Goal: Task Accomplishment & Management: Use online tool/utility

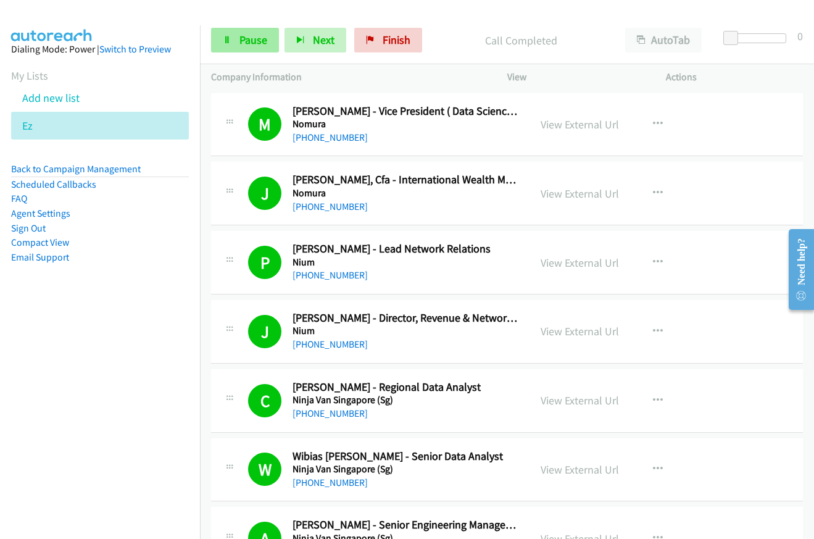
scroll to position [1419, 0]
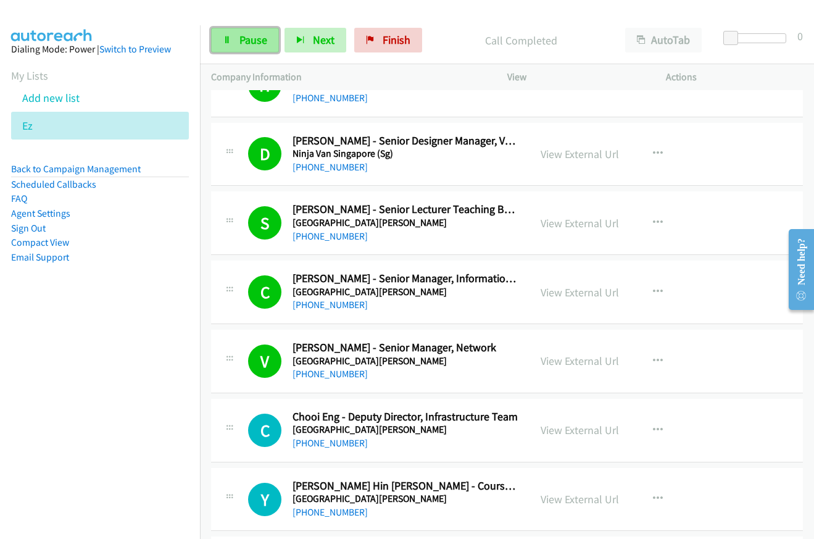
click at [246, 36] on span "Pause" at bounding box center [253, 40] width 28 height 14
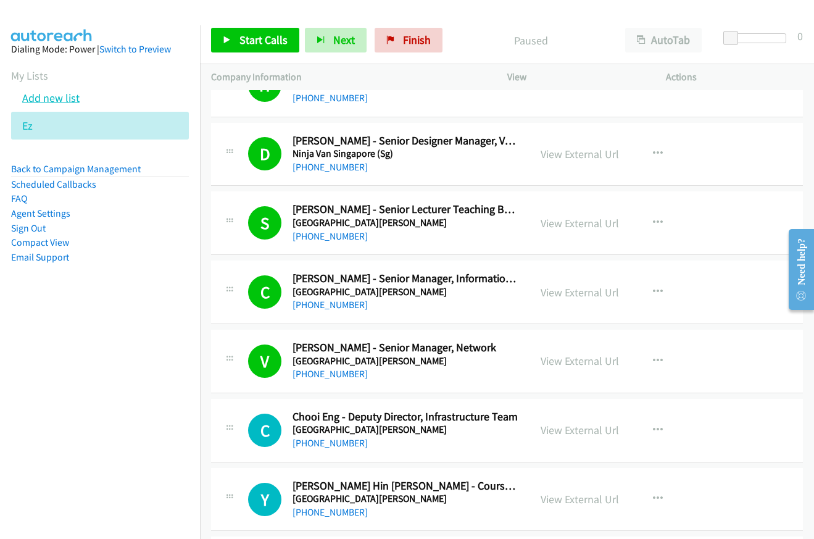
click at [43, 96] on link "Add new list" at bounding box center [50, 98] width 57 height 14
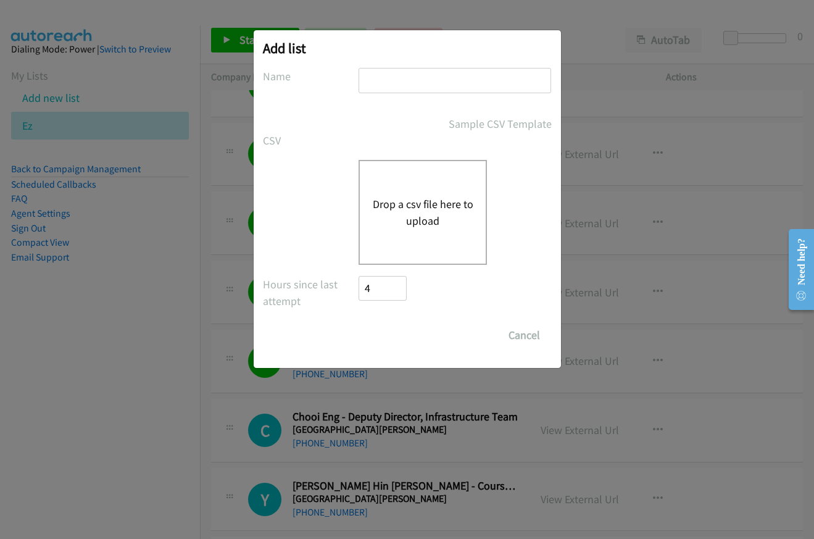
click at [443, 82] on input "text" at bounding box center [455, 80] width 193 height 25
type input "se"
click at [416, 203] on button "Drop a csv file here to upload" at bounding box center [422, 212] width 101 height 33
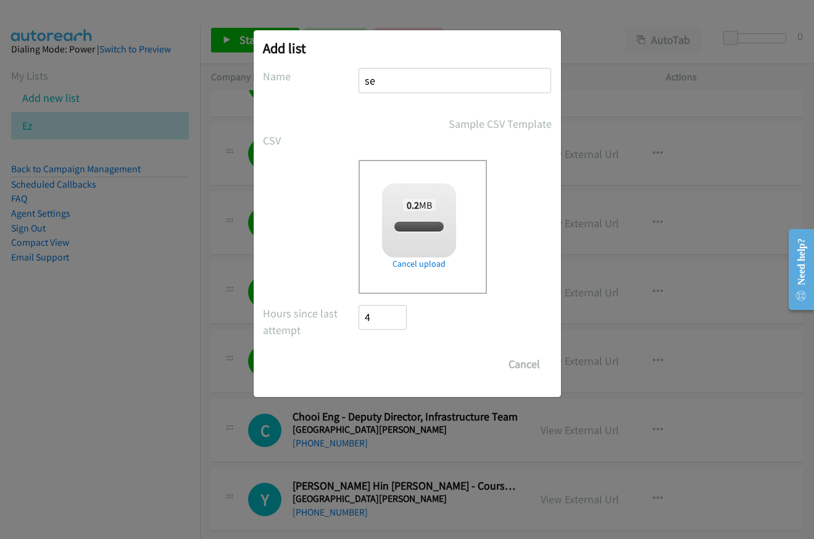
checkbox input "true"
click at [391, 361] on input "Save List" at bounding box center [391, 364] width 65 height 25
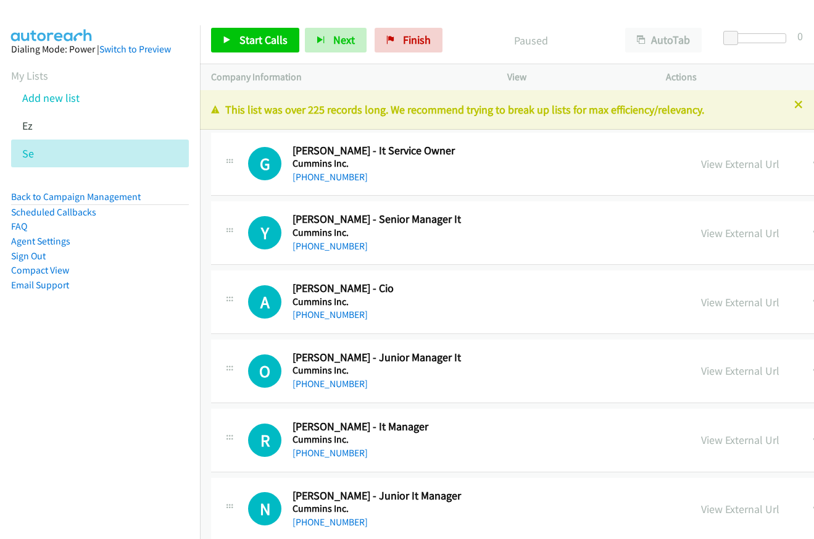
click at [287, 93] on div "This list was over 225 records long. We recommend trying to break up lists for …" at bounding box center [507, 109] width 614 height 39
click at [701, 167] on link "View External Url" at bounding box center [740, 164] width 78 height 14
click at [235, 39] on link "Start Calls" at bounding box center [255, 40] width 88 height 25
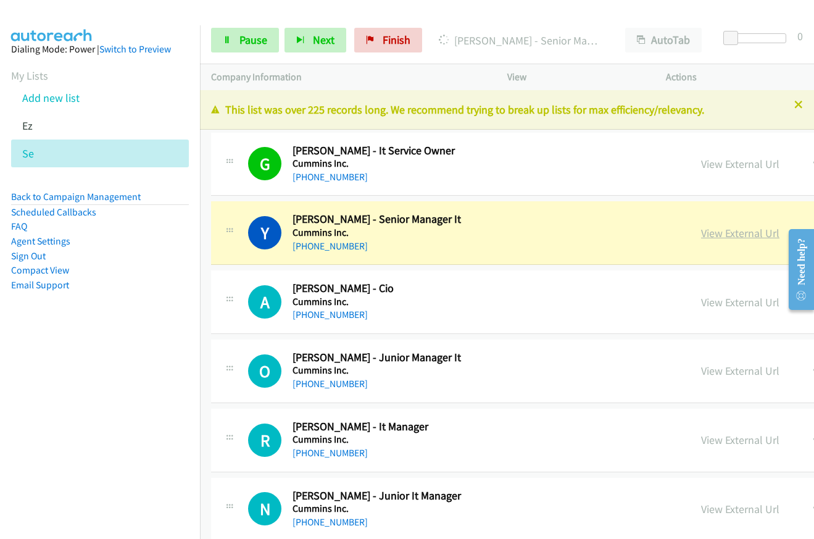
click at [701, 237] on link "View External Url" at bounding box center [740, 233] width 78 height 14
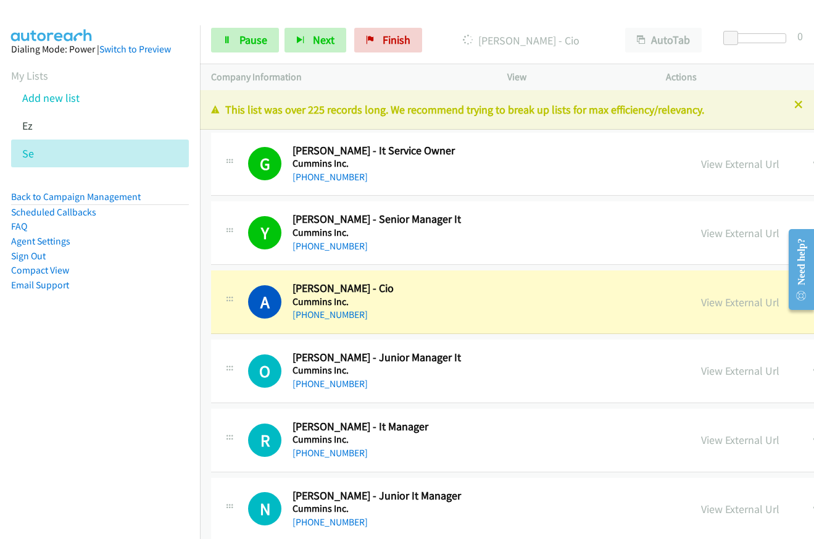
scroll to position [185, 0]
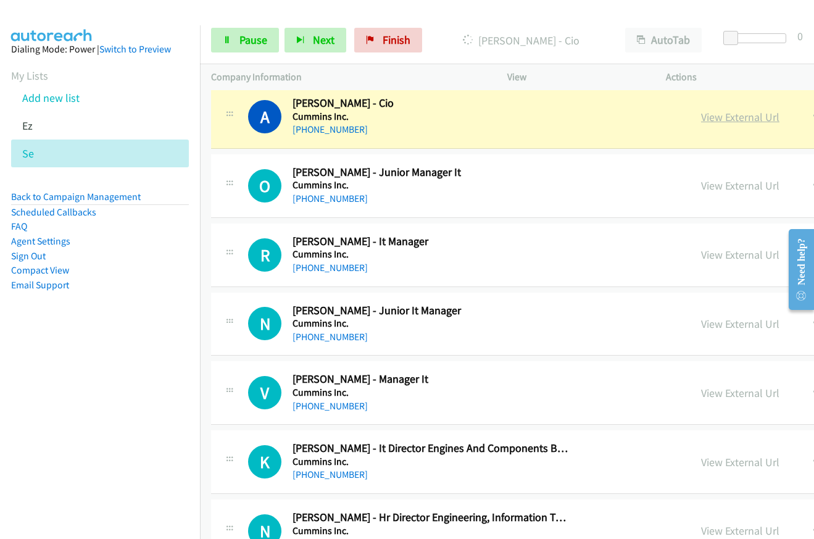
click at [701, 117] on link "View External Url" at bounding box center [740, 117] width 78 height 14
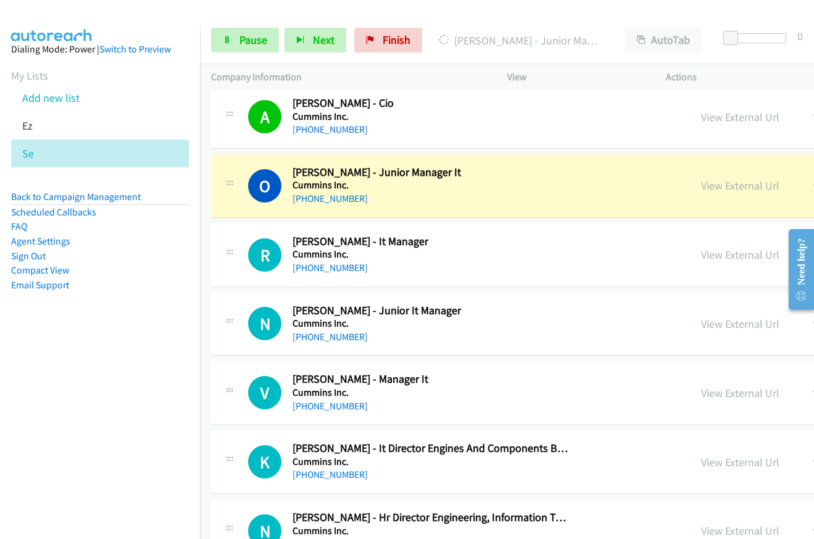
click at [690, 189] on div "View External Url View External Url Schedule/Manage Callback Start Calls Here R…" at bounding box center [815, 185] width 251 height 41
click at [701, 183] on link "View External Url" at bounding box center [740, 185] width 78 height 14
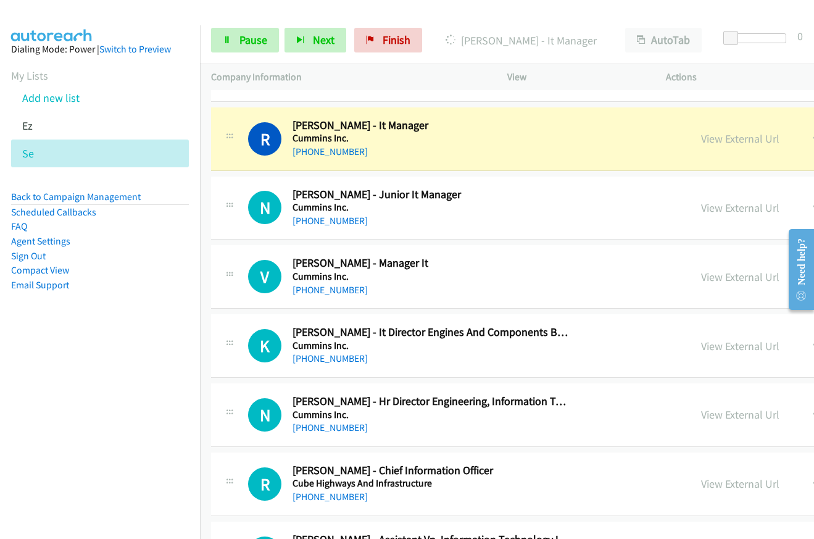
scroll to position [309, 0]
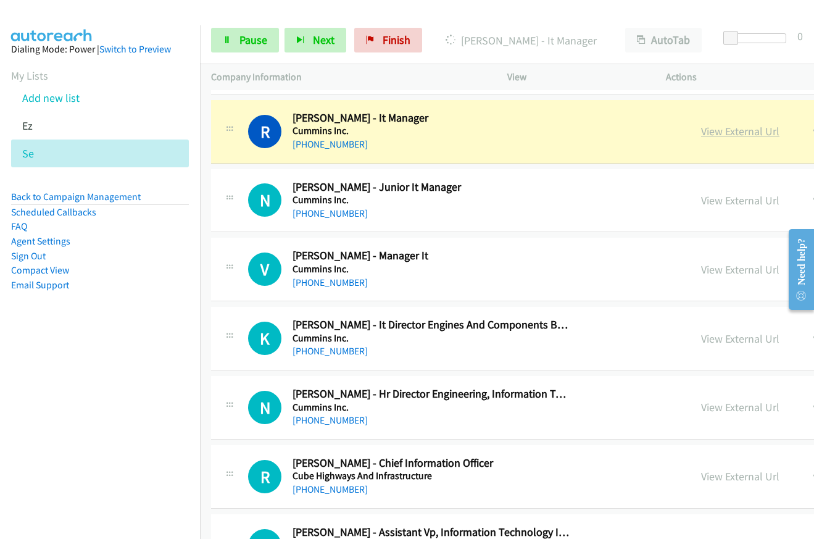
click at [701, 133] on link "View External Url" at bounding box center [740, 131] width 78 height 14
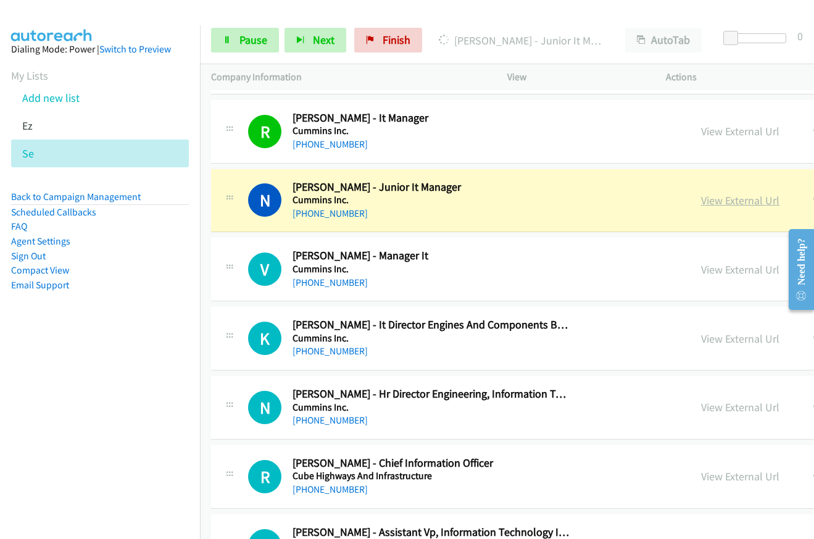
click at [701, 201] on link "View External Url" at bounding box center [740, 200] width 78 height 14
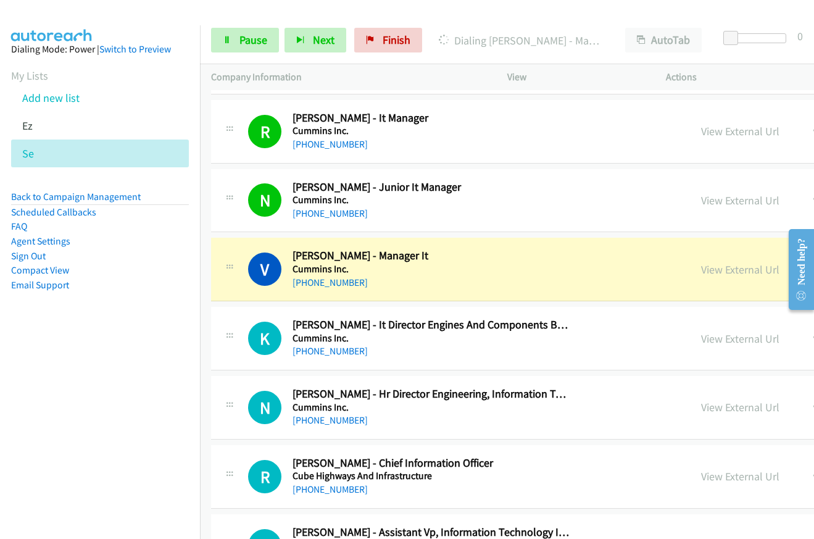
drag, startPoint x: 623, startPoint y: 269, endPoint x: 776, endPoint y: 207, distance: 165.3
click at [701, 270] on link "View External Url" at bounding box center [740, 269] width 78 height 14
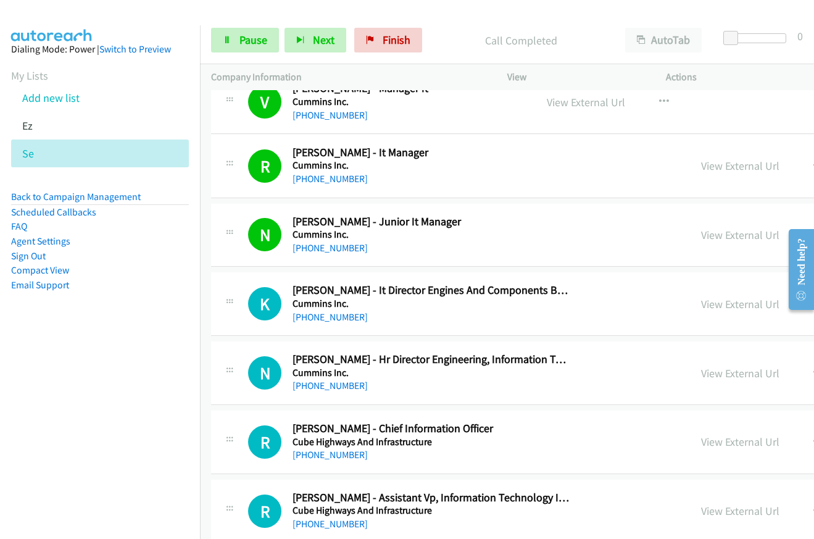
scroll to position [284, 0]
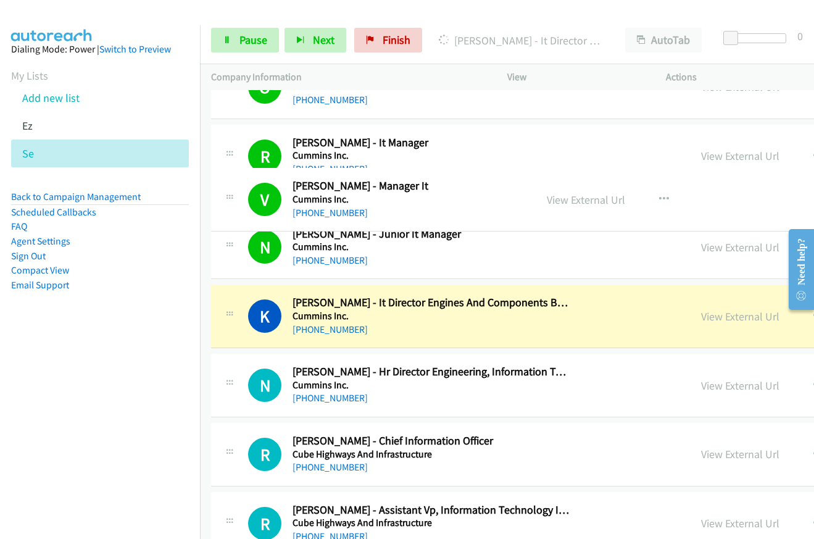
drag, startPoint x: 521, startPoint y: 201, endPoint x: 573, endPoint y: 152, distance: 70.3
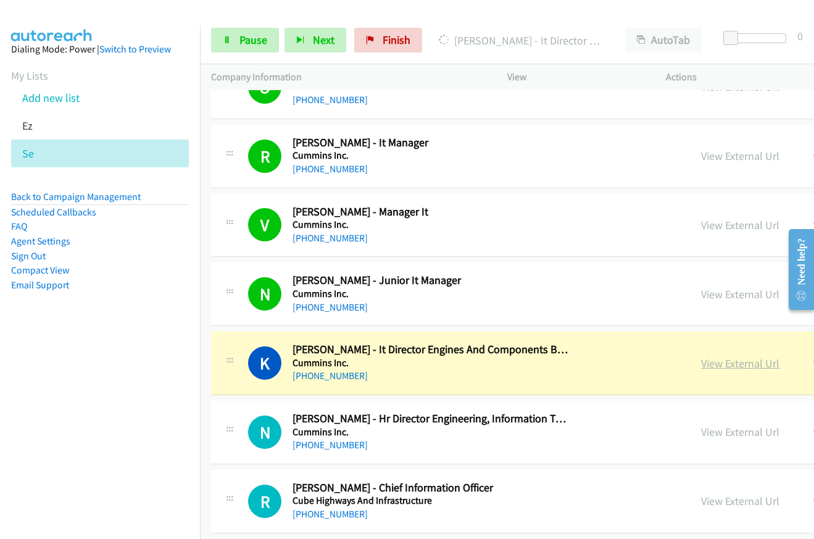
click at [701, 363] on link "View External Url" at bounding box center [740, 363] width 78 height 14
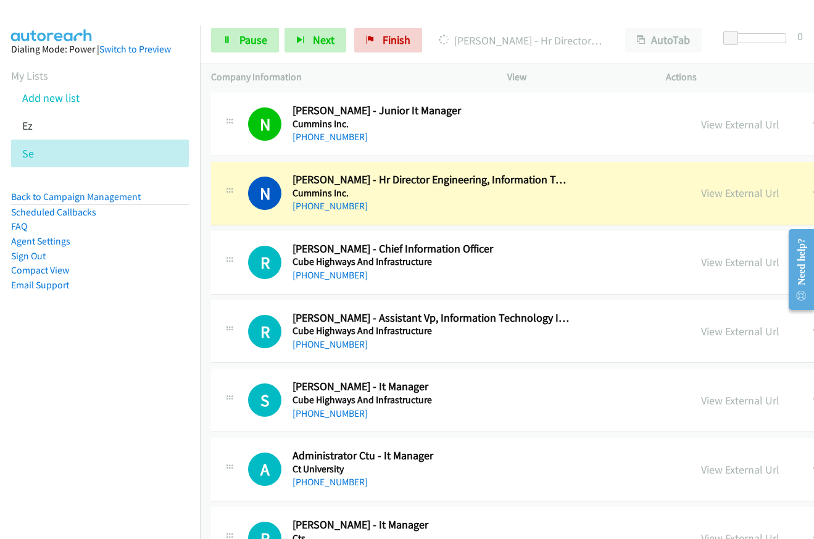
scroll to position [565, 0]
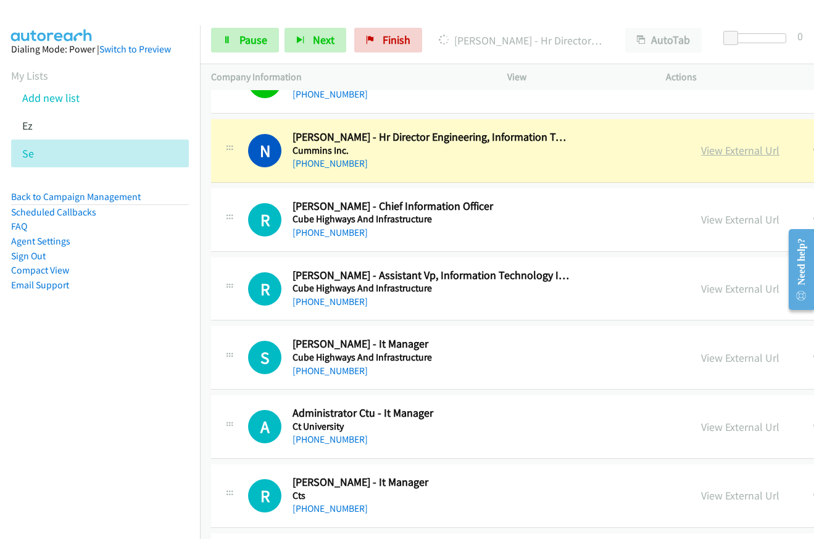
click at [701, 152] on link "View External Url" at bounding box center [740, 150] width 78 height 14
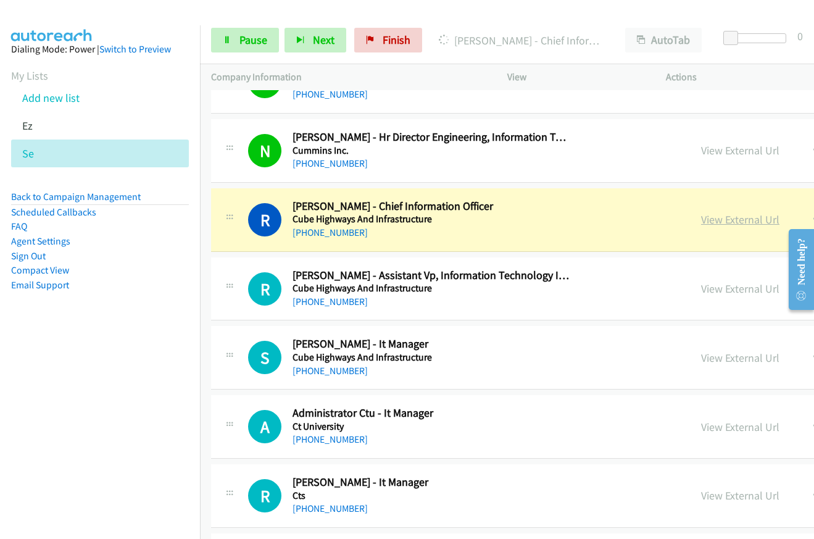
drag, startPoint x: 622, startPoint y: 220, endPoint x: 634, endPoint y: 218, distance: 11.9
click at [701, 220] on link "View External Url" at bounding box center [740, 219] width 78 height 14
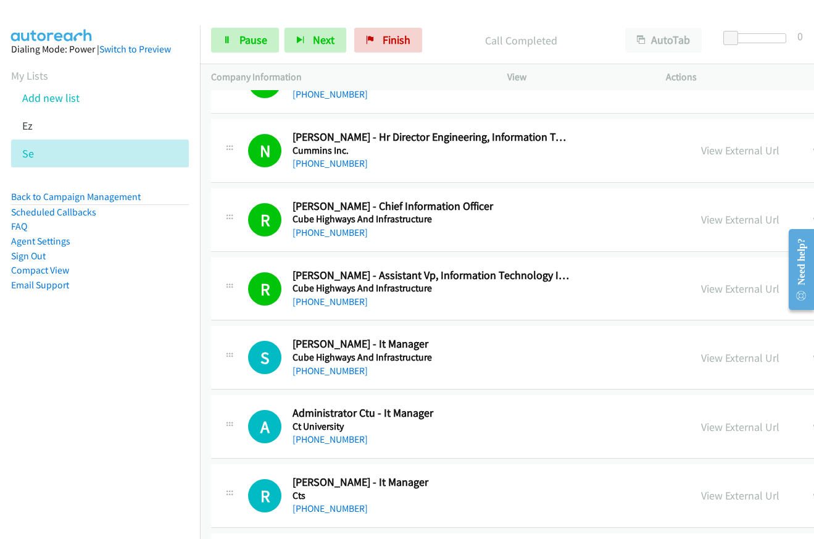
click at [701, 296] on div "View External Url" at bounding box center [740, 288] width 78 height 17
click at [701, 292] on link "View External Url" at bounding box center [740, 288] width 78 height 14
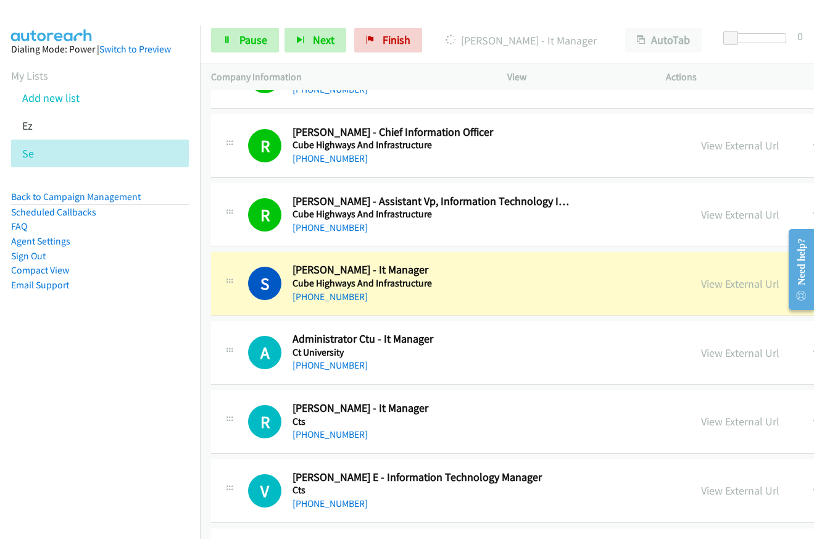
scroll to position [750, 0]
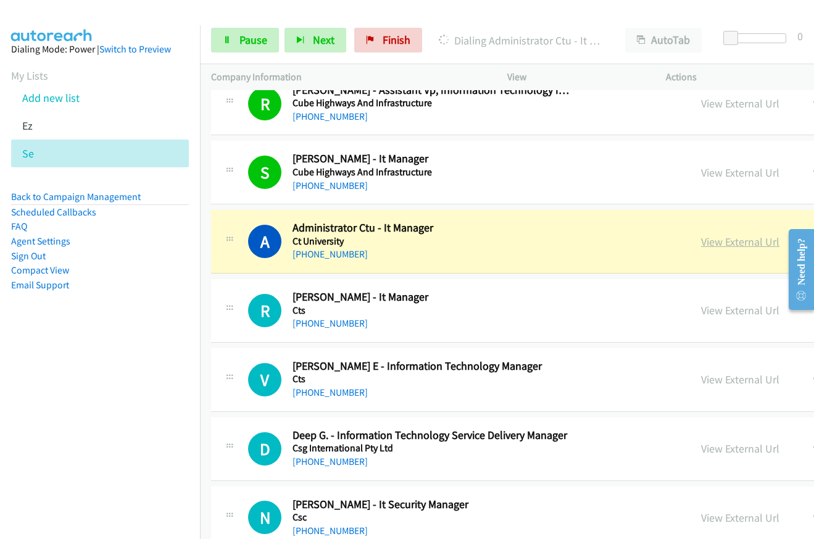
click at [701, 241] on link "View External Url" at bounding box center [740, 242] width 78 height 14
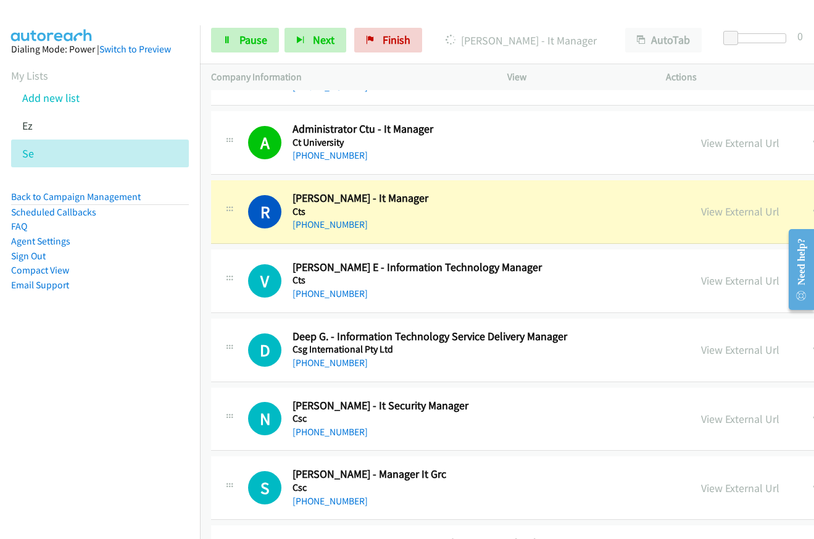
scroll to position [874, 0]
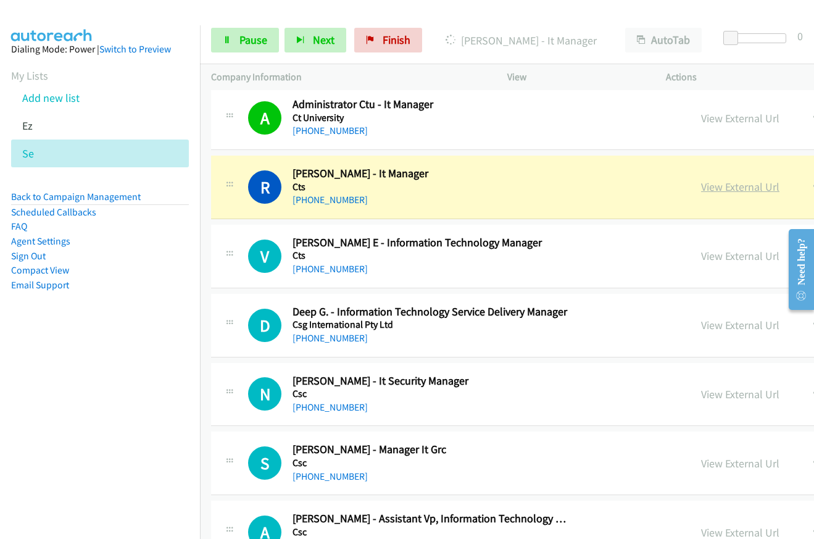
click at [701, 188] on link "View External Url" at bounding box center [740, 187] width 78 height 14
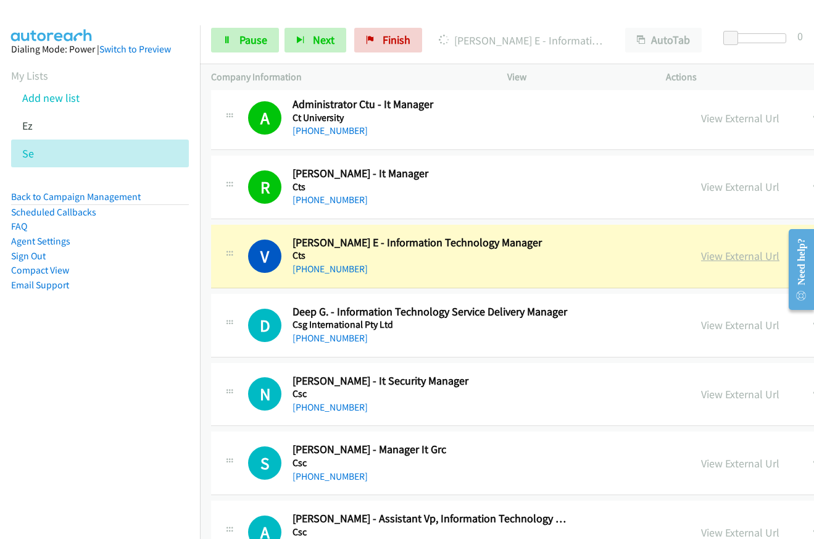
click at [701, 255] on link "View External Url" at bounding box center [740, 256] width 78 height 14
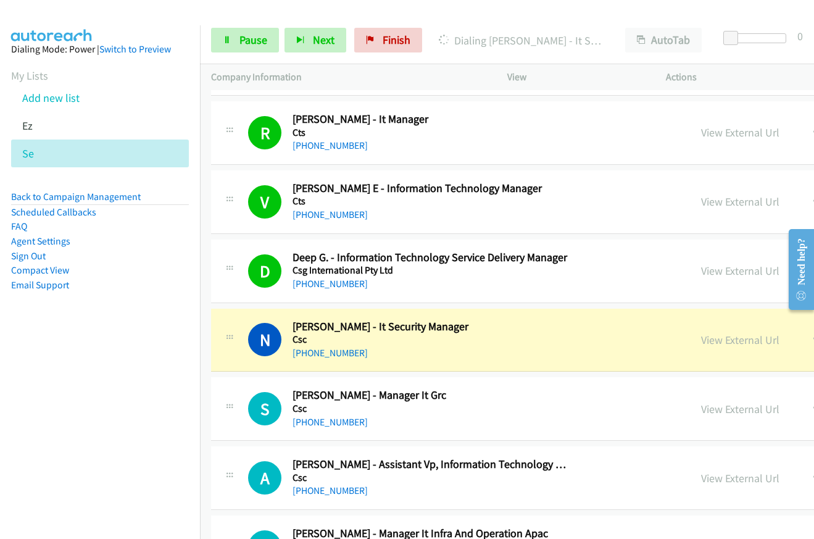
scroll to position [997, 0]
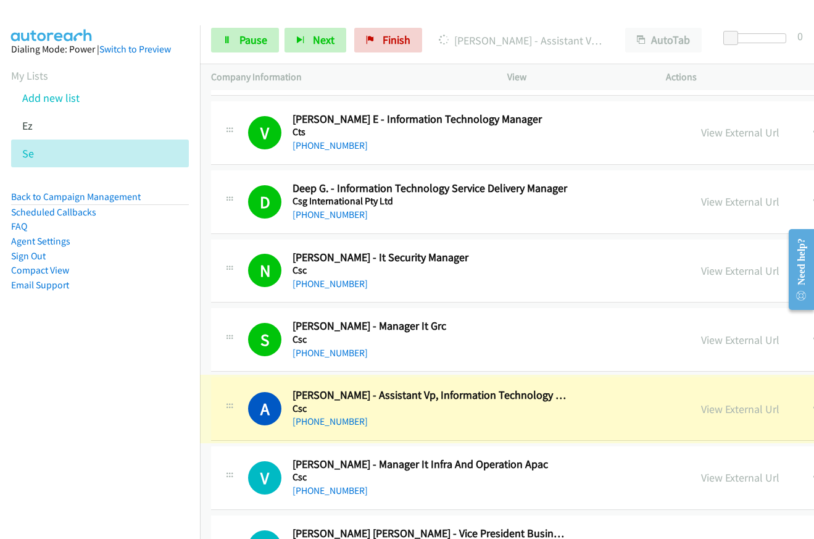
click at [701, 413] on link "View External Url" at bounding box center [740, 409] width 78 height 14
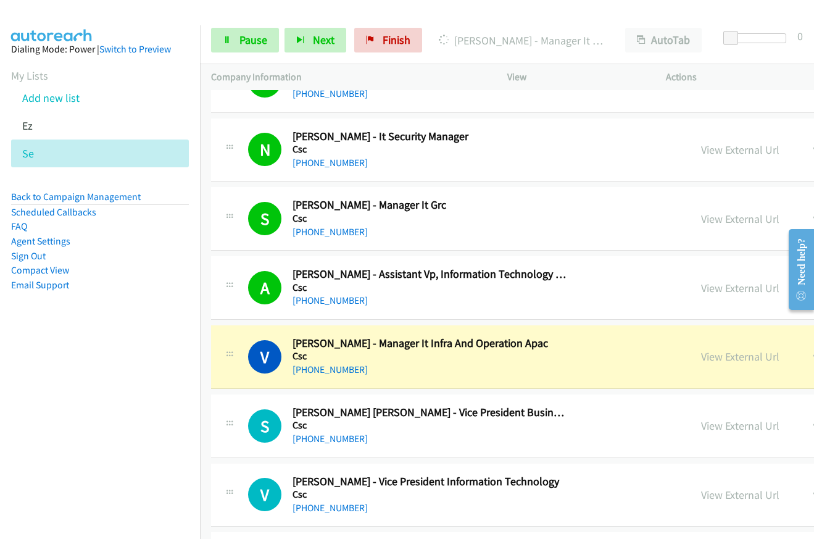
scroll to position [1121, 0]
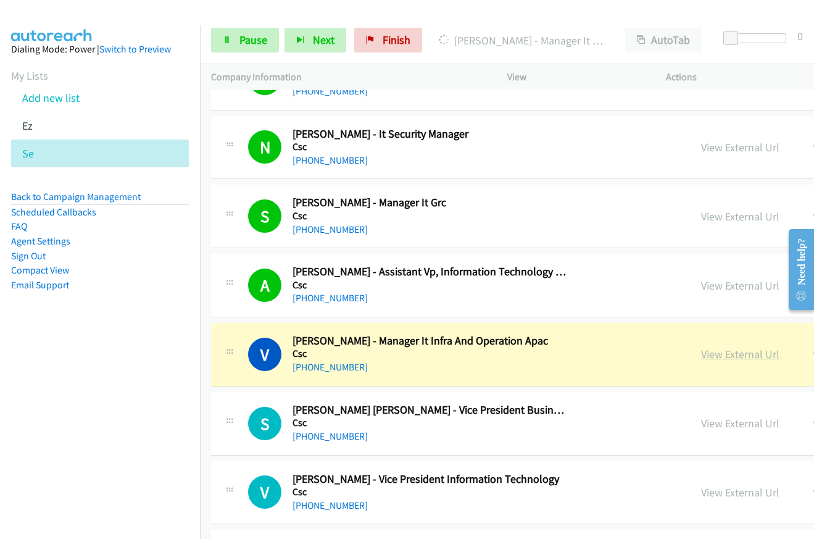
click at [701, 352] on link "View External Url" at bounding box center [740, 354] width 78 height 14
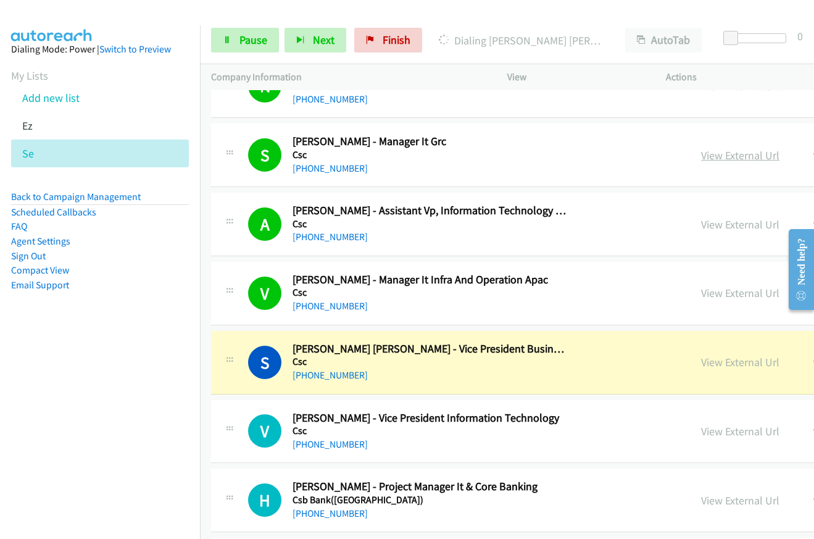
scroll to position [1244, 0]
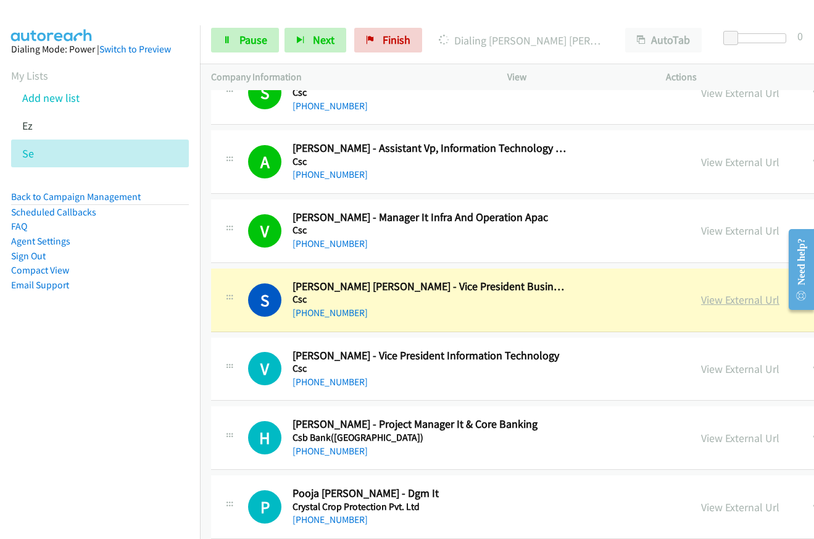
click at [701, 302] on link "View External Url" at bounding box center [740, 300] width 78 height 14
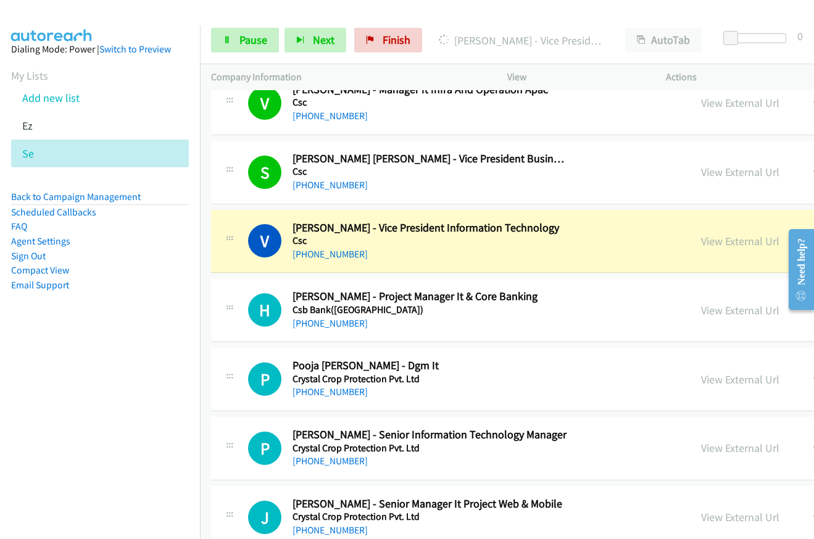
scroll to position [1368, 0]
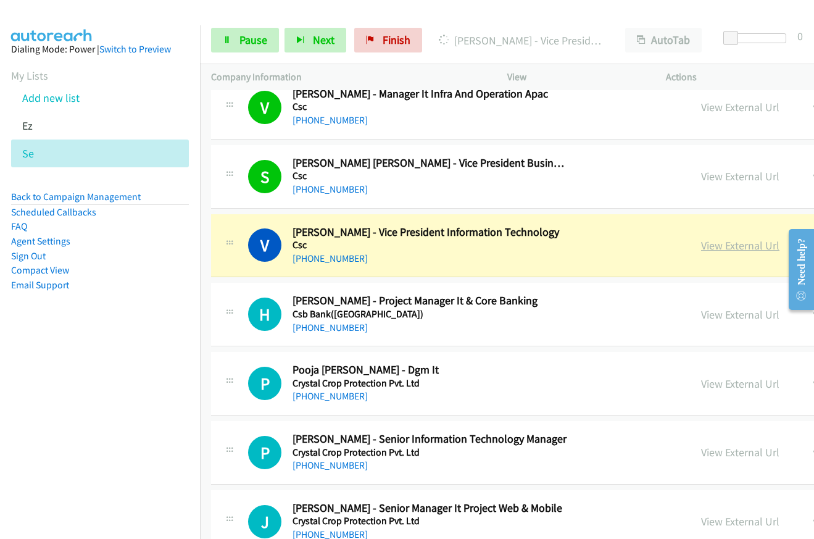
click at [701, 244] on link "View External Url" at bounding box center [740, 245] width 78 height 14
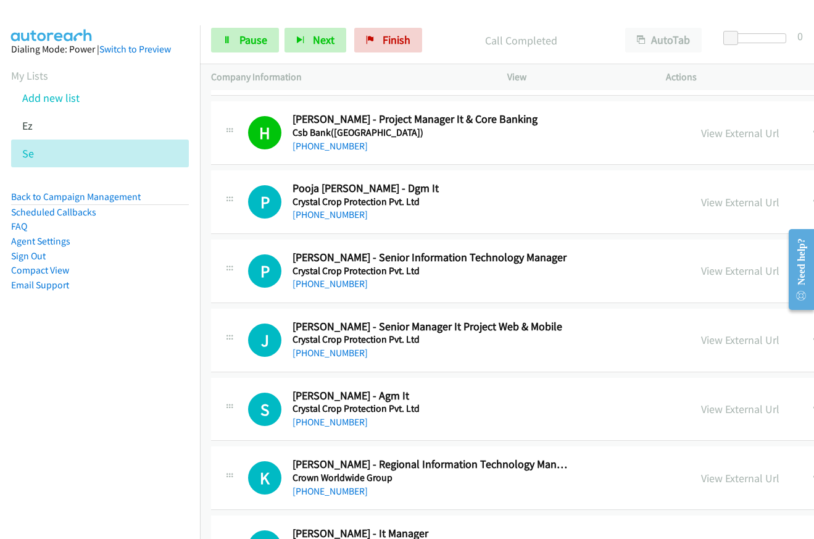
scroll to position [1553, 0]
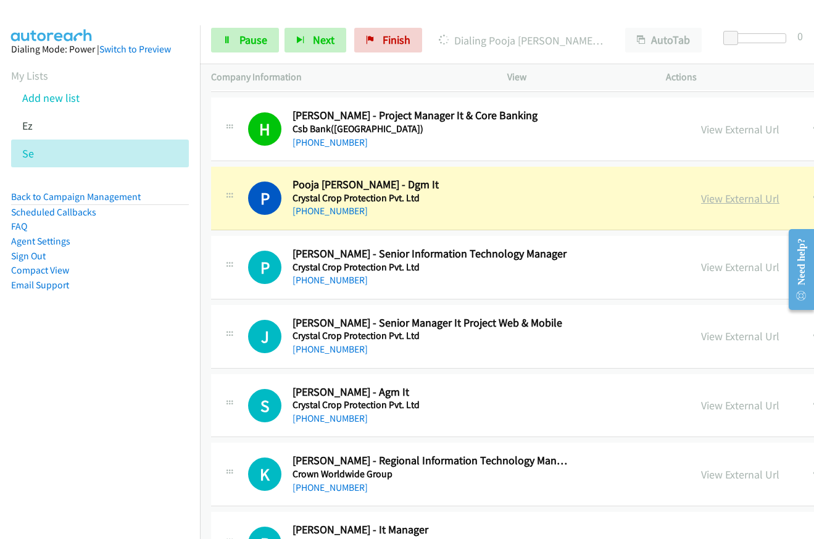
click at [701, 195] on link "View External Url" at bounding box center [740, 198] width 78 height 14
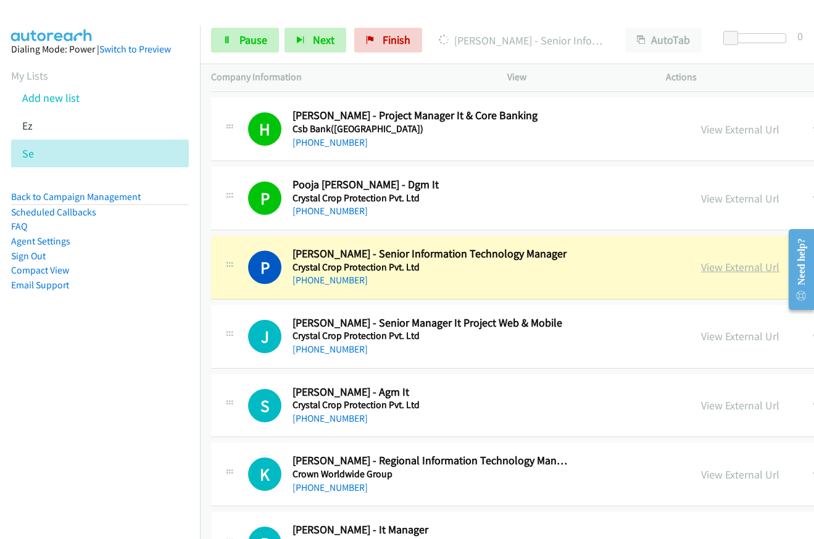
click at [701, 268] on link "View External Url" at bounding box center [740, 267] width 78 height 14
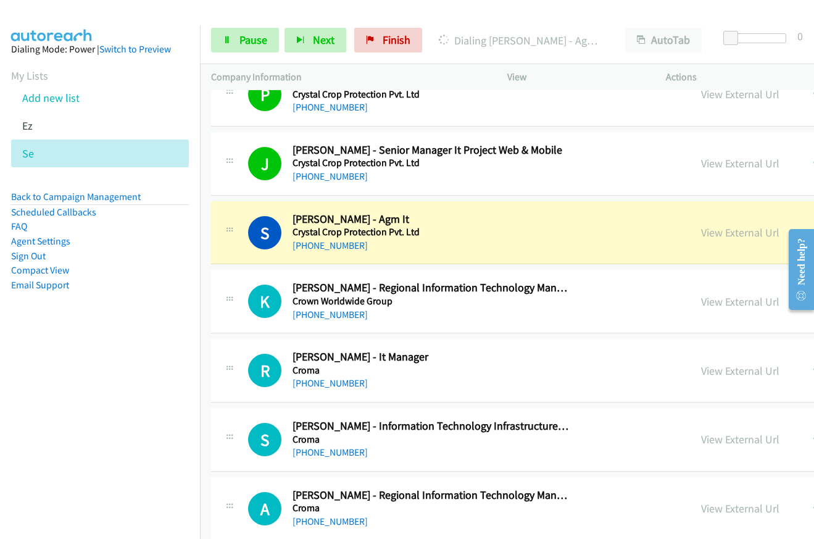
scroll to position [1738, 0]
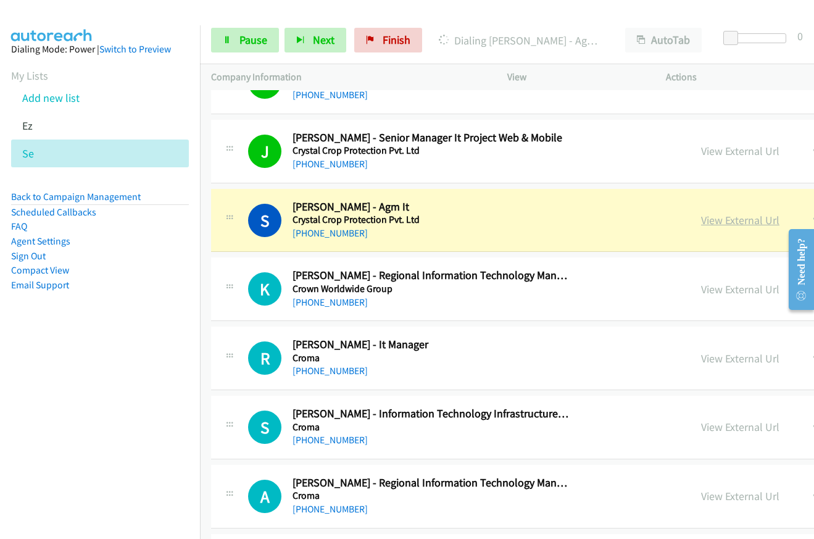
click at [701, 220] on link "View External Url" at bounding box center [740, 220] width 78 height 14
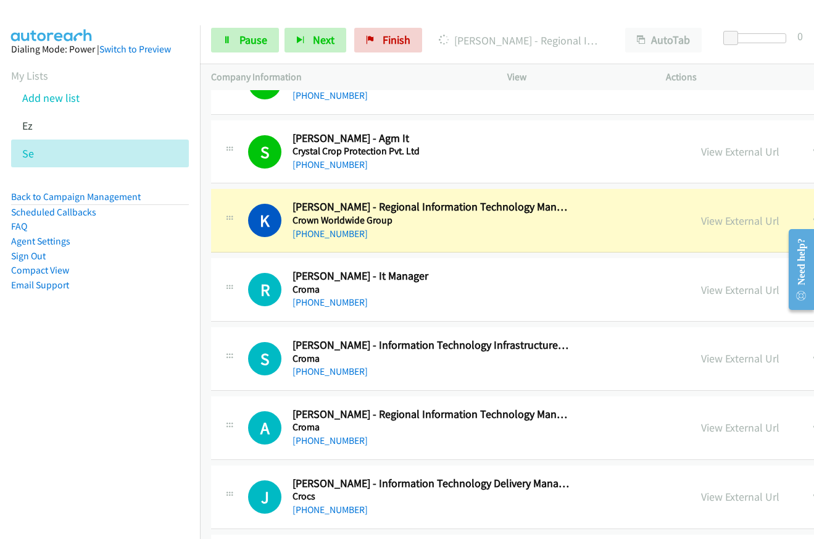
scroll to position [1861, 0]
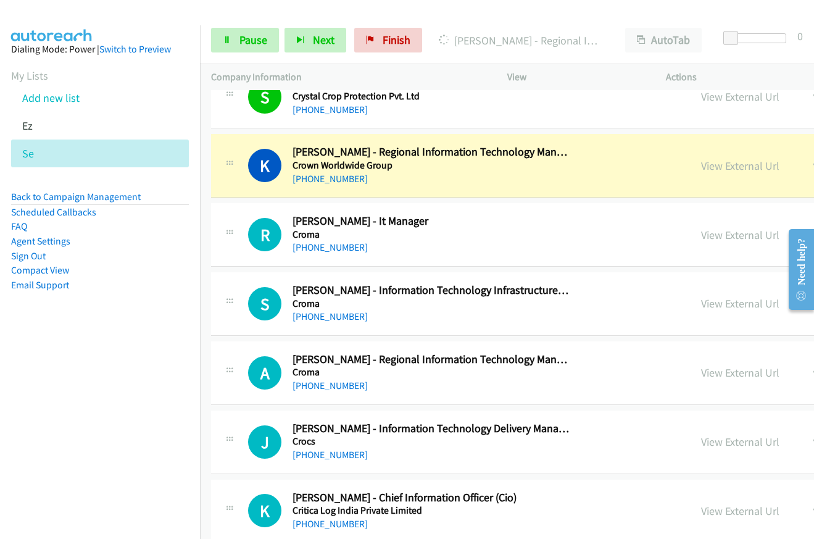
click at [701, 173] on div "View External Url" at bounding box center [740, 165] width 78 height 17
click at [701, 172] on link "View External Url" at bounding box center [740, 166] width 78 height 14
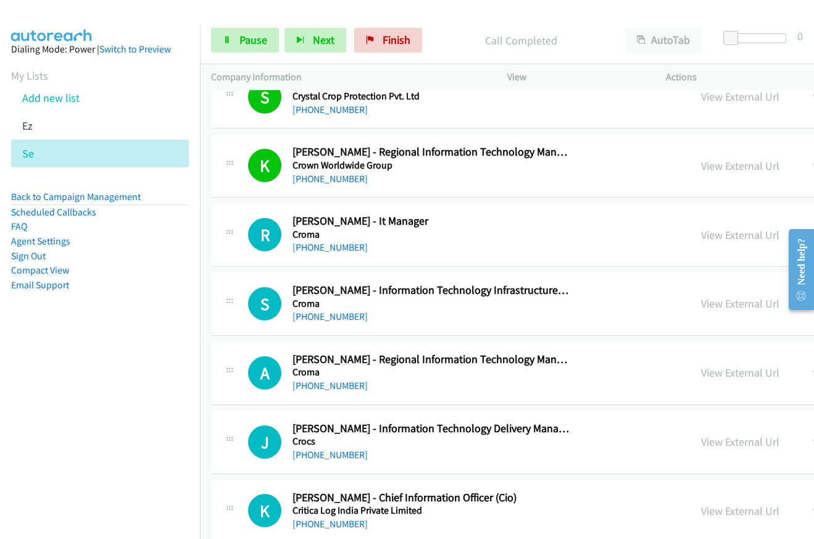
click at [444, 98] on h5 "Crystal Crop Protection Pvt. Ltd" at bounding box center [431, 96] width 277 height 12
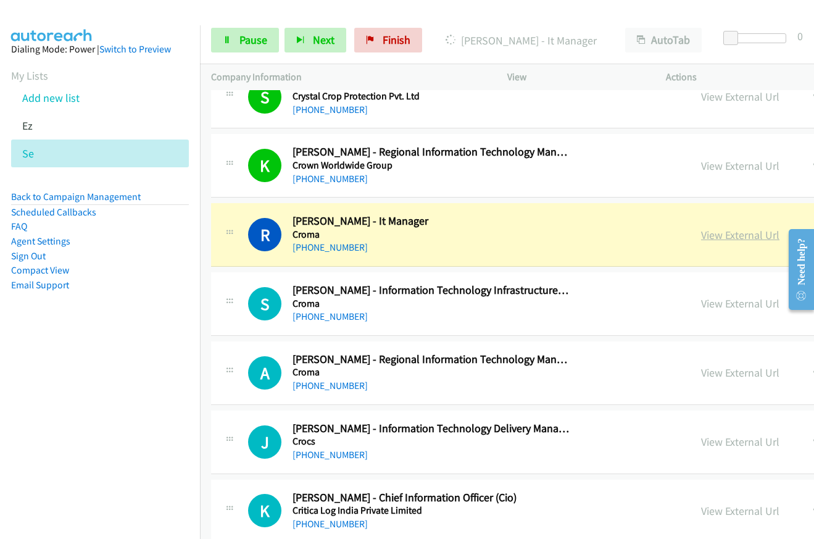
click at [701, 235] on link "View External Url" at bounding box center [740, 235] width 78 height 14
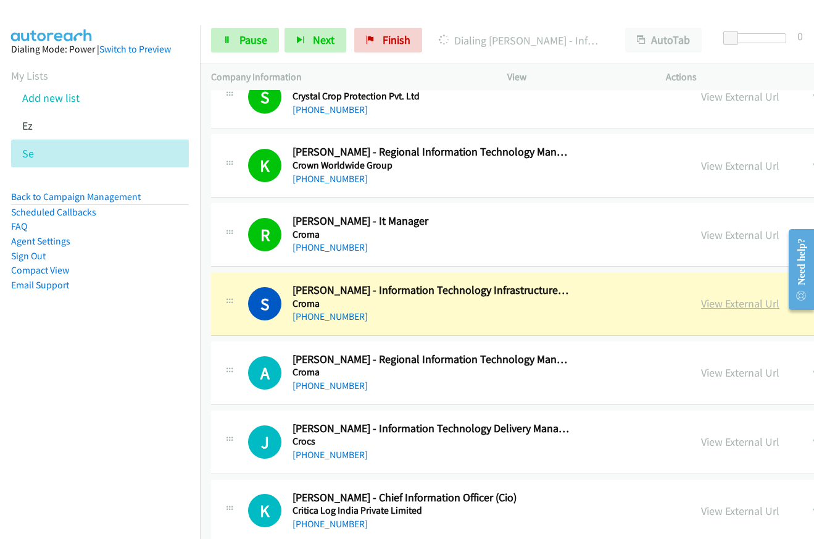
click at [701, 306] on link "View External Url" at bounding box center [740, 303] width 78 height 14
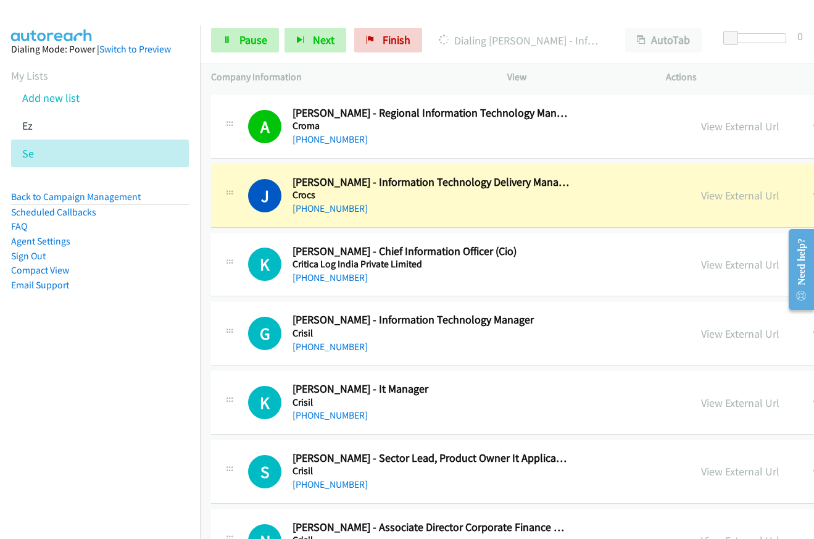
scroll to position [2108, 0]
click at [701, 196] on link "View External Url" at bounding box center [740, 195] width 78 height 14
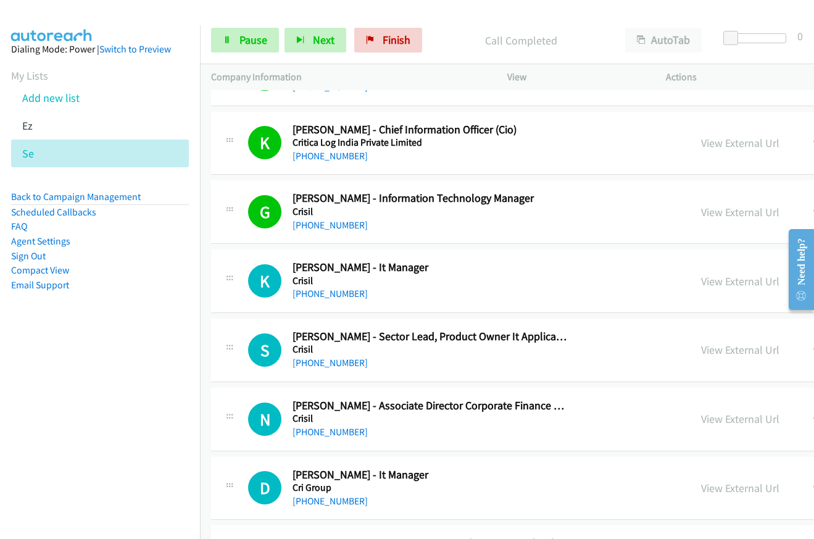
scroll to position [2232, 0]
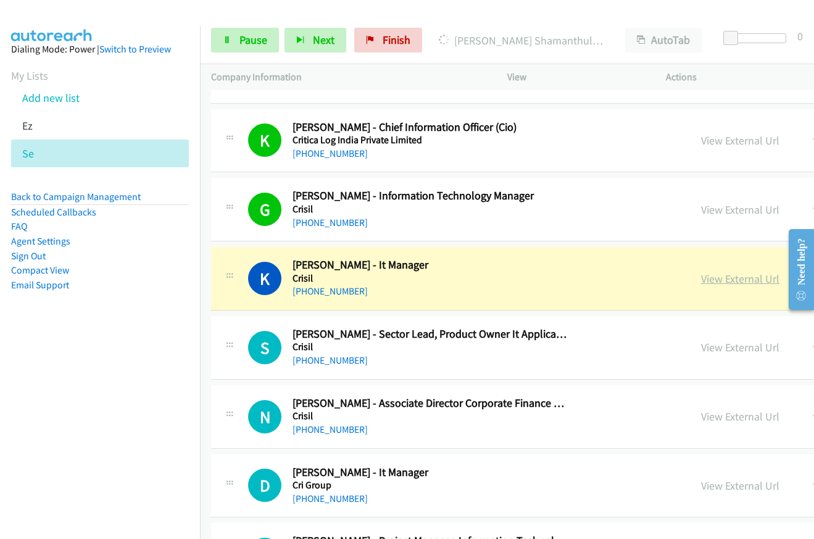
click at [701, 283] on link "View External Url" at bounding box center [740, 279] width 78 height 14
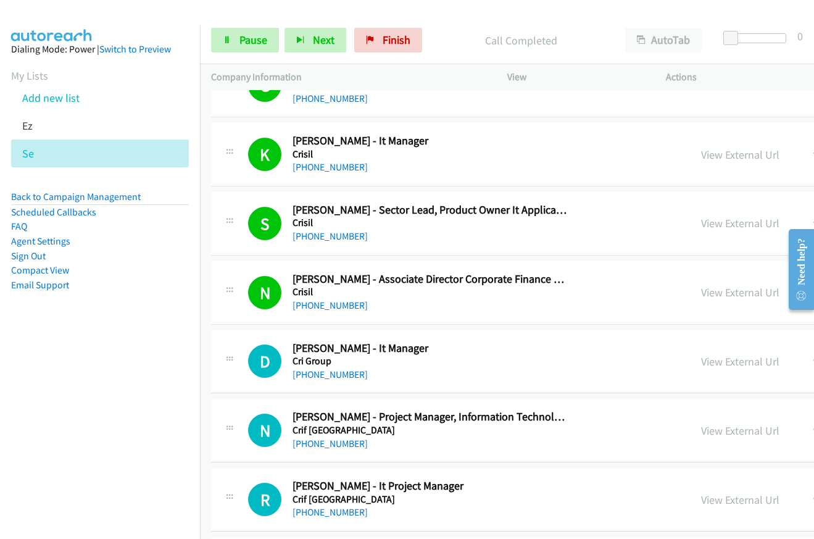
scroll to position [2417, 0]
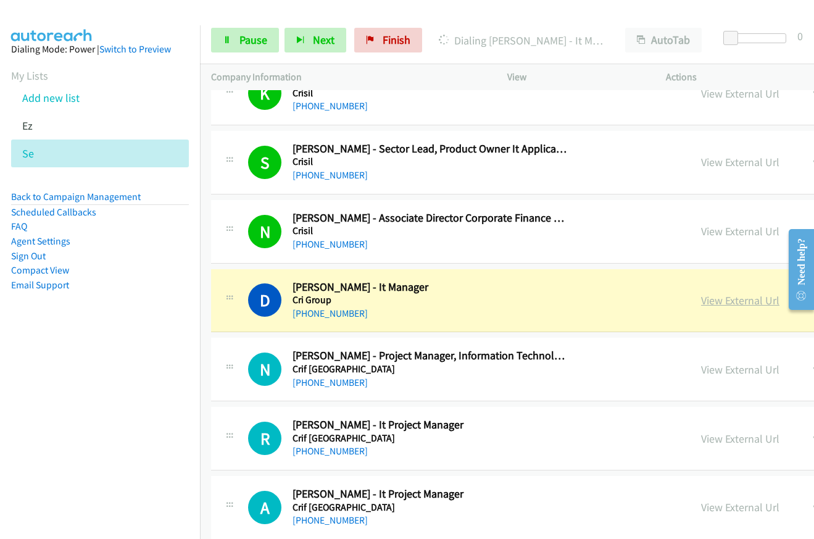
click at [701, 299] on link "View External Url" at bounding box center [740, 300] width 78 height 14
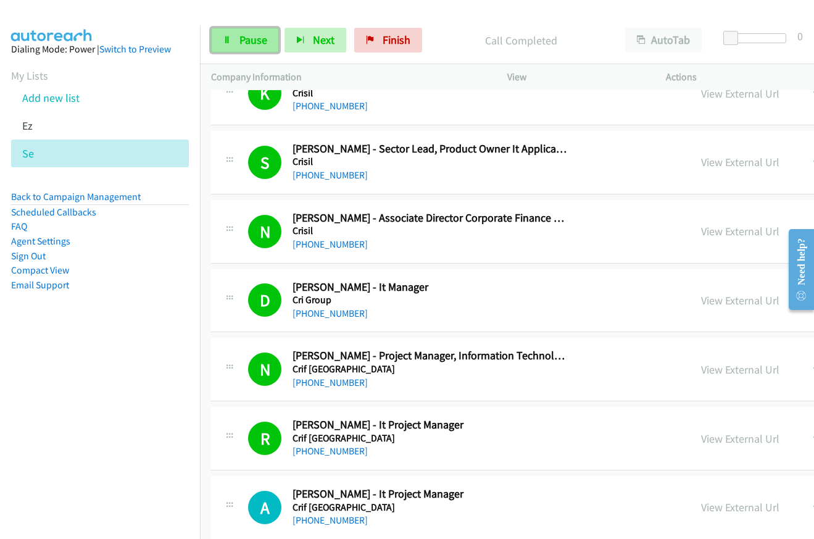
click at [256, 52] on link "Pause" at bounding box center [245, 40] width 68 height 25
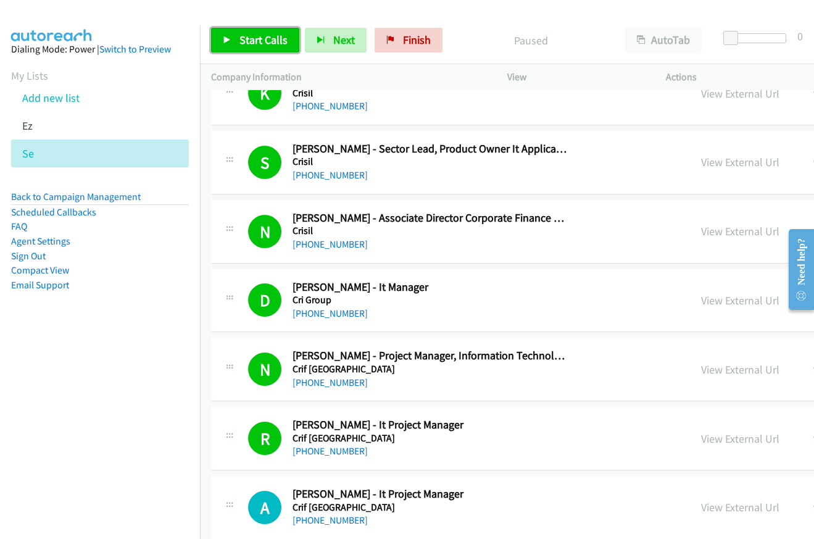
drag, startPoint x: 265, startPoint y: 38, endPoint x: 276, endPoint y: 43, distance: 12.7
click at [265, 37] on span "Start Calls" at bounding box center [263, 40] width 48 height 14
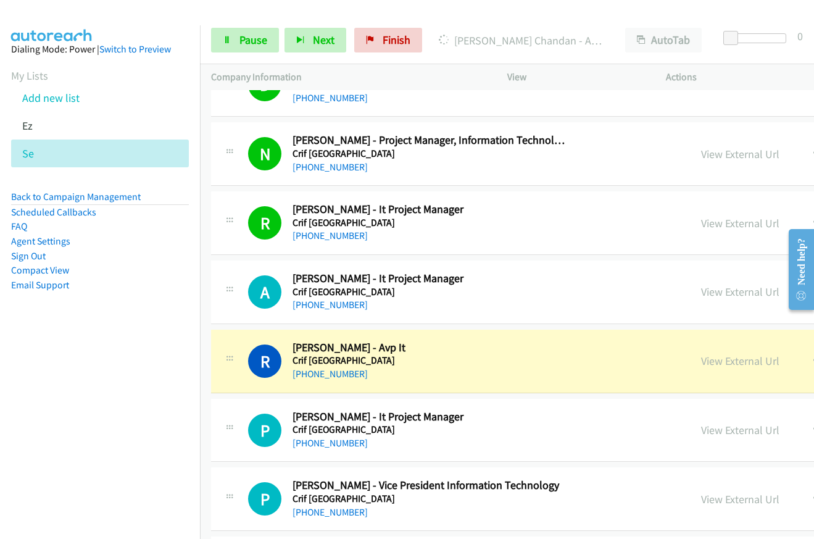
scroll to position [2664, 0]
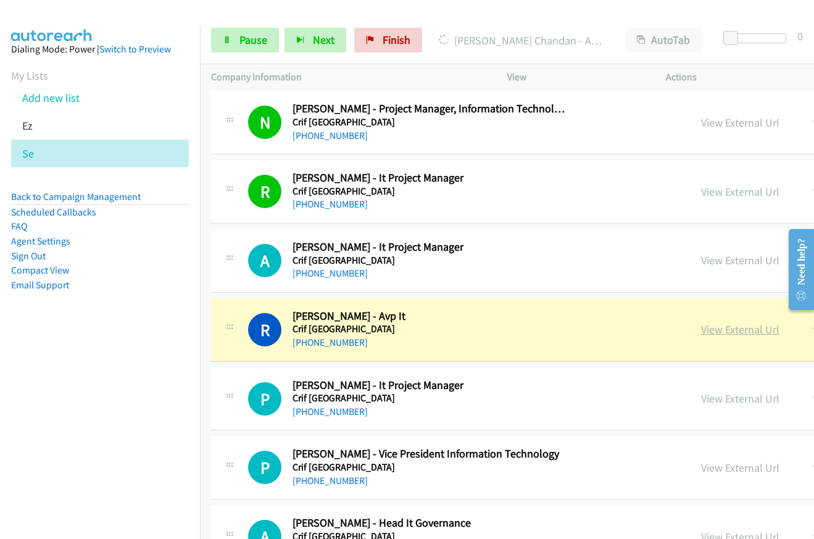
click at [701, 331] on link "View External Url" at bounding box center [740, 329] width 78 height 14
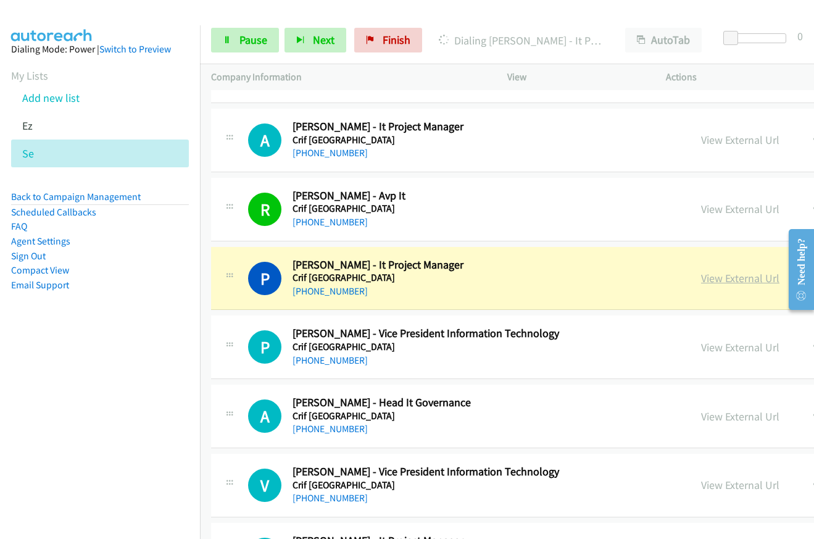
scroll to position [2787, 0]
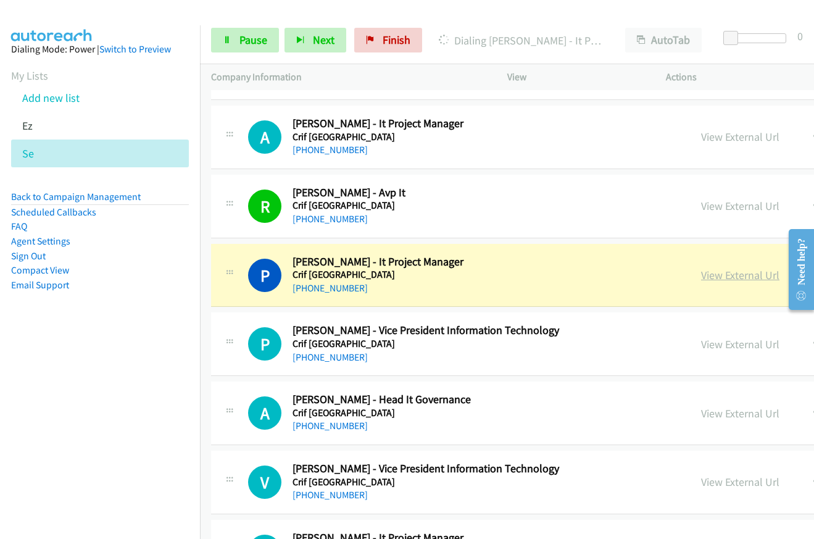
click at [701, 273] on link "View External Url" at bounding box center [740, 275] width 78 height 14
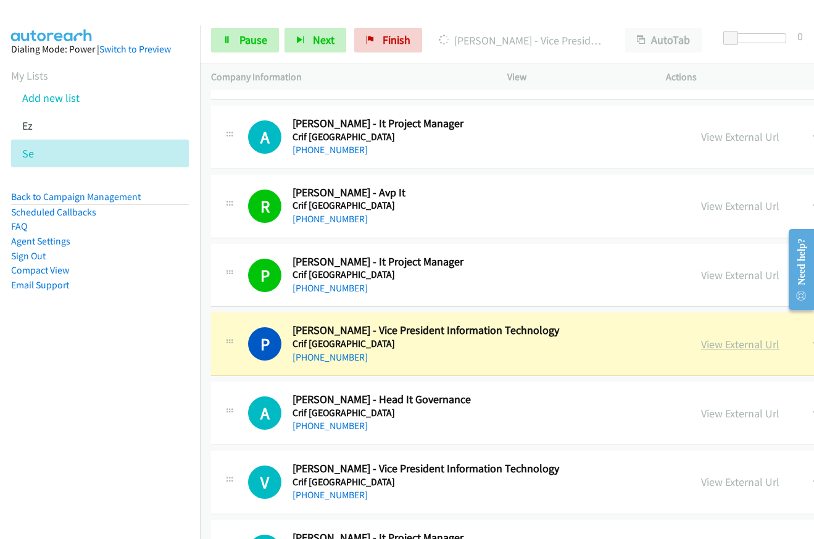
click at [701, 346] on link "View External Url" at bounding box center [740, 344] width 78 height 14
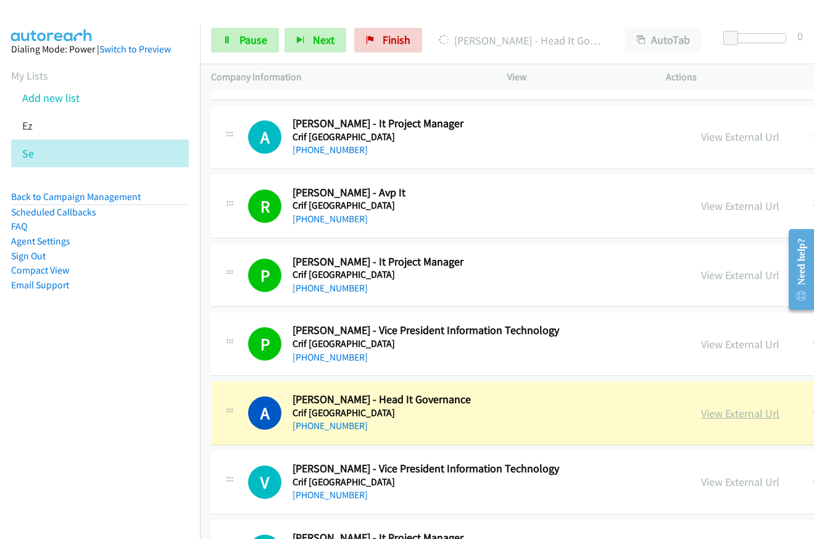
click at [701, 415] on link "View External Url" at bounding box center [740, 413] width 78 height 14
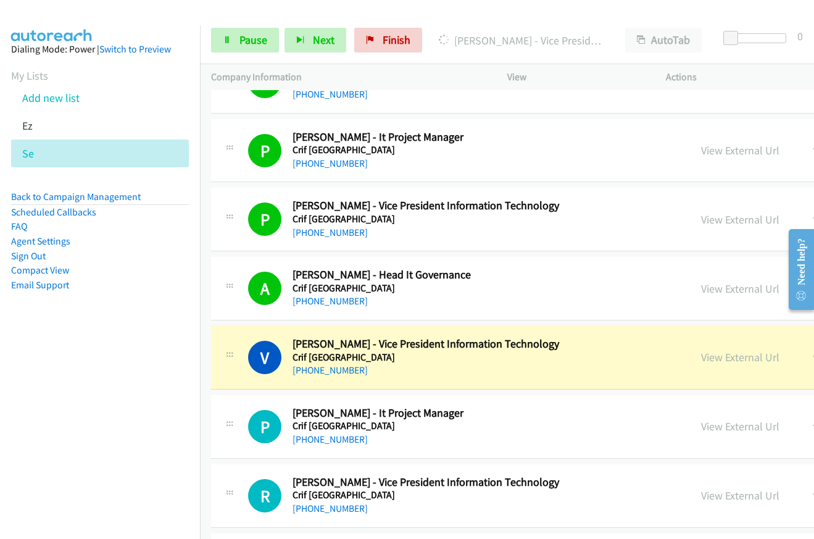
scroll to position [3034, 0]
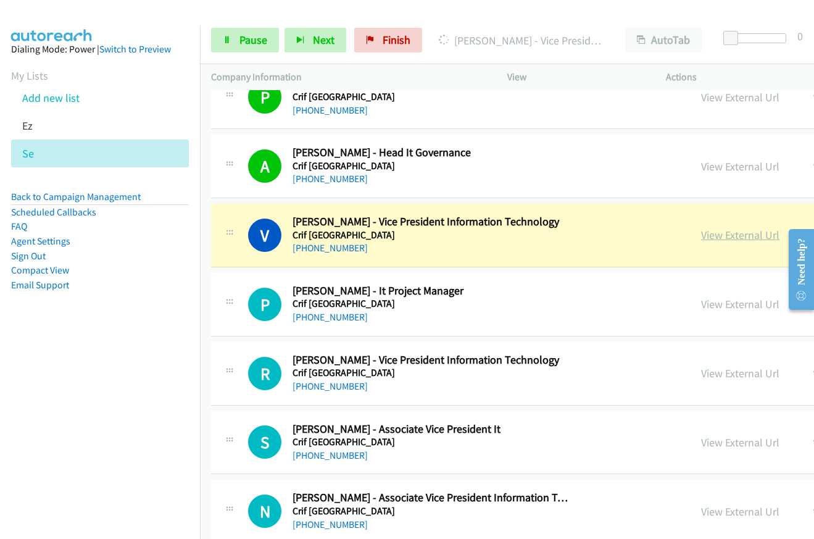
click at [701, 239] on link "View External Url" at bounding box center [740, 235] width 78 height 14
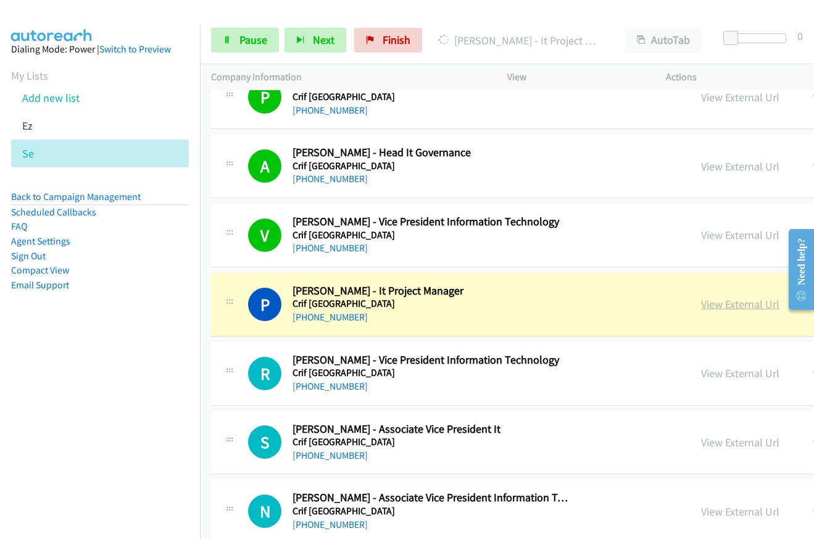
click at [701, 299] on link "View External Url" at bounding box center [740, 304] width 78 height 14
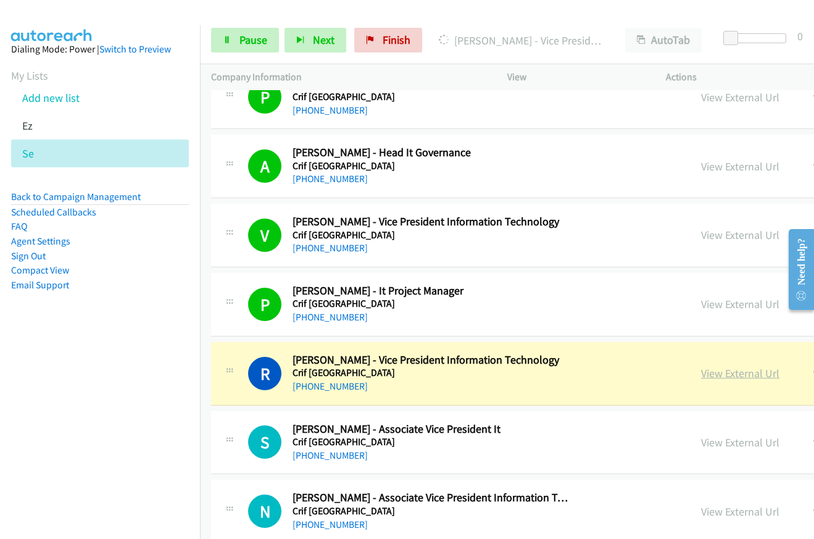
click at [701, 379] on link "View External Url" at bounding box center [740, 373] width 78 height 14
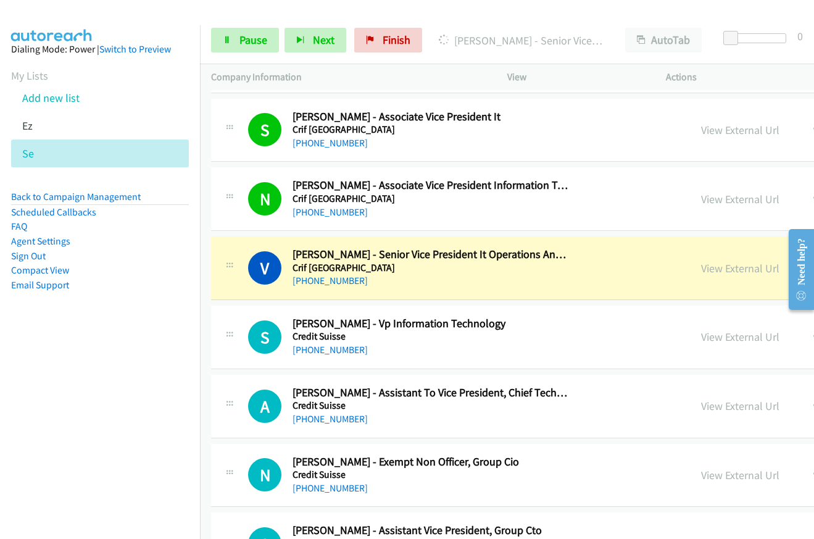
scroll to position [3404, 0]
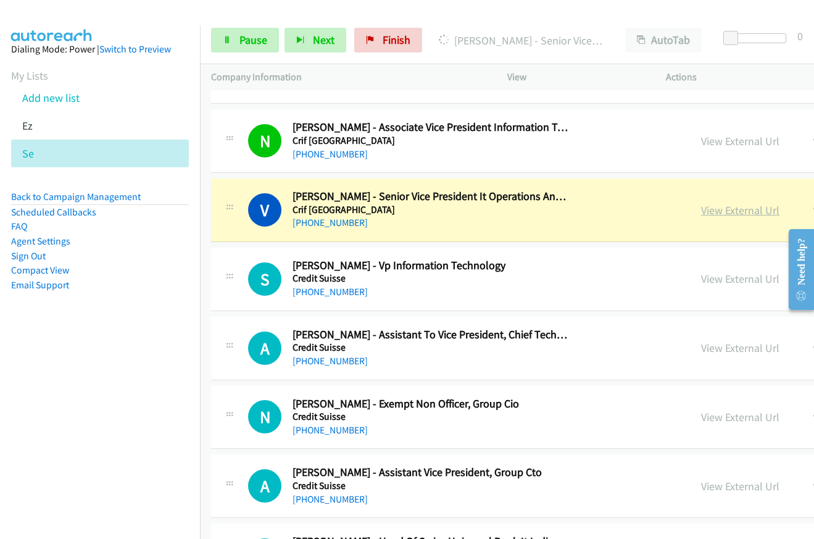
click at [701, 212] on link "View External Url" at bounding box center [740, 210] width 78 height 14
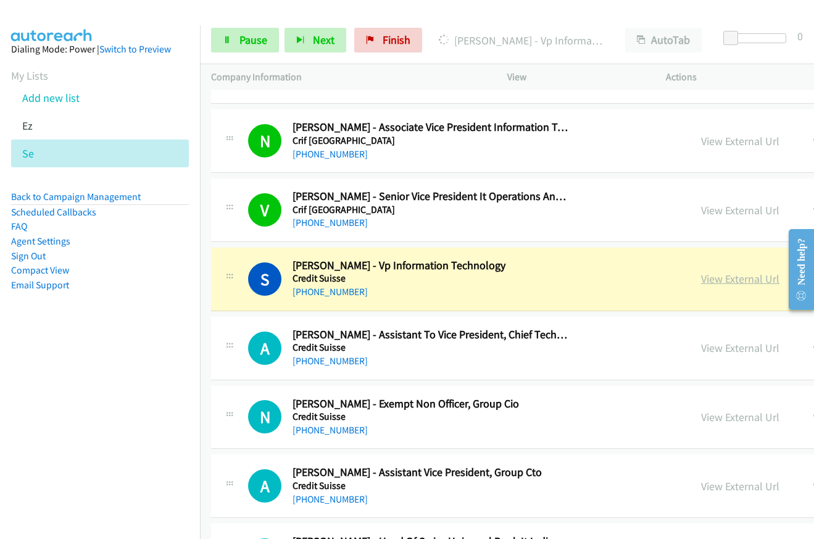
click at [701, 280] on link "View External Url" at bounding box center [740, 279] width 78 height 14
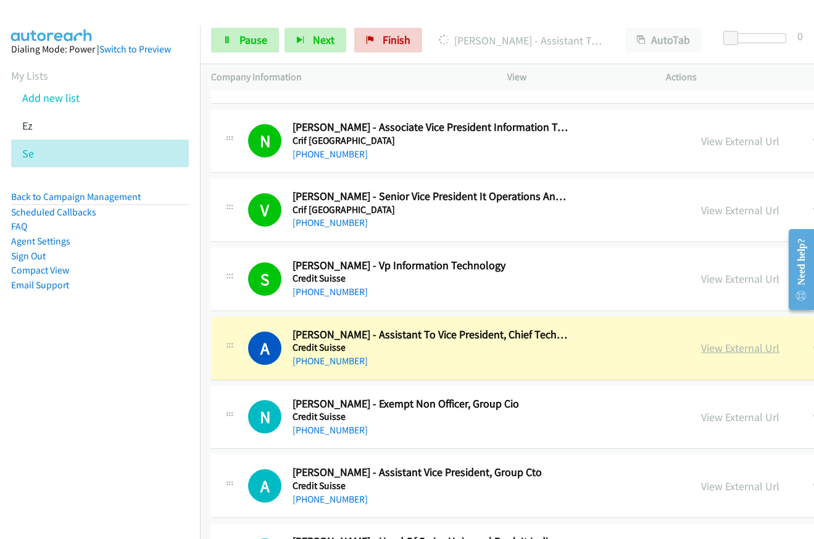
click at [701, 351] on link "View External Url" at bounding box center [740, 348] width 78 height 14
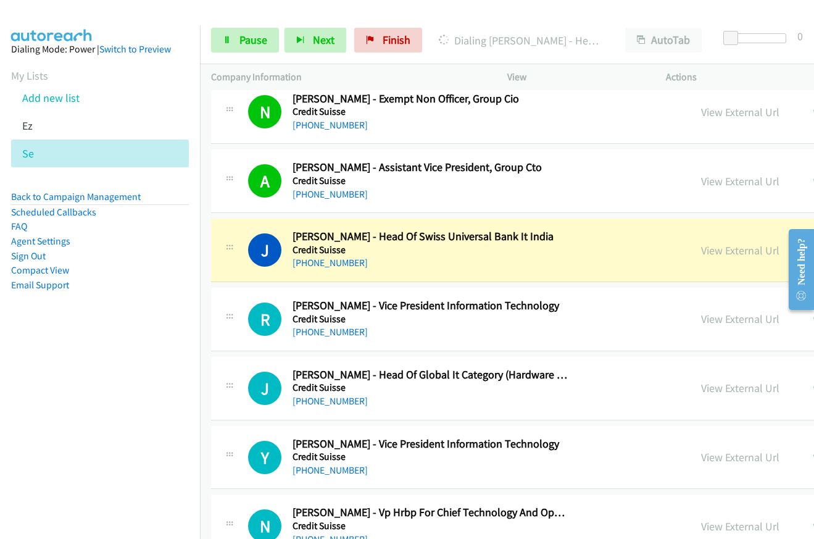
scroll to position [3713, 0]
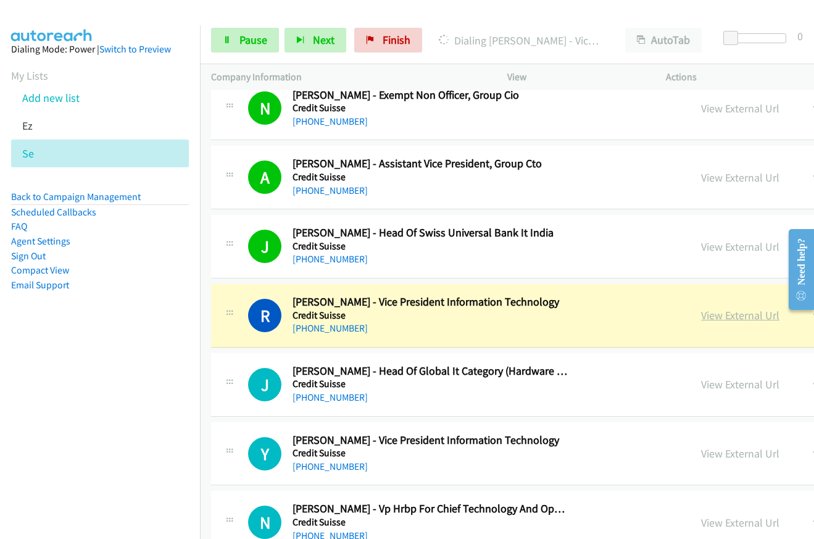
click at [701, 315] on link "View External Url" at bounding box center [740, 315] width 78 height 14
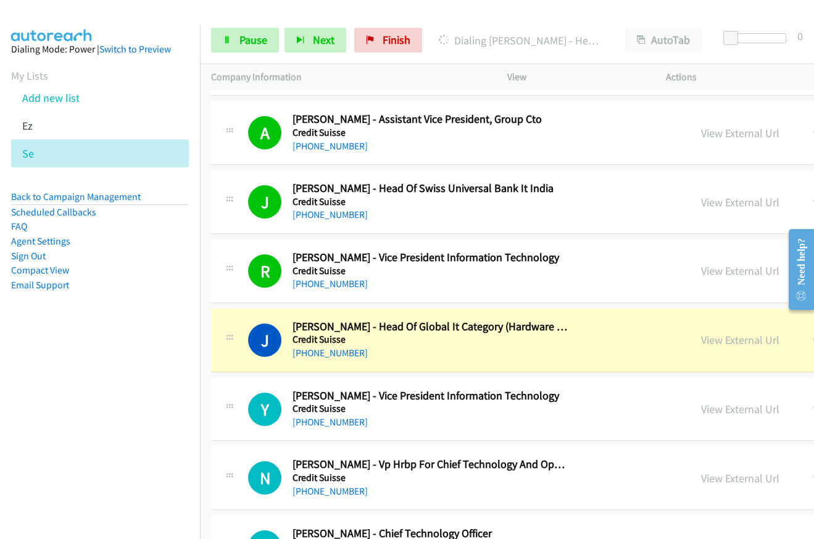
scroll to position [3836, 0]
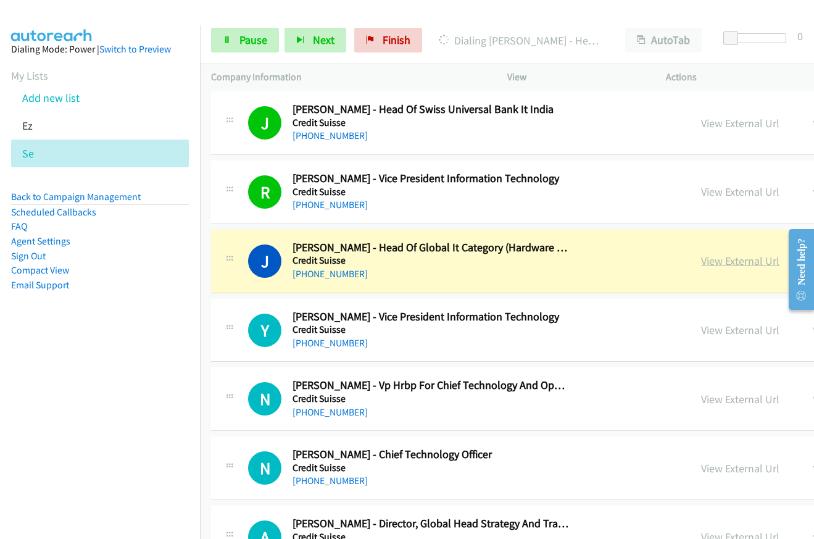
click at [701, 257] on link "View External Url" at bounding box center [740, 261] width 78 height 14
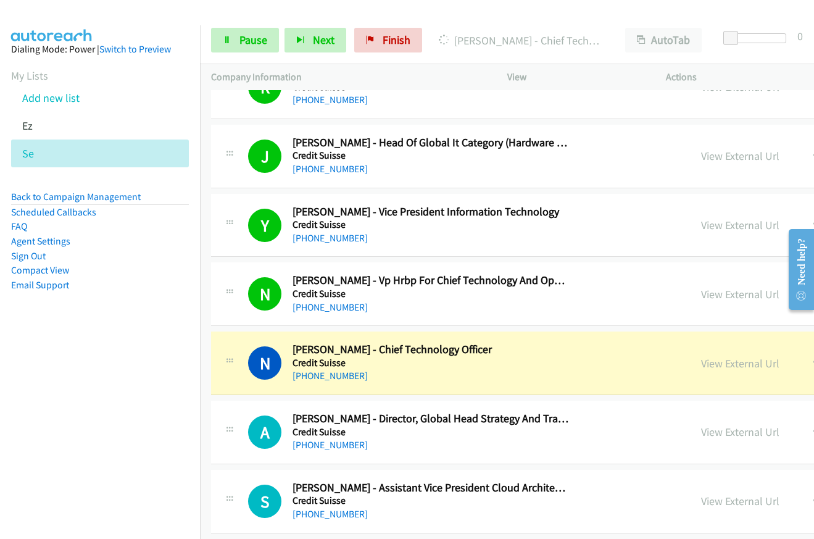
scroll to position [4083, 0]
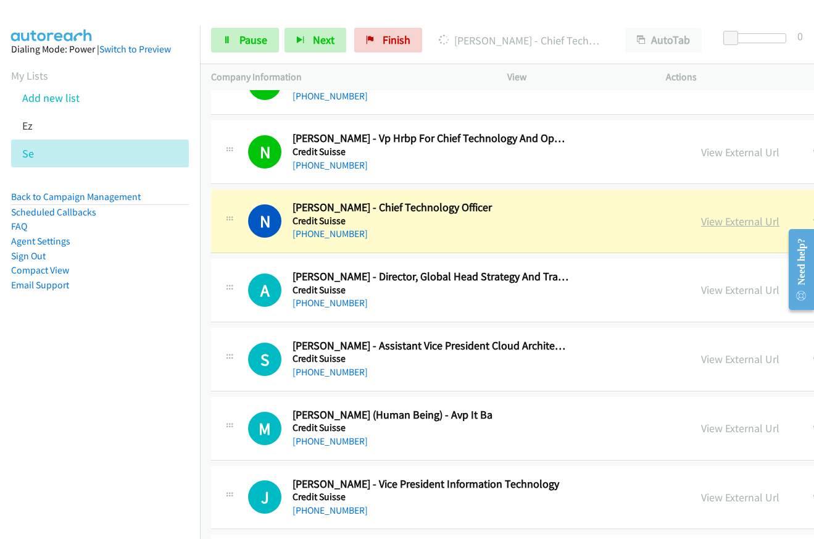
click at [701, 225] on link "View External Url" at bounding box center [740, 221] width 78 height 14
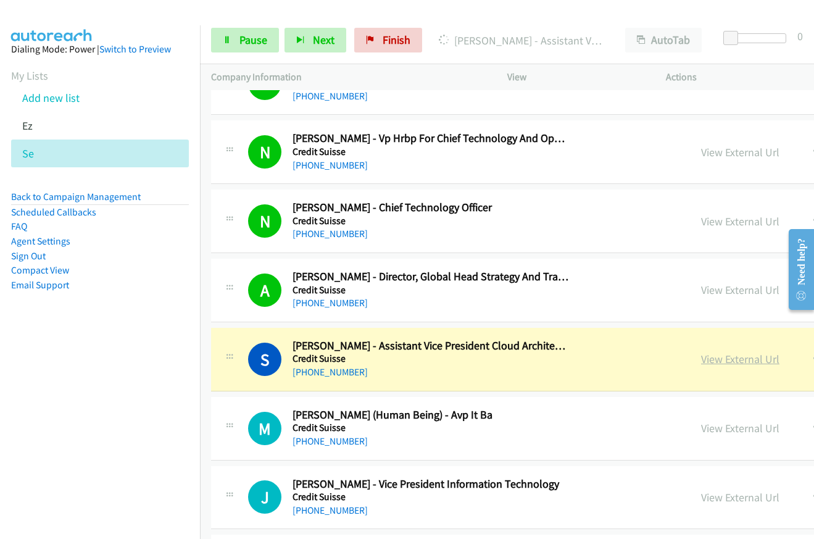
click at [701, 359] on link "View External Url" at bounding box center [740, 359] width 78 height 14
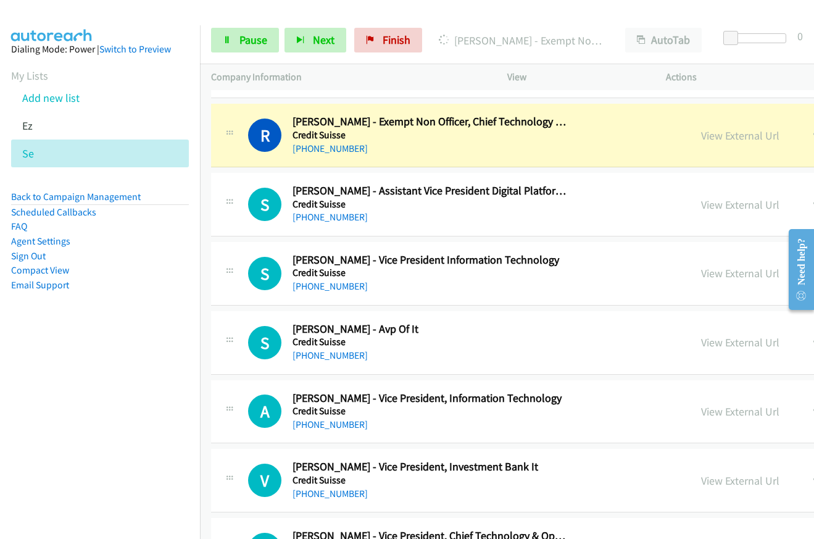
scroll to position [4515, 0]
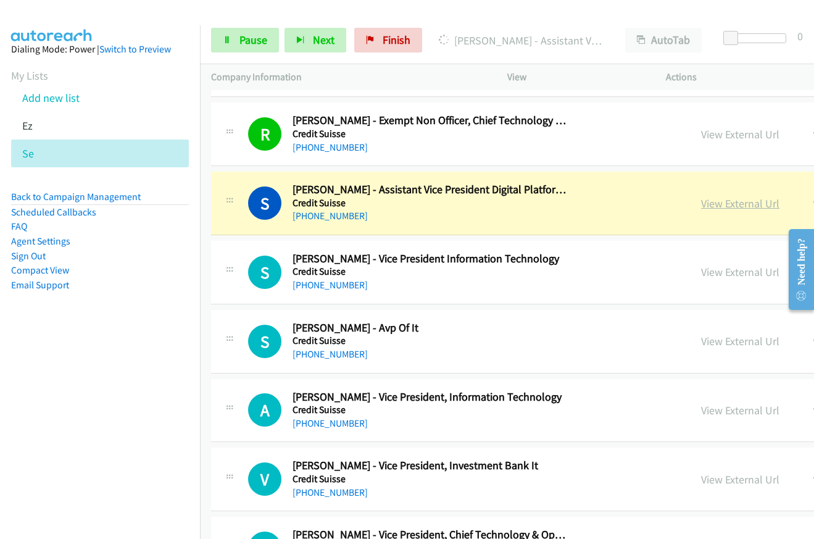
click at [701, 200] on link "View External Url" at bounding box center [740, 203] width 78 height 14
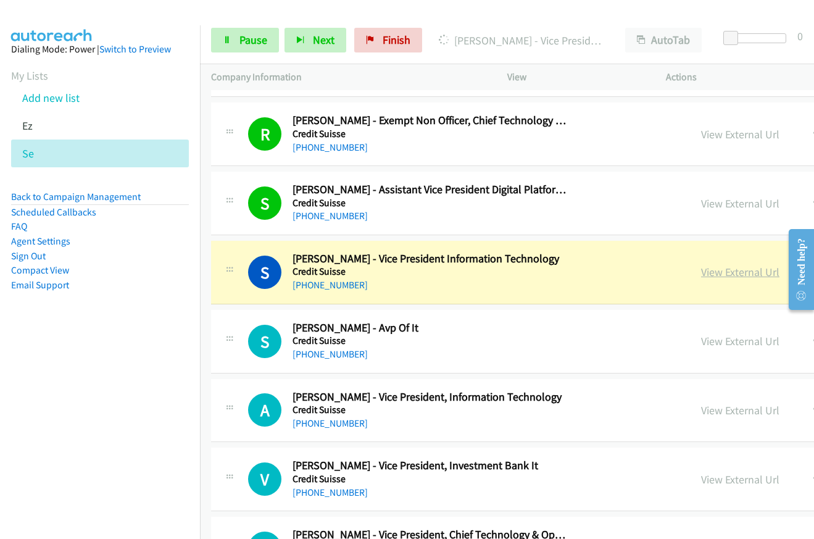
click at [701, 270] on link "View External Url" at bounding box center [740, 272] width 78 height 14
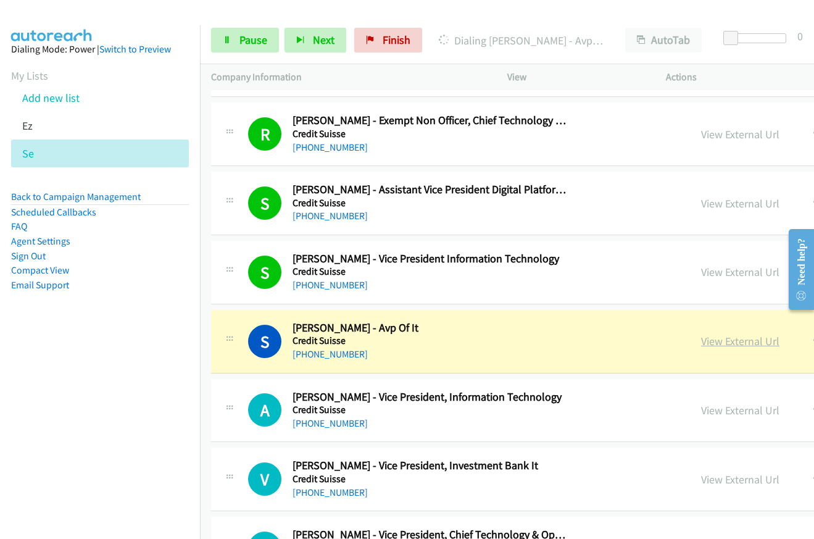
click at [701, 337] on link "View External Url" at bounding box center [740, 341] width 78 height 14
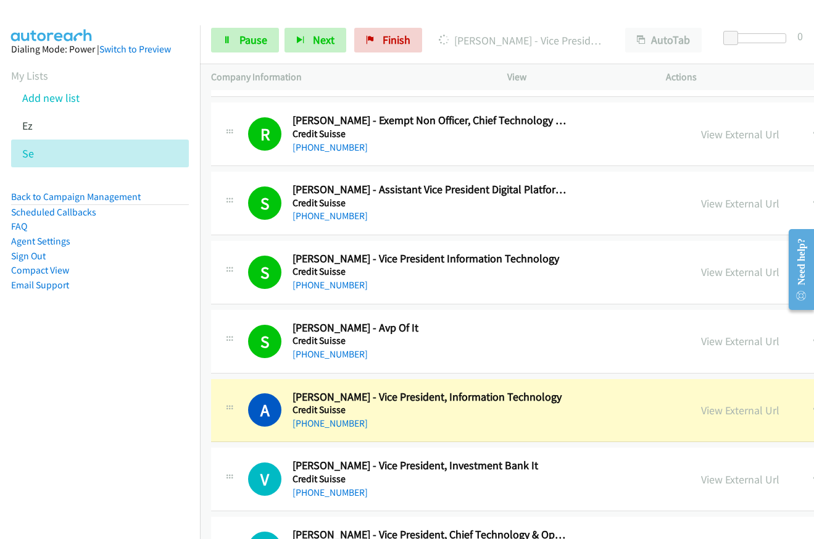
scroll to position [4762, 0]
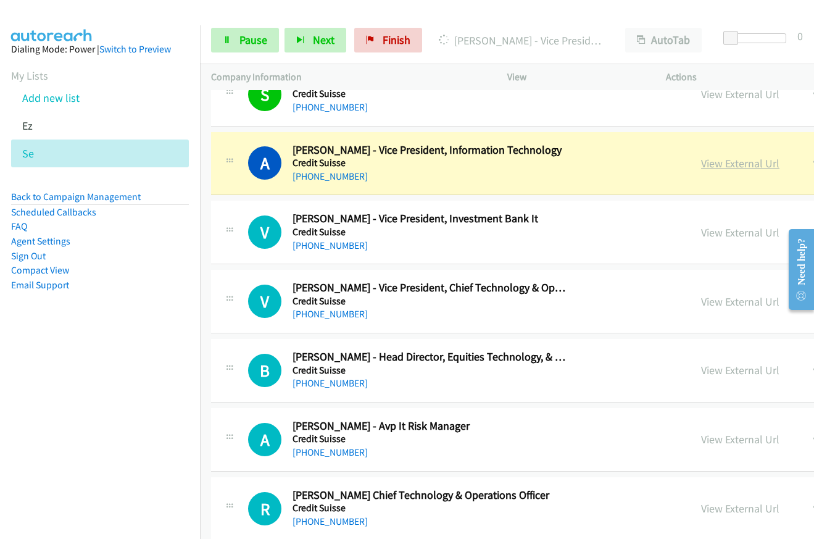
click at [701, 166] on link "View External Url" at bounding box center [740, 163] width 78 height 14
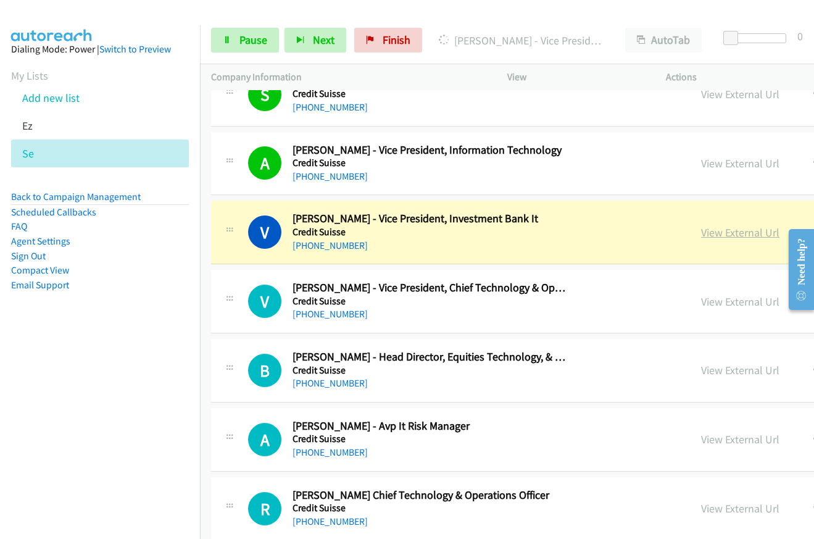
click at [701, 230] on link "View External Url" at bounding box center [740, 232] width 78 height 14
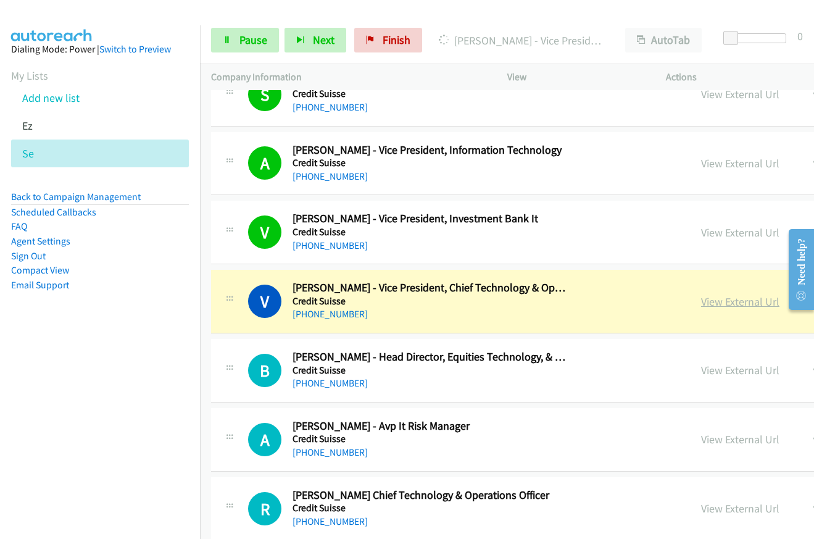
click at [701, 303] on link "View External Url" at bounding box center [740, 301] width 78 height 14
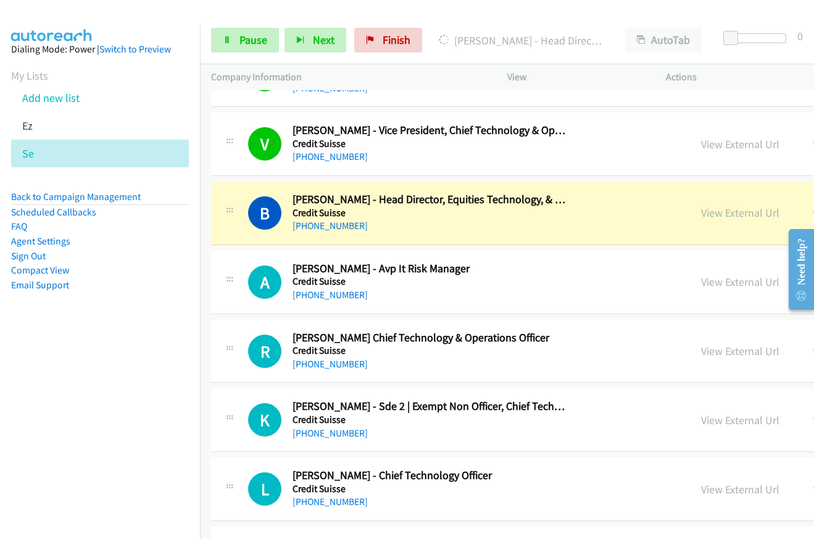
scroll to position [4947, 0]
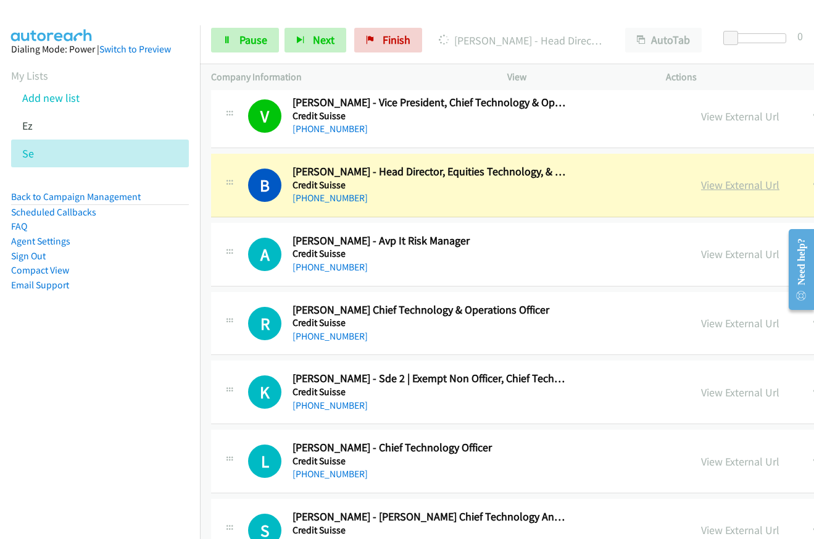
click at [701, 188] on link "View External Url" at bounding box center [740, 185] width 78 height 14
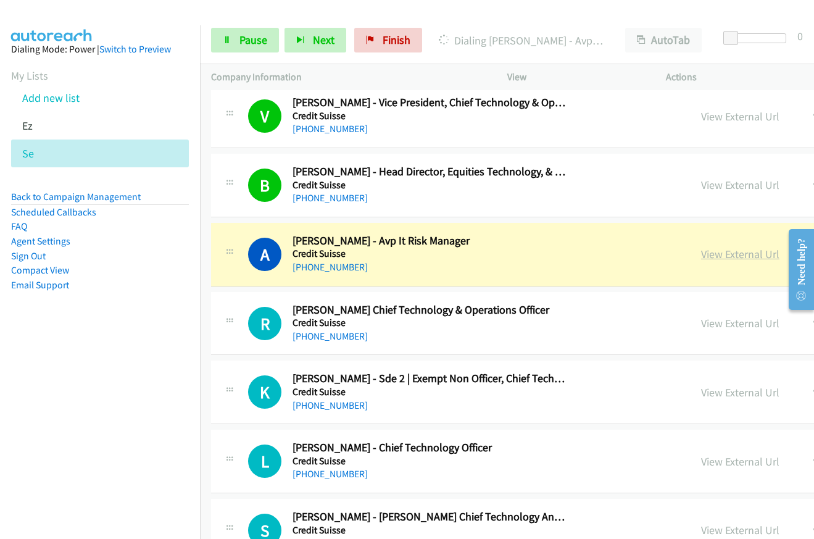
click at [701, 252] on link "View External Url" at bounding box center [740, 254] width 78 height 14
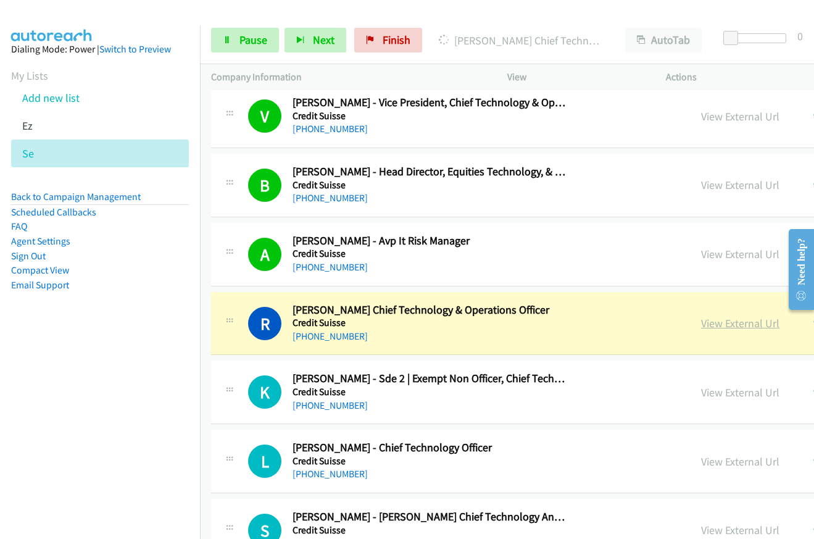
click at [701, 324] on link "View External Url" at bounding box center [740, 323] width 78 height 14
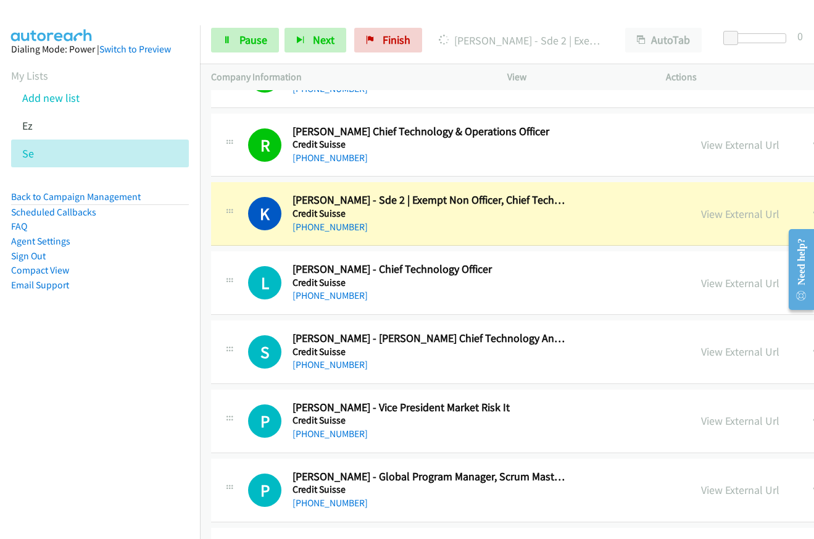
scroll to position [5132, 0]
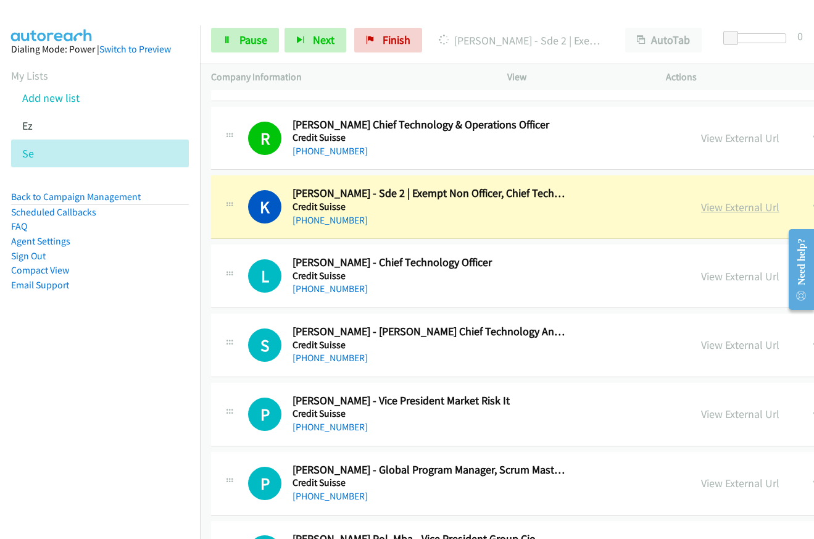
click at [701, 207] on link "View External Url" at bounding box center [740, 207] width 78 height 14
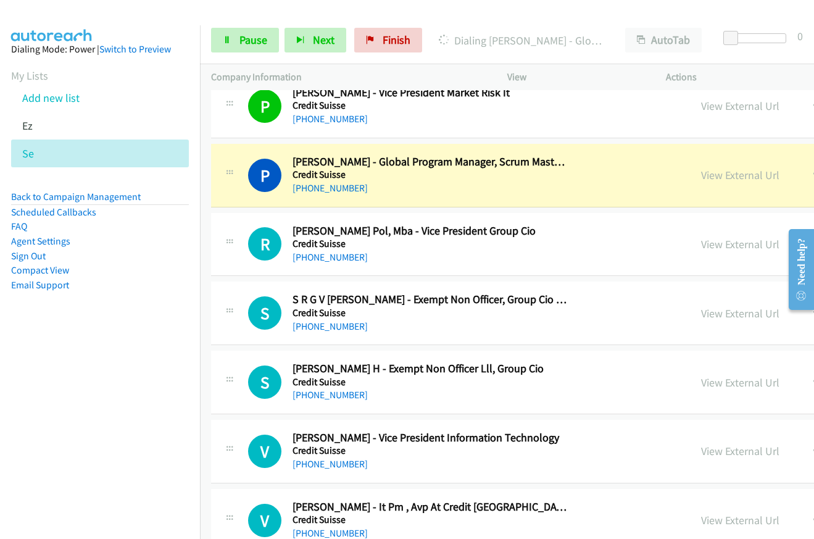
scroll to position [5441, 0]
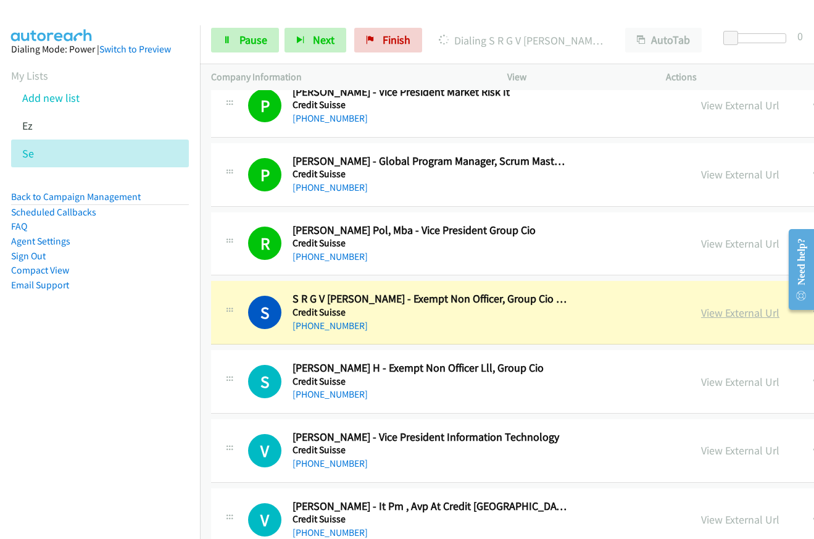
click at [701, 317] on link "View External Url" at bounding box center [740, 312] width 78 height 14
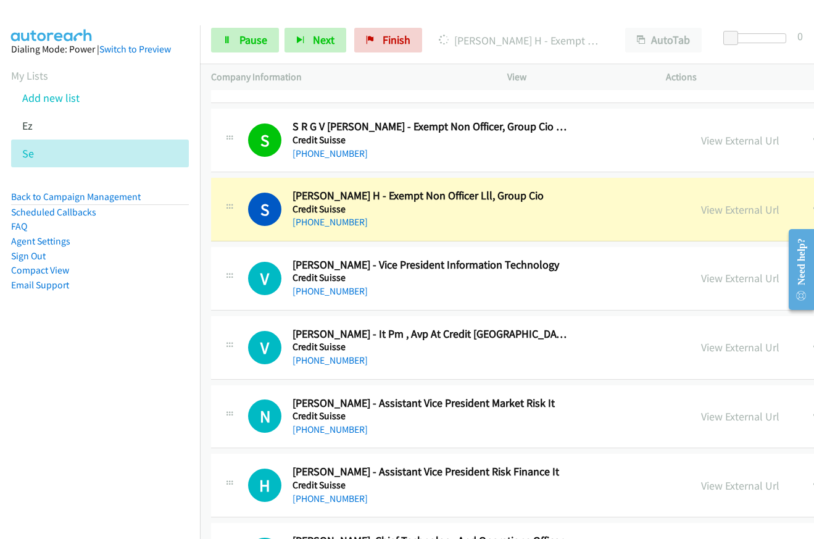
scroll to position [5626, 0]
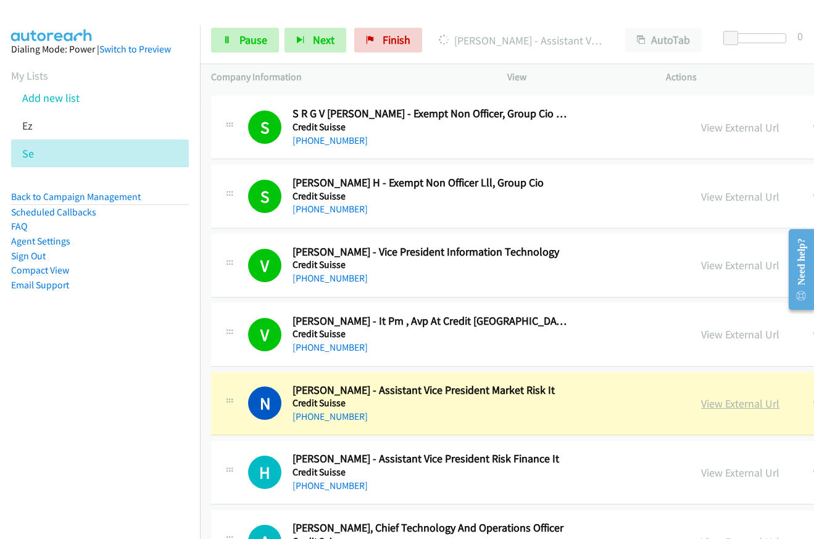
click at [701, 407] on link "View External Url" at bounding box center [740, 403] width 78 height 14
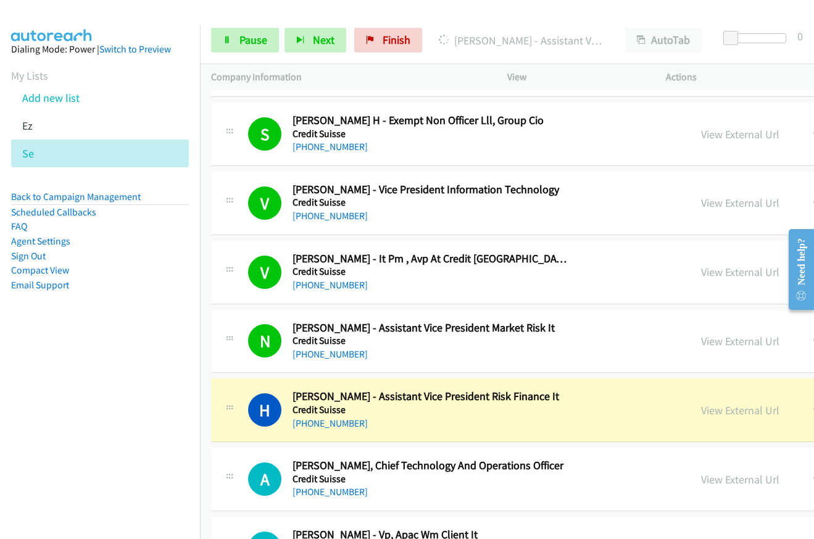
scroll to position [5811, 0]
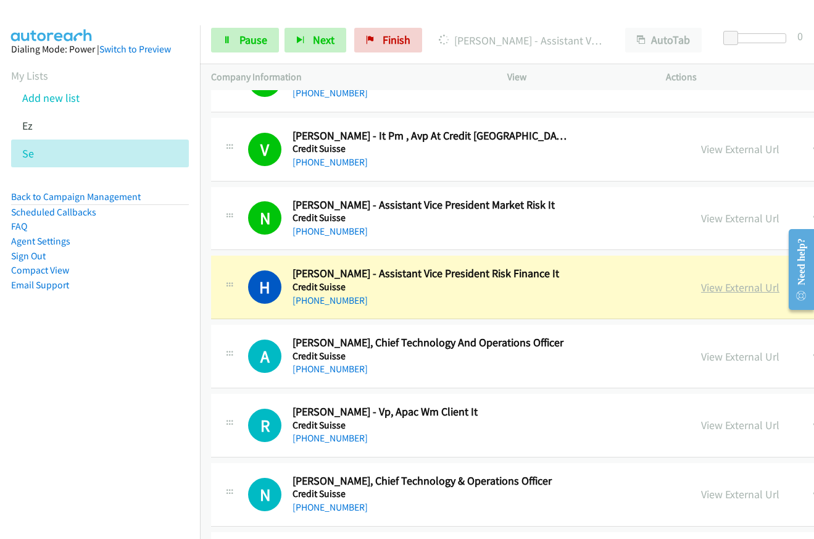
click at [701, 291] on link "View External Url" at bounding box center [740, 287] width 78 height 14
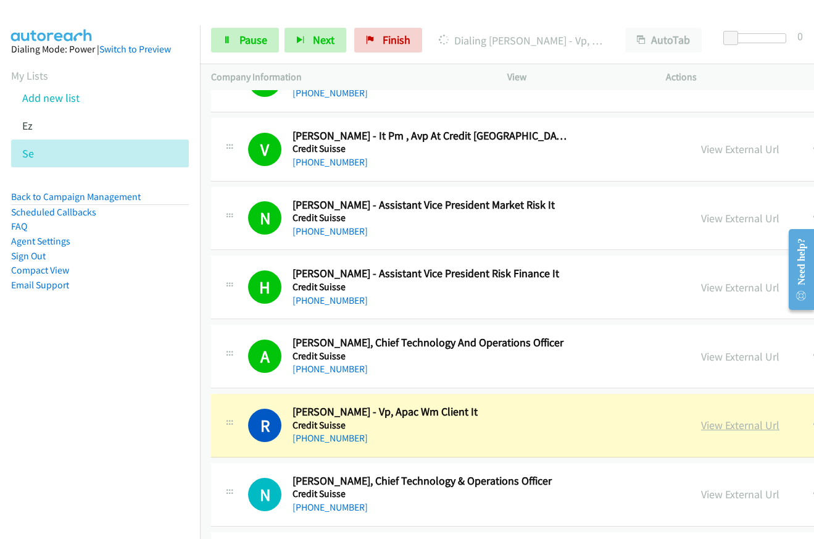
click at [701, 428] on link "View External Url" at bounding box center [740, 425] width 78 height 14
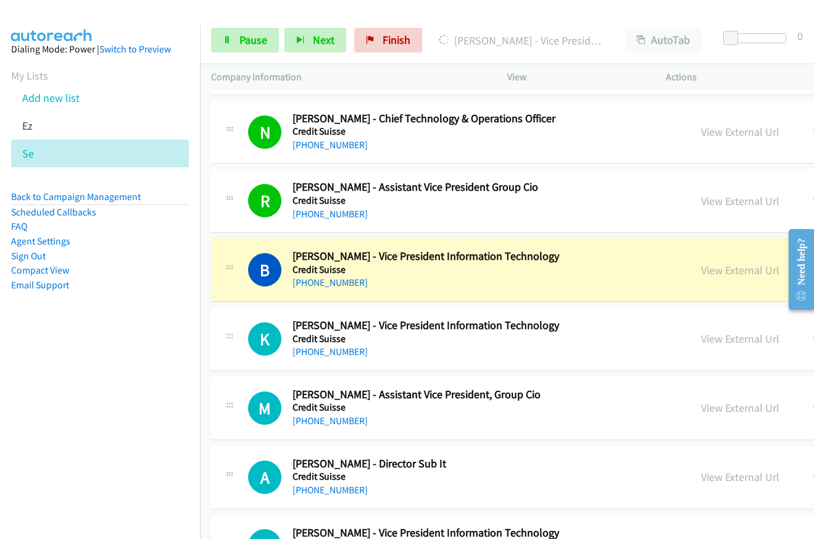
scroll to position [6243, 0]
click at [701, 269] on link "View External Url" at bounding box center [740, 269] width 78 height 14
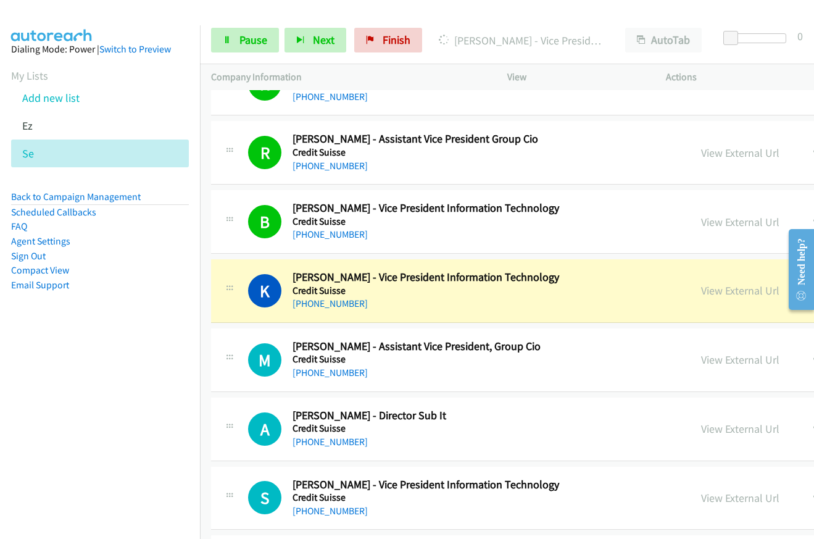
scroll to position [6305, 0]
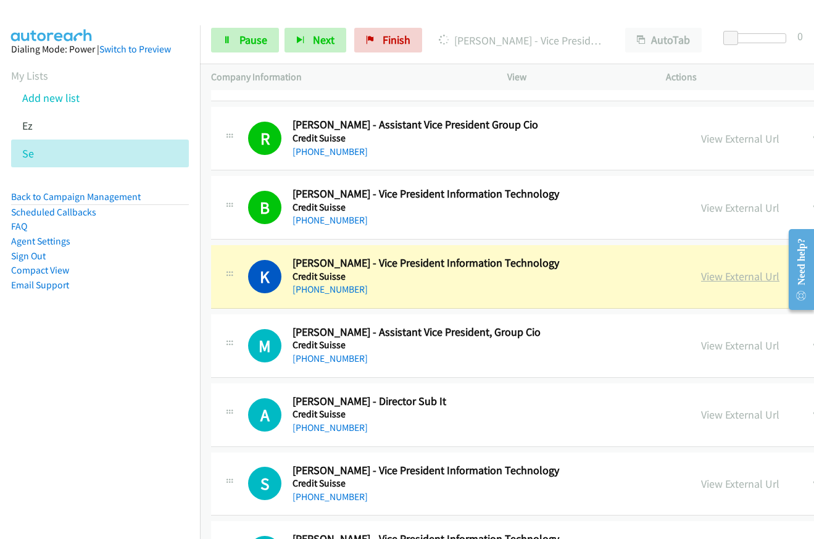
click at [701, 276] on link "View External Url" at bounding box center [740, 276] width 78 height 14
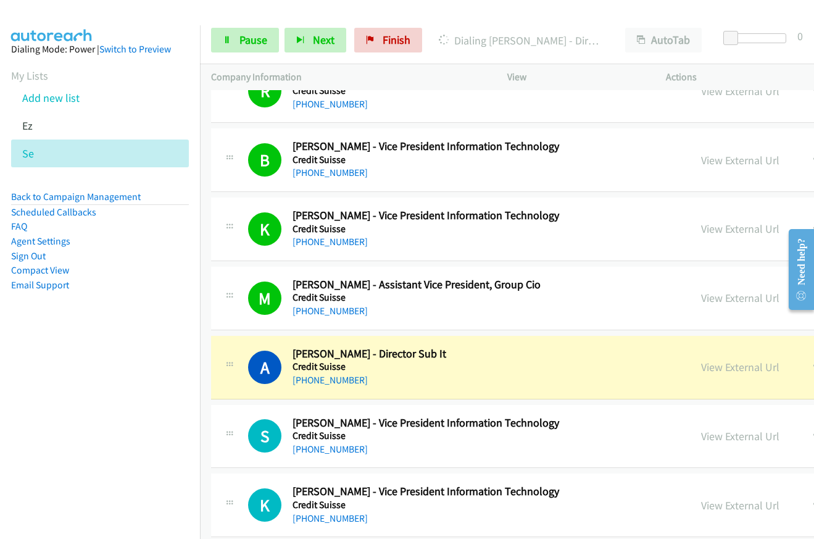
scroll to position [6490, 0]
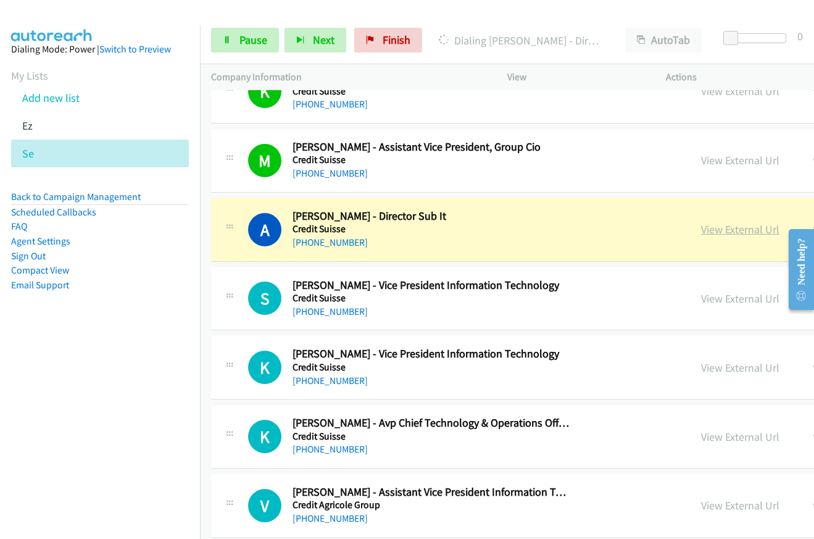
click at [701, 230] on link "View External Url" at bounding box center [740, 229] width 78 height 14
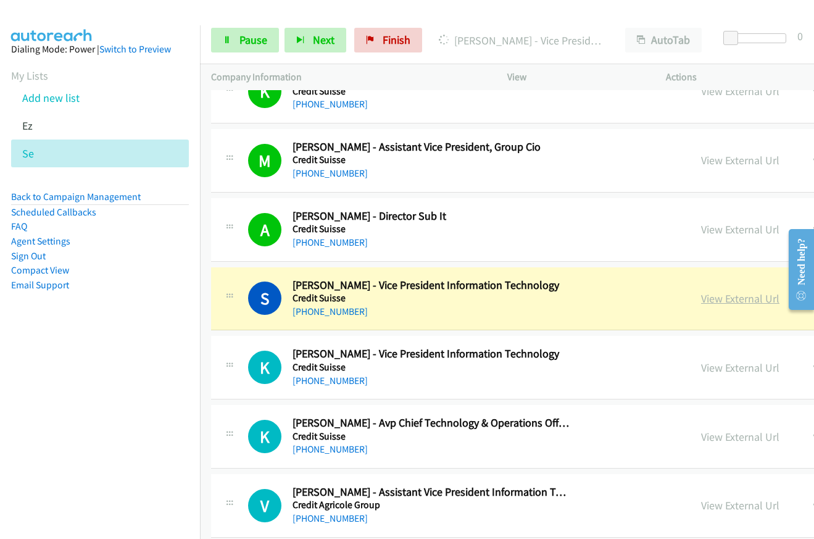
click at [701, 299] on link "View External Url" at bounding box center [740, 298] width 78 height 14
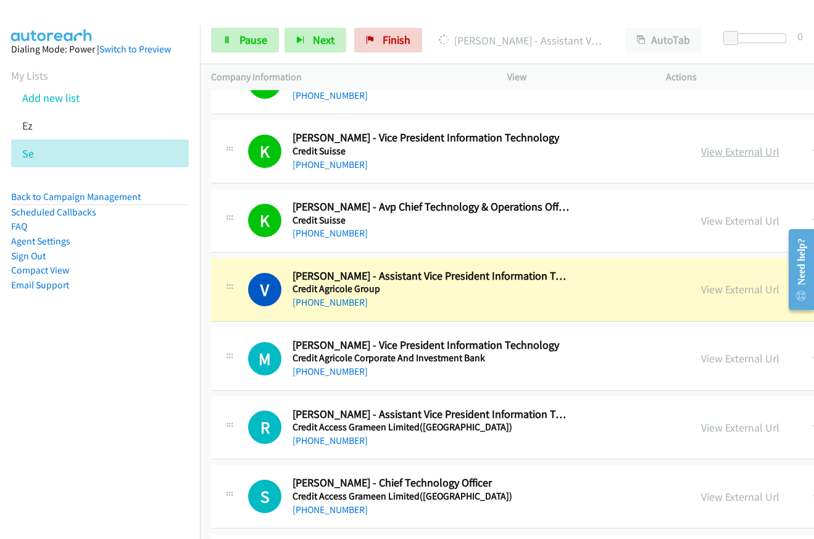
scroll to position [6798, 0]
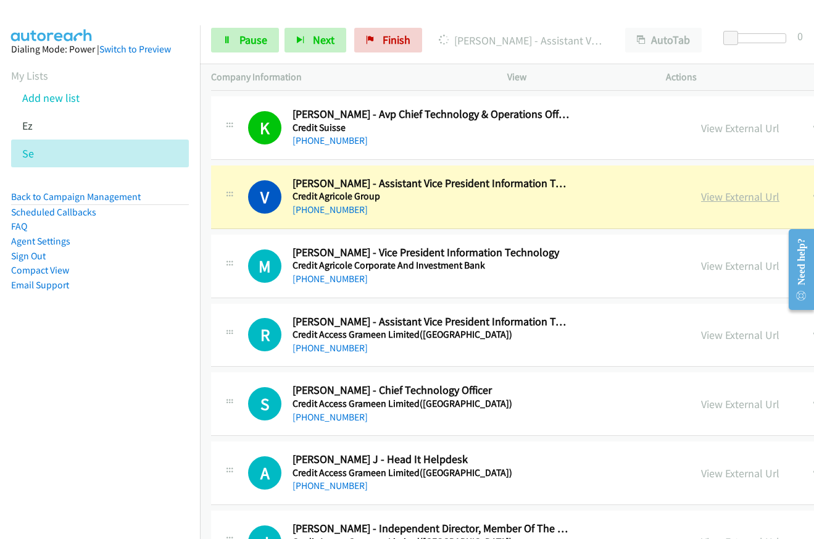
click at [701, 200] on link "View External Url" at bounding box center [740, 196] width 78 height 14
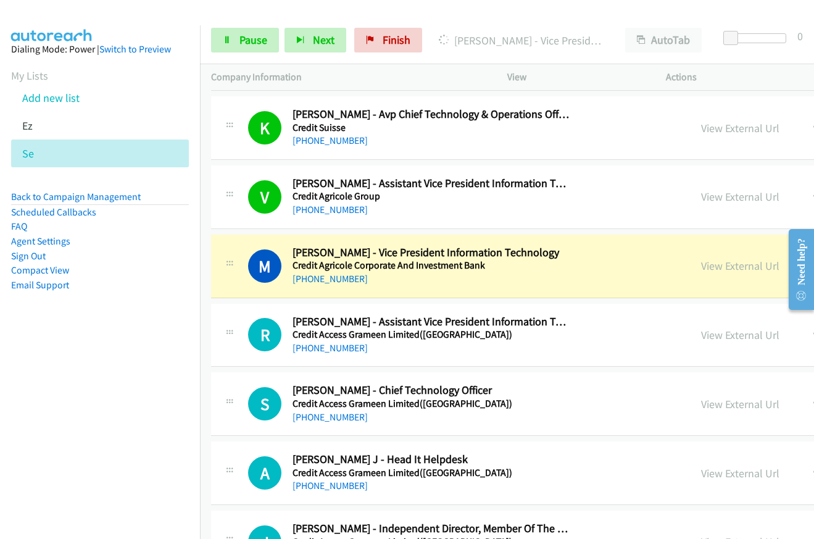
drag, startPoint x: 628, startPoint y: 266, endPoint x: 481, endPoint y: 9, distance: 295.8
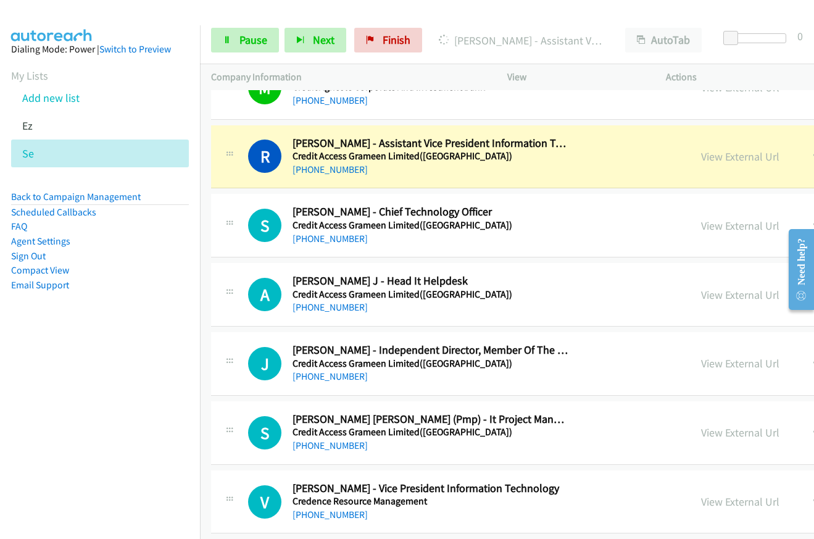
scroll to position [6984, 0]
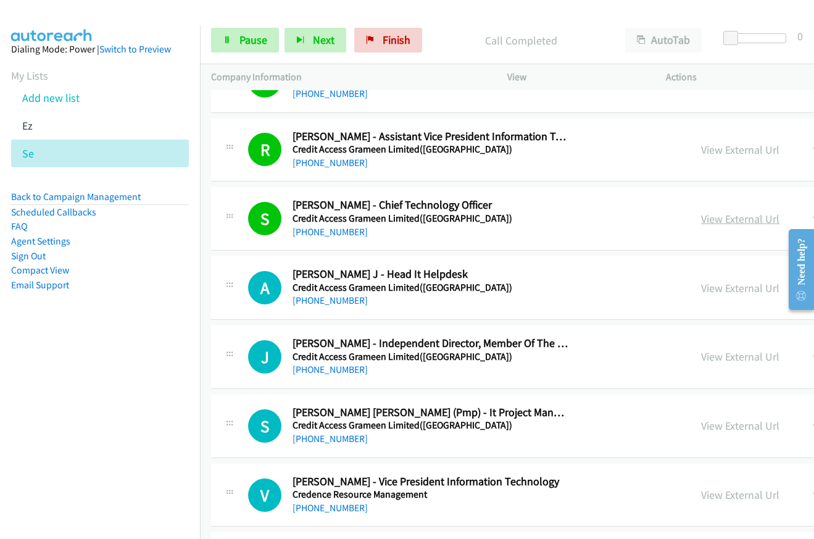
click at [701, 218] on link "View External Url" at bounding box center [740, 219] width 78 height 14
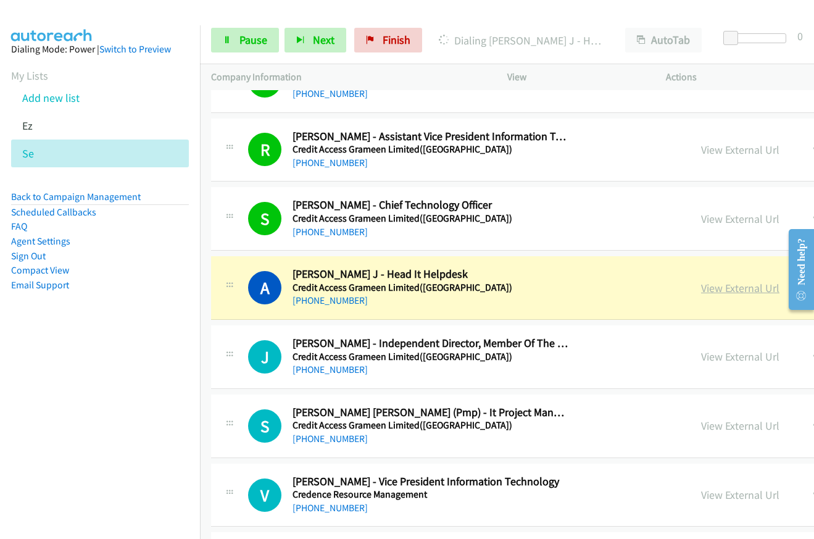
click at [701, 292] on link "View External Url" at bounding box center [740, 288] width 78 height 14
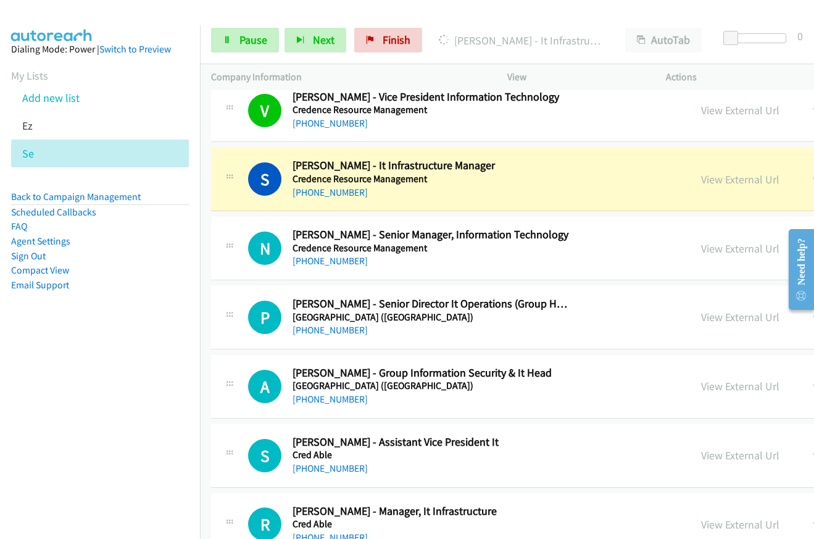
scroll to position [7354, 0]
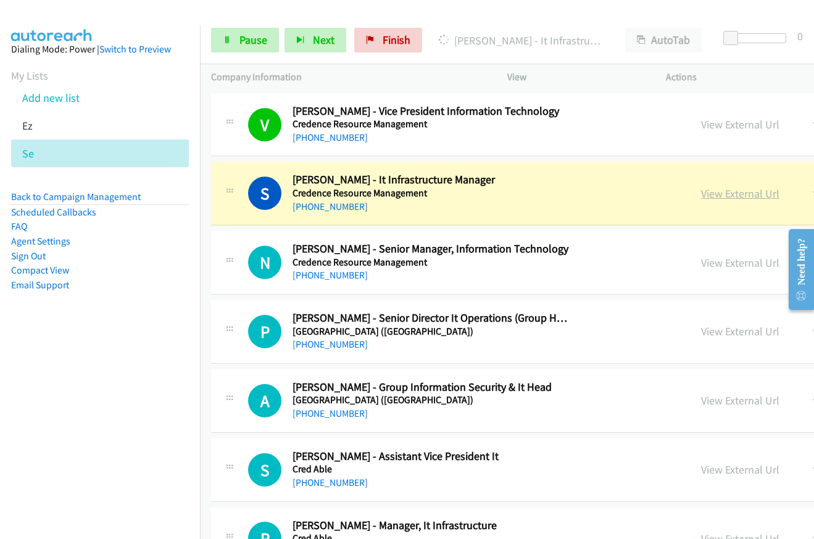
click at [701, 191] on link "View External Url" at bounding box center [740, 193] width 78 height 14
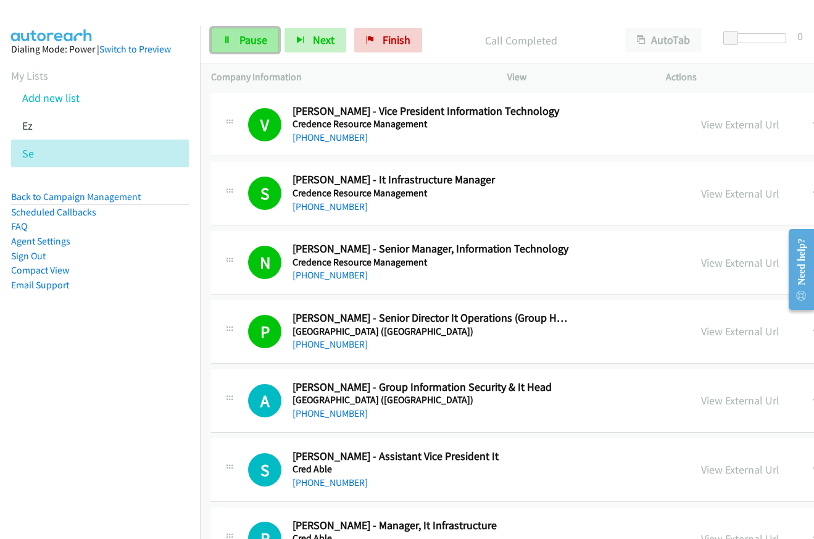
click at [227, 39] on icon at bounding box center [227, 40] width 9 height 9
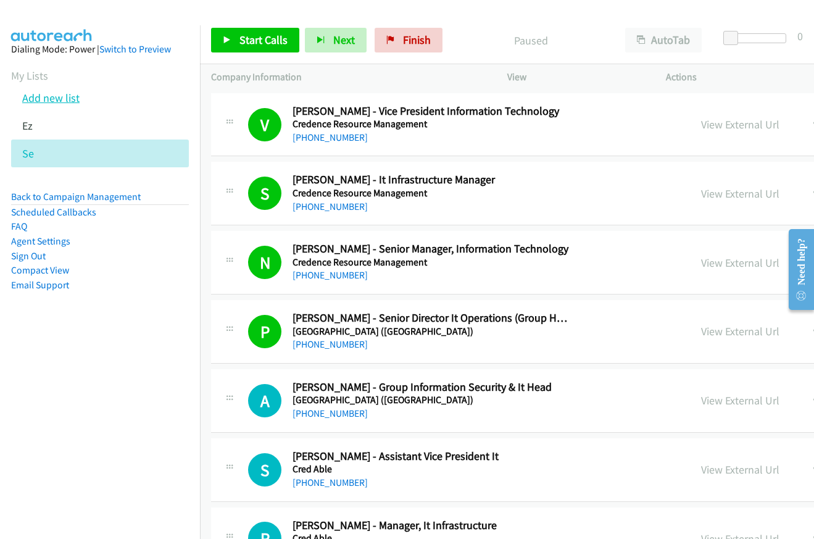
click at [46, 99] on link "Add new list" at bounding box center [50, 98] width 57 height 14
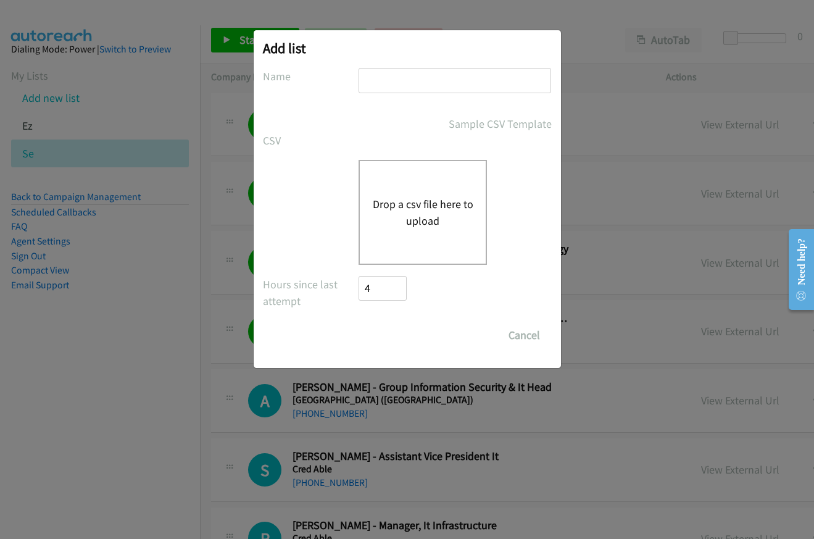
click at [442, 89] on input "text" at bounding box center [455, 80] width 193 height 25
type input "sent"
click at [422, 215] on button "Drop a csv file here to upload" at bounding box center [422, 212] width 101 height 33
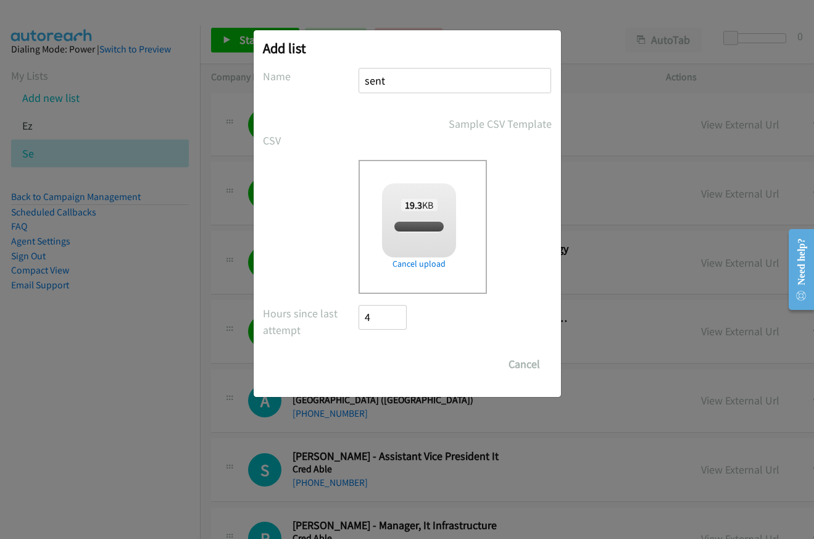
checkbox input "true"
click at [380, 369] on input "Save List" at bounding box center [391, 364] width 65 height 25
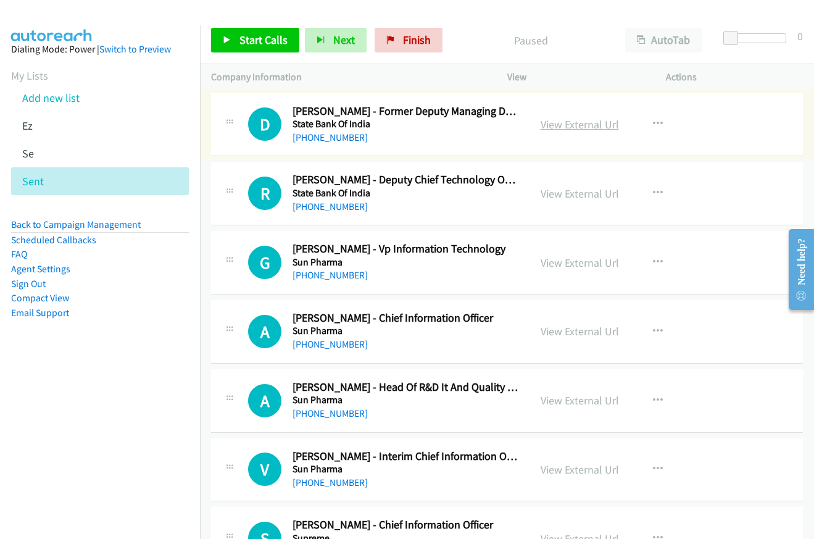
click at [571, 127] on link "View External Url" at bounding box center [580, 124] width 78 height 14
click at [249, 44] on span "Start Calls" at bounding box center [263, 40] width 48 height 14
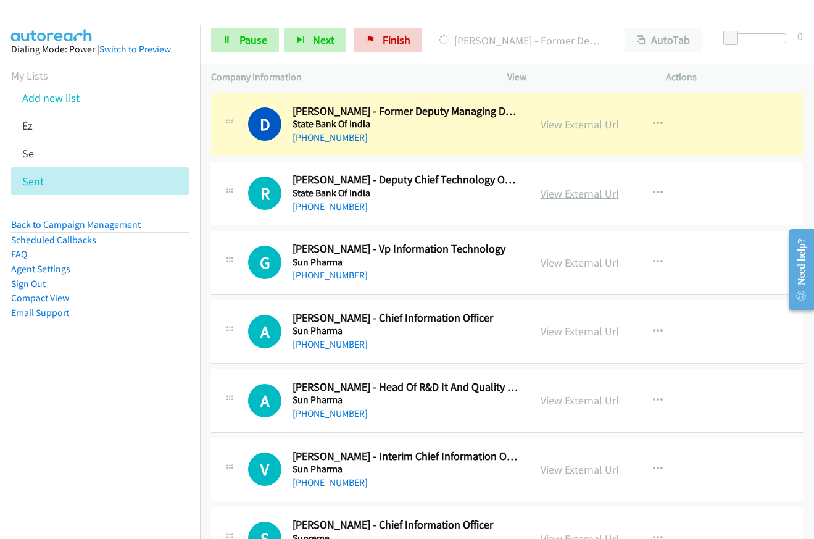
click at [552, 198] on link "View External Url" at bounding box center [580, 193] width 78 height 14
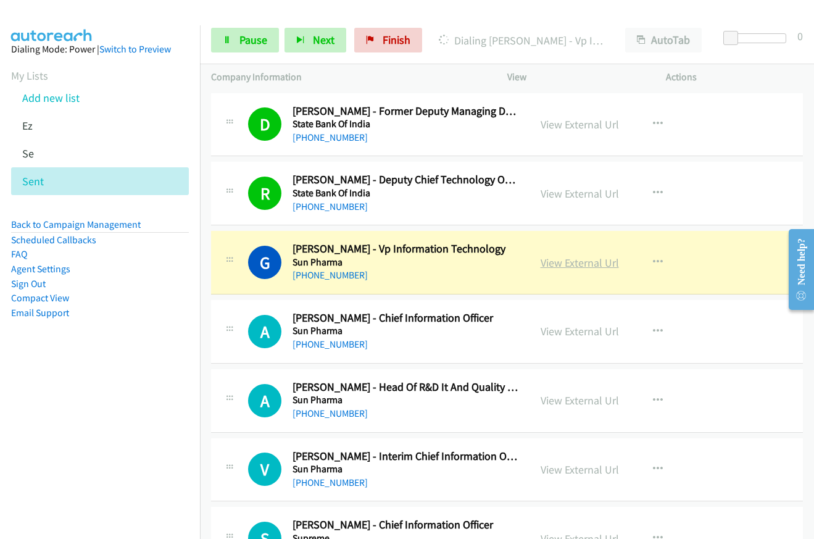
click at [561, 261] on link "View External Url" at bounding box center [580, 262] width 78 height 14
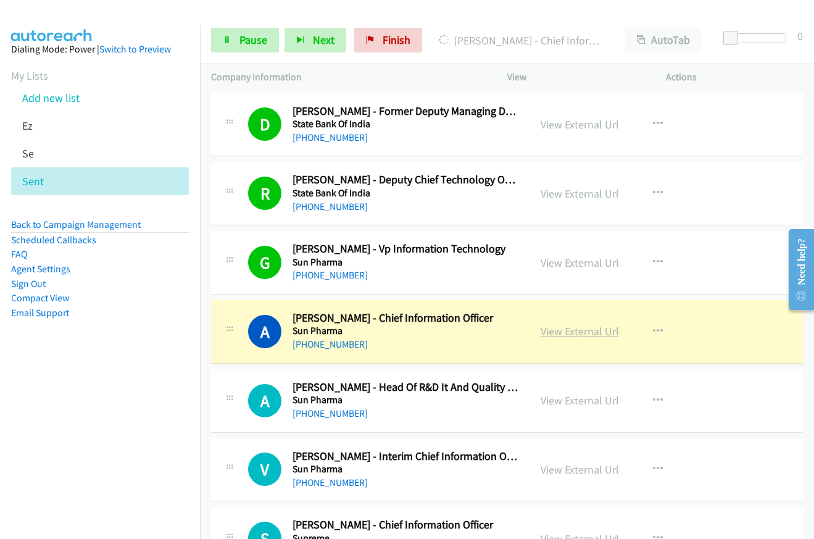
click at [547, 329] on link "View External Url" at bounding box center [580, 331] width 78 height 14
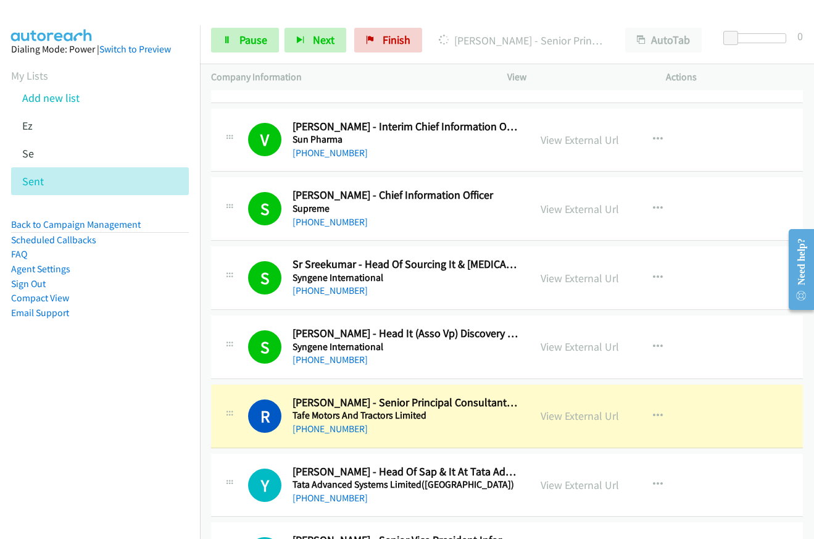
scroll to position [494, 0]
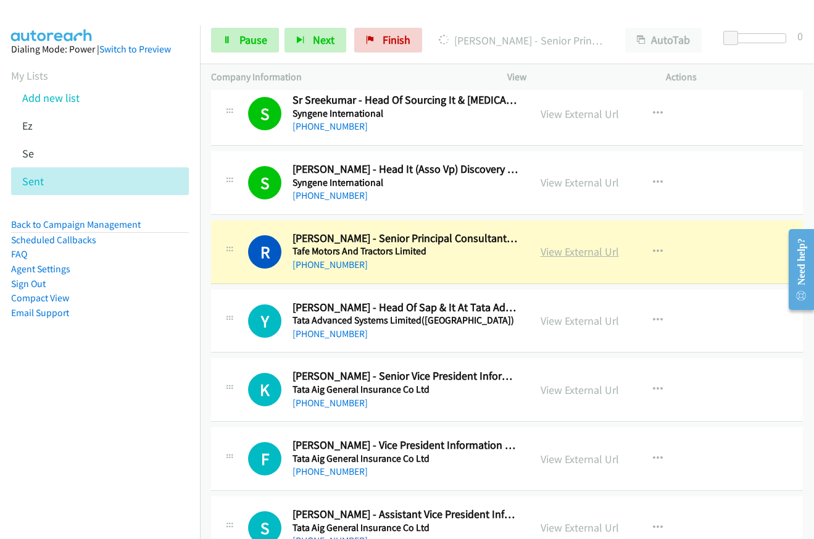
click at [557, 252] on link "View External Url" at bounding box center [580, 251] width 78 height 14
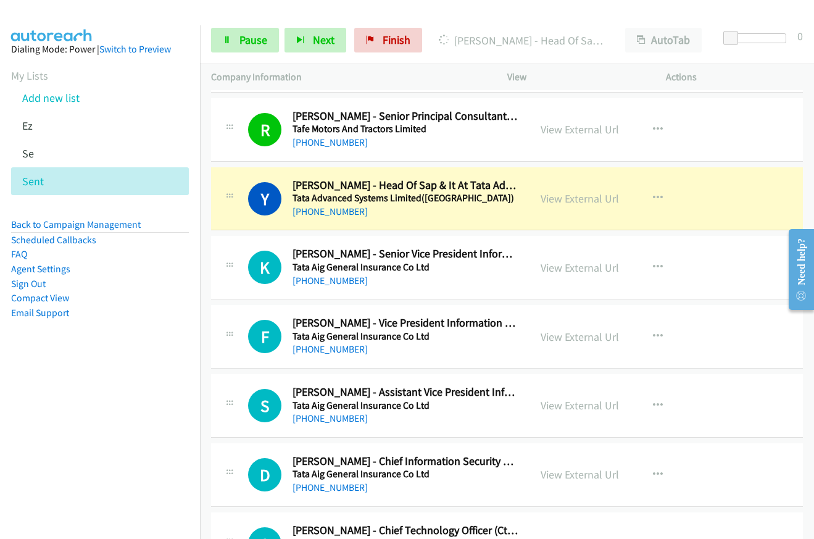
scroll to position [617, 0]
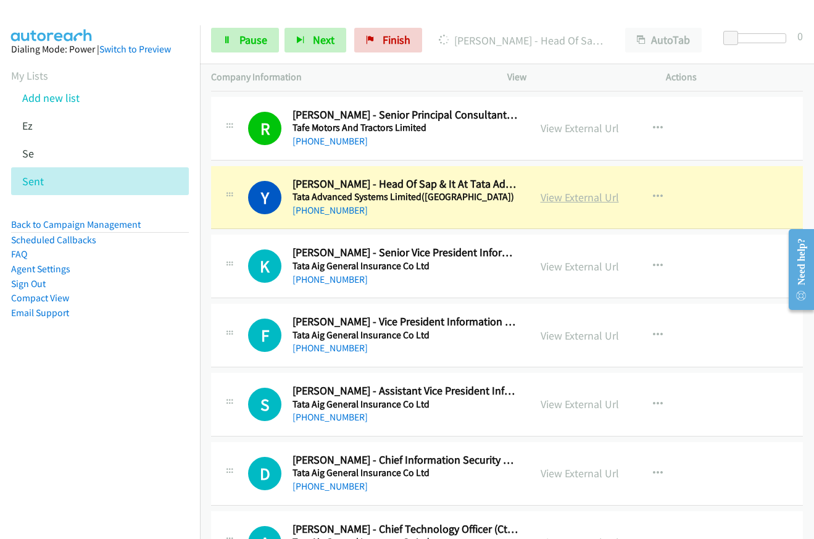
click at [555, 201] on link "View External Url" at bounding box center [580, 197] width 78 height 14
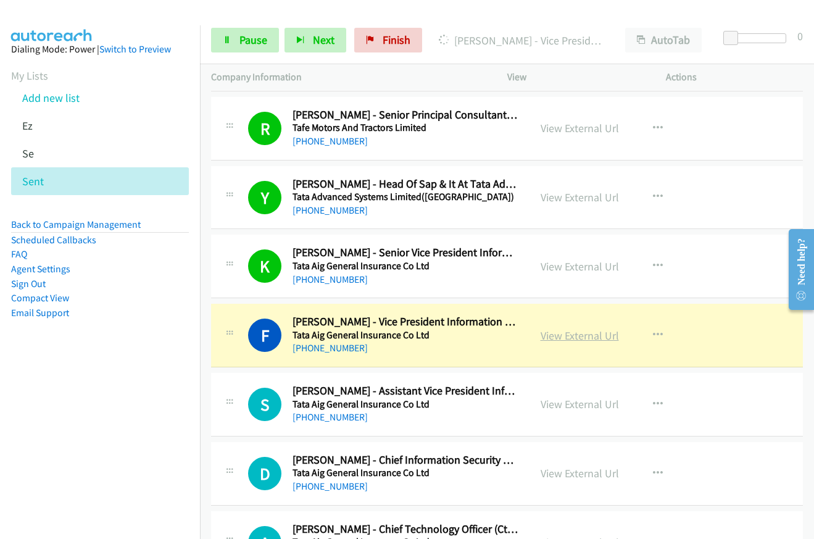
click at [560, 338] on link "View External Url" at bounding box center [580, 335] width 78 height 14
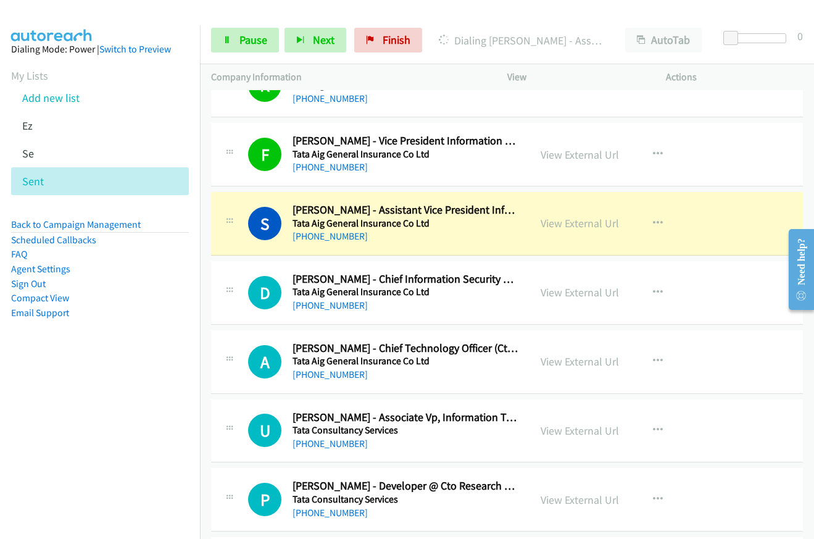
scroll to position [802, 0]
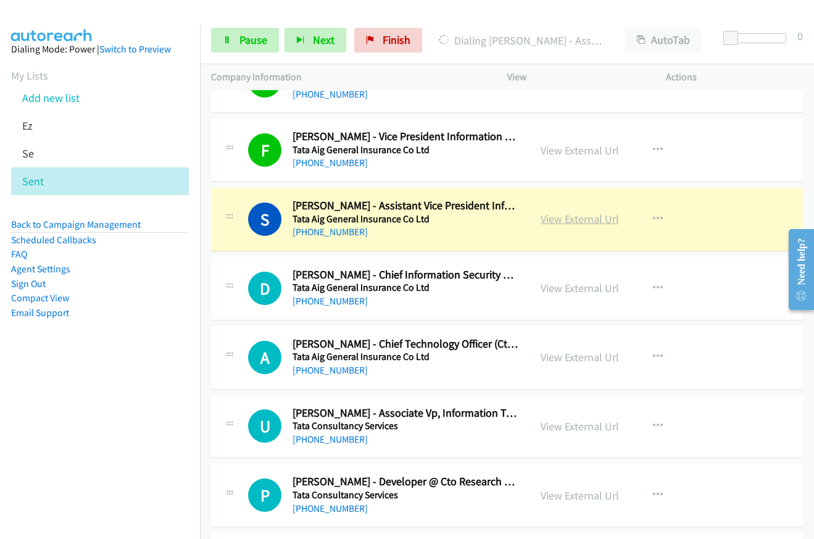
click at [583, 217] on link "View External Url" at bounding box center [580, 219] width 78 height 14
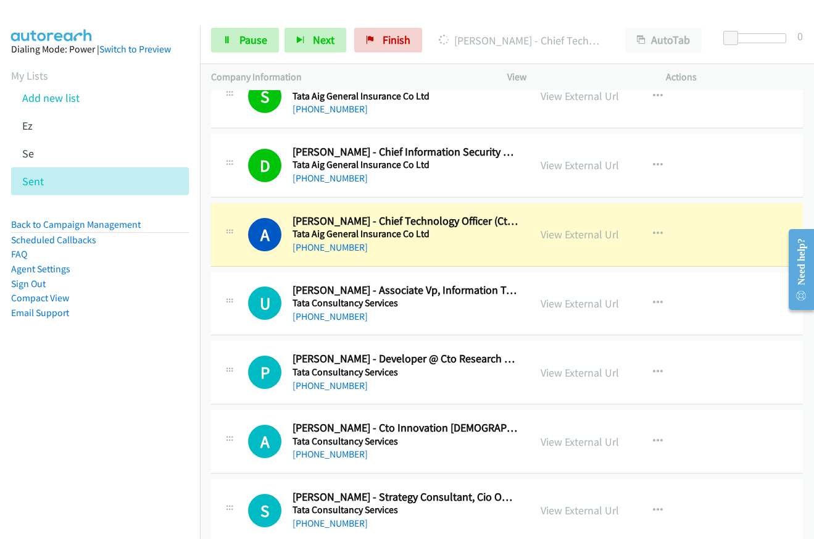
scroll to position [926, 0]
click at [554, 239] on link "View External Url" at bounding box center [580, 233] width 78 height 14
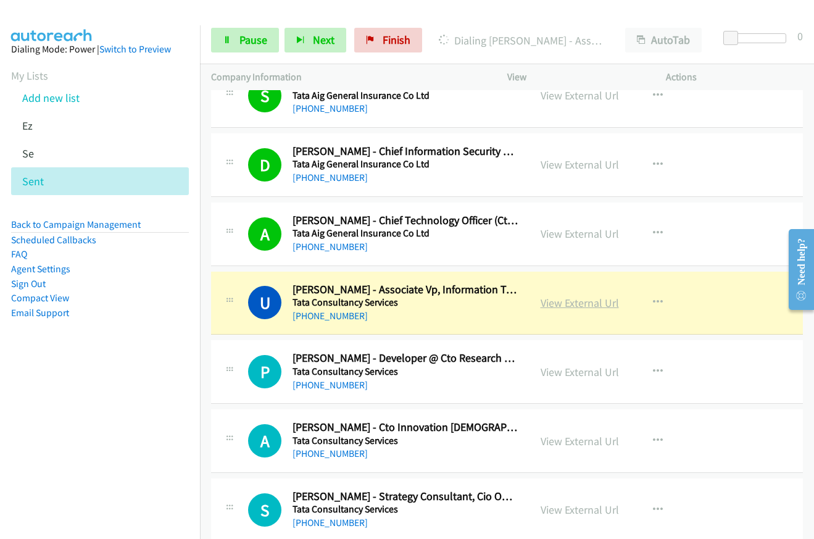
click at [564, 307] on link "View External Url" at bounding box center [580, 303] width 78 height 14
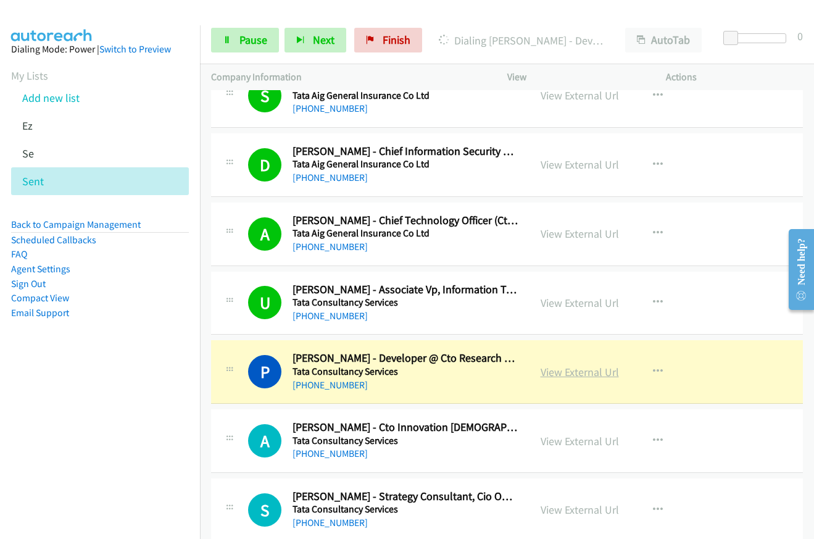
click at [579, 371] on link "View External Url" at bounding box center [580, 372] width 78 height 14
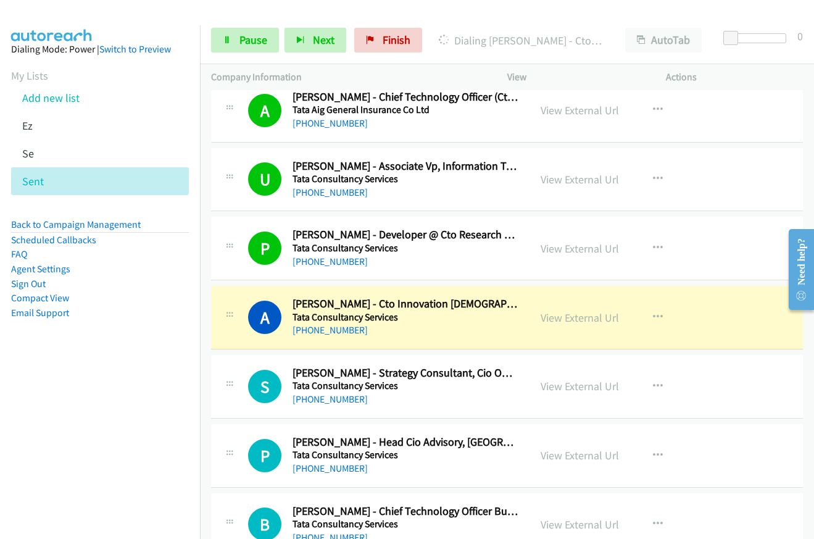
scroll to position [1173, 0]
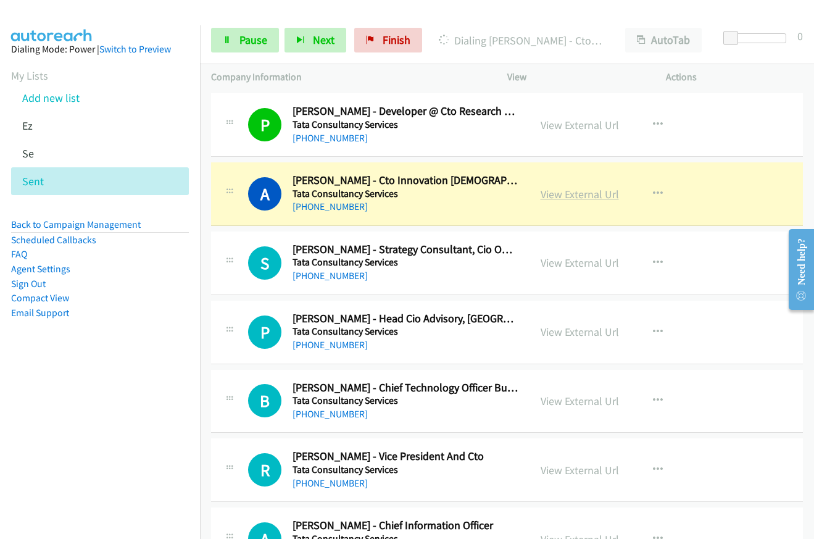
click at [551, 196] on link "View External Url" at bounding box center [580, 194] width 78 height 14
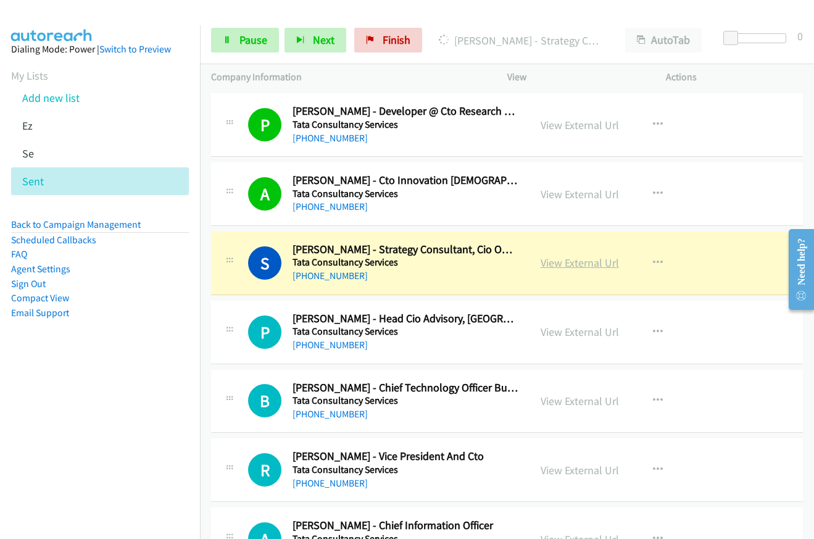
click at [551, 269] on link "View External Url" at bounding box center [580, 262] width 78 height 14
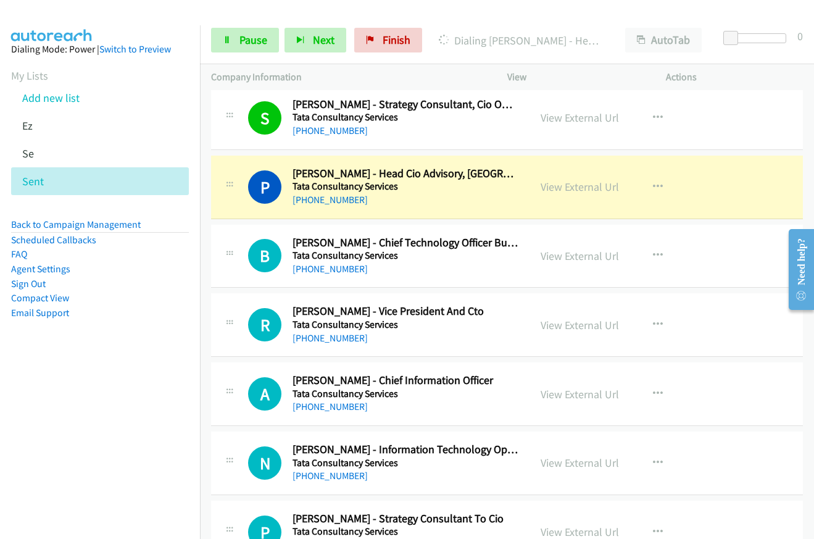
scroll to position [1358, 0]
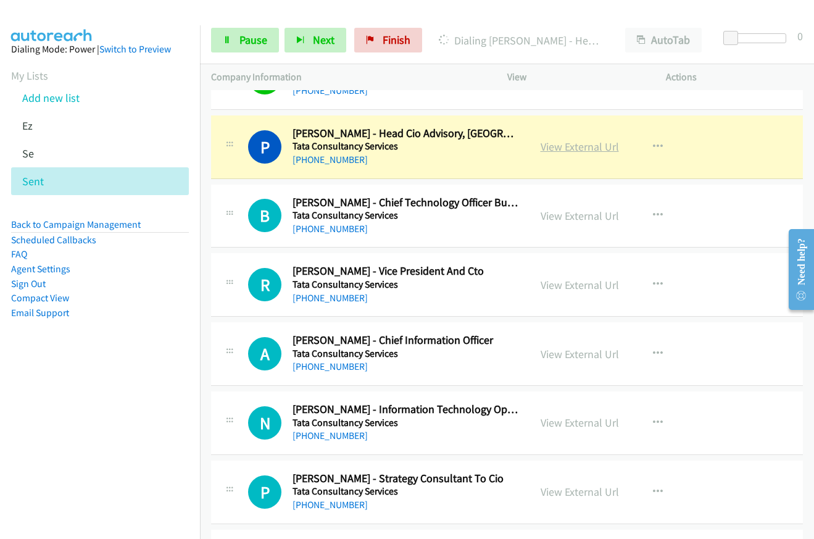
click at [566, 149] on link "View External Url" at bounding box center [580, 146] width 78 height 14
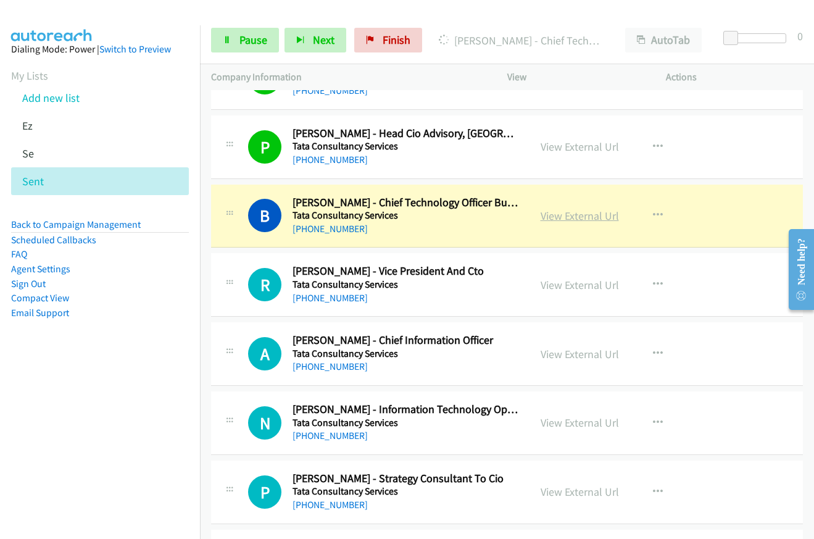
click at [541, 219] on link "View External Url" at bounding box center [580, 216] width 78 height 14
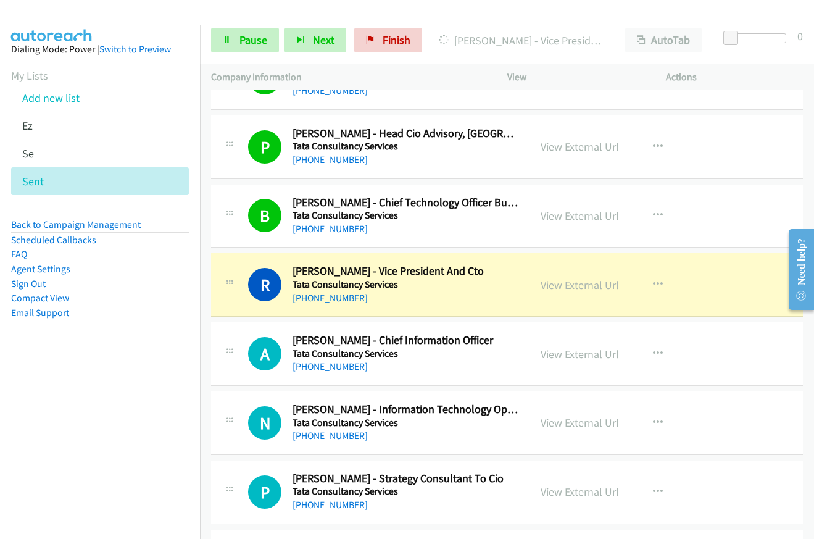
click at [569, 288] on link "View External Url" at bounding box center [580, 285] width 78 height 14
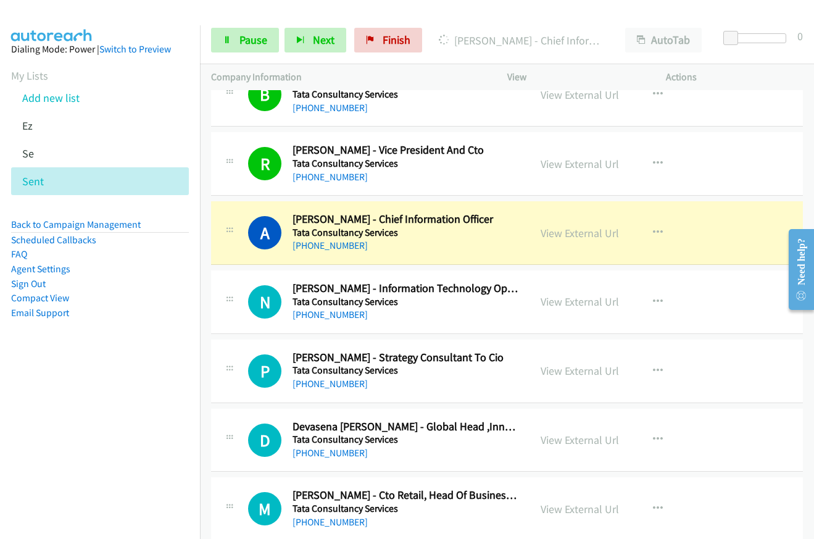
scroll to position [1481, 0]
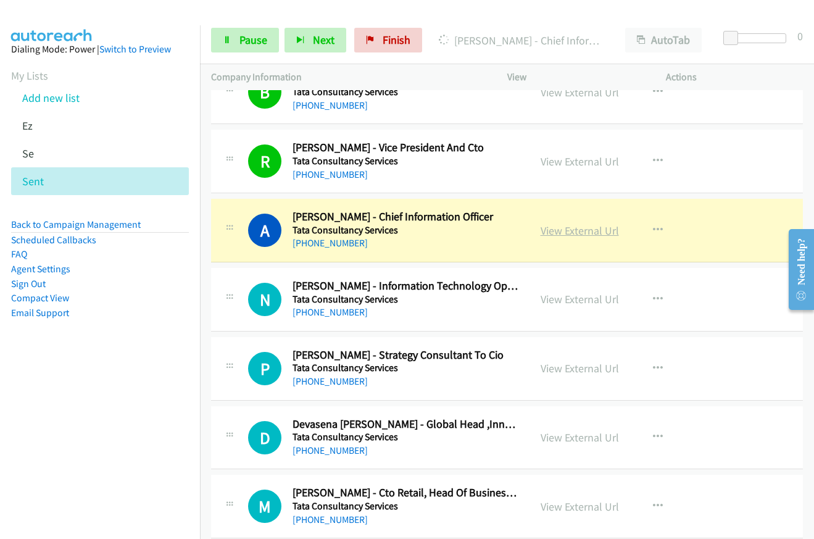
click at [554, 234] on link "View External Url" at bounding box center [580, 230] width 78 height 14
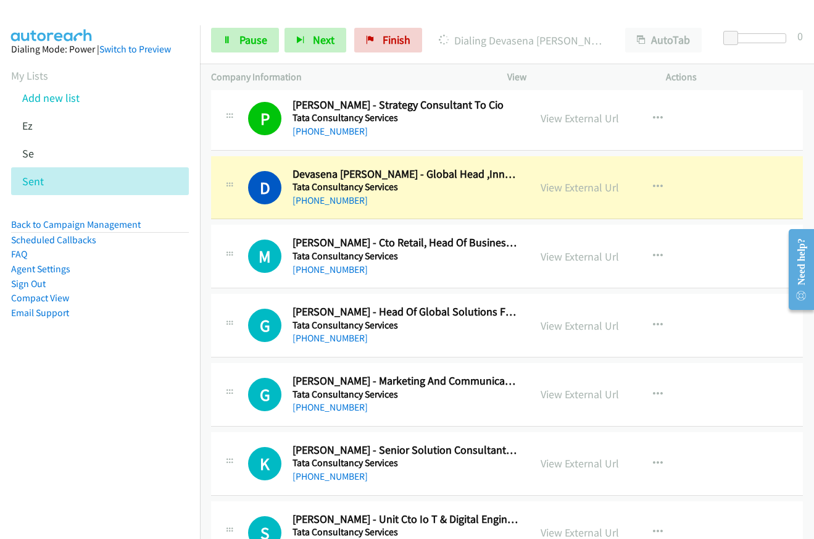
scroll to position [1728, 0]
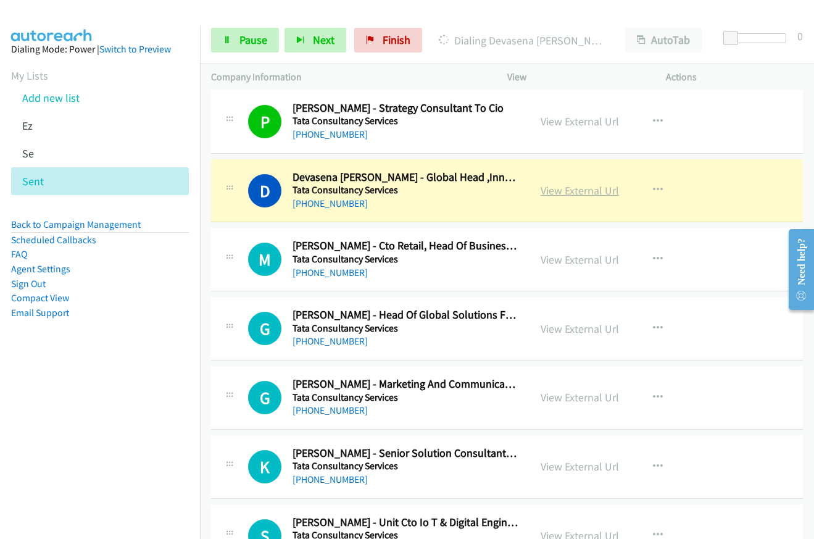
click at [579, 192] on link "View External Url" at bounding box center [580, 190] width 78 height 14
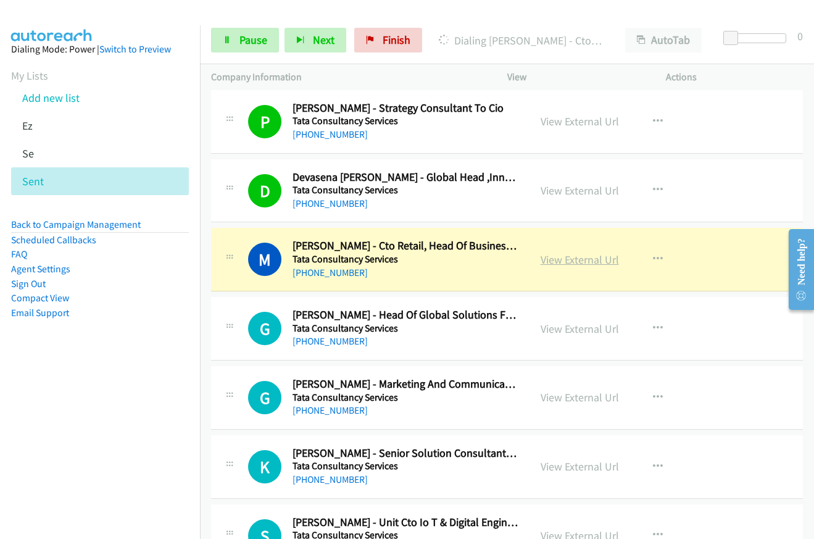
click at [581, 264] on link "View External Url" at bounding box center [580, 259] width 78 height 14
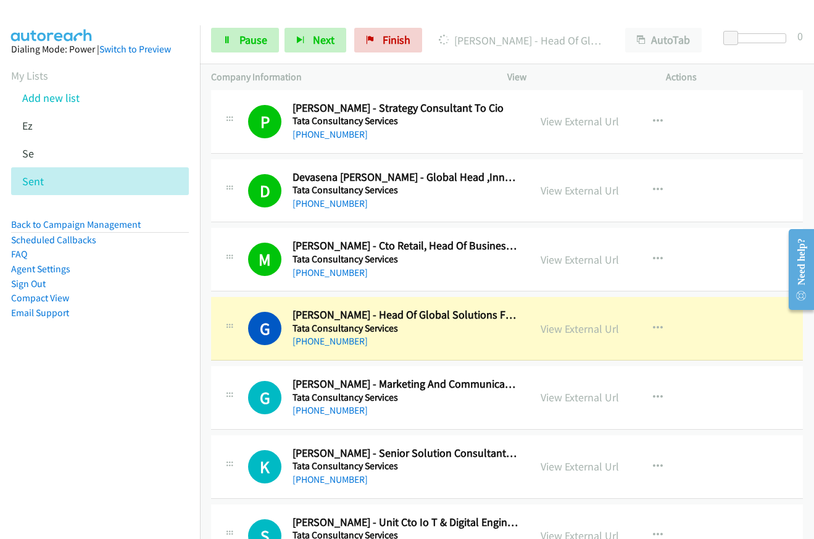
scroll to position [1790, 0]
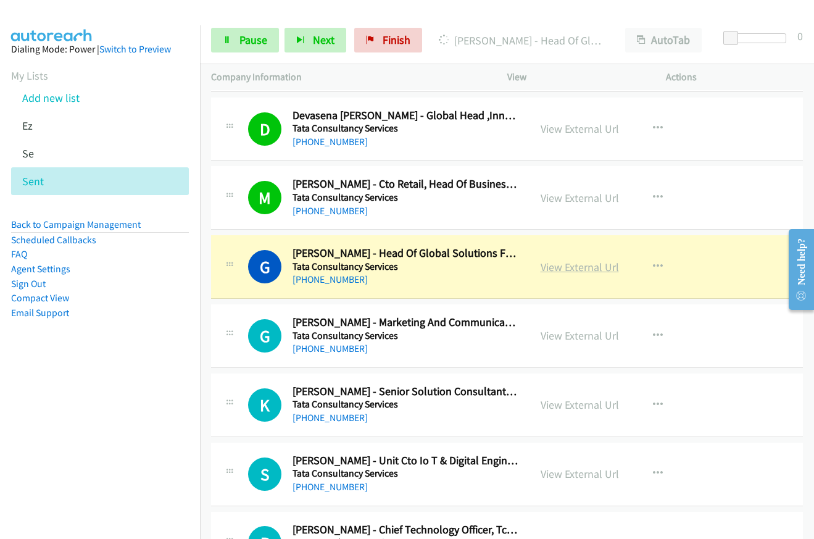
click at [548, 270] on link "View External Url" at bounding box center [580, 267] width 78 height 14
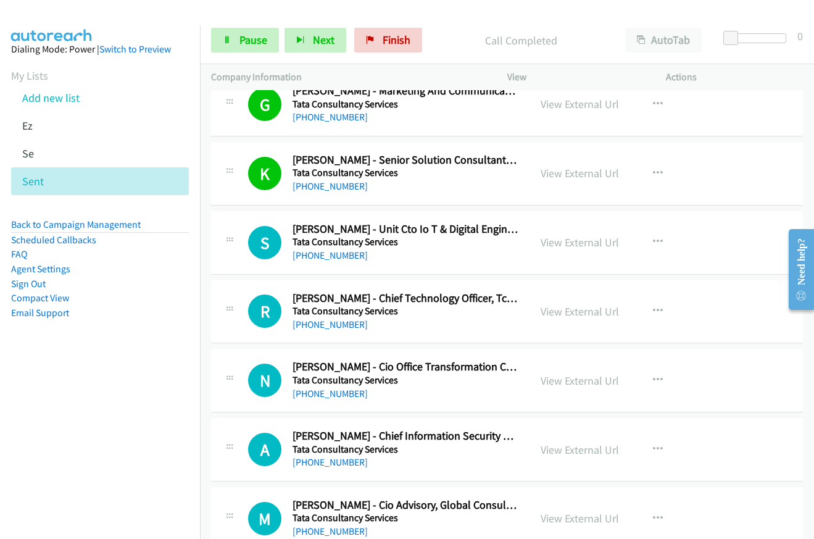
scroll to position [2037, 0]
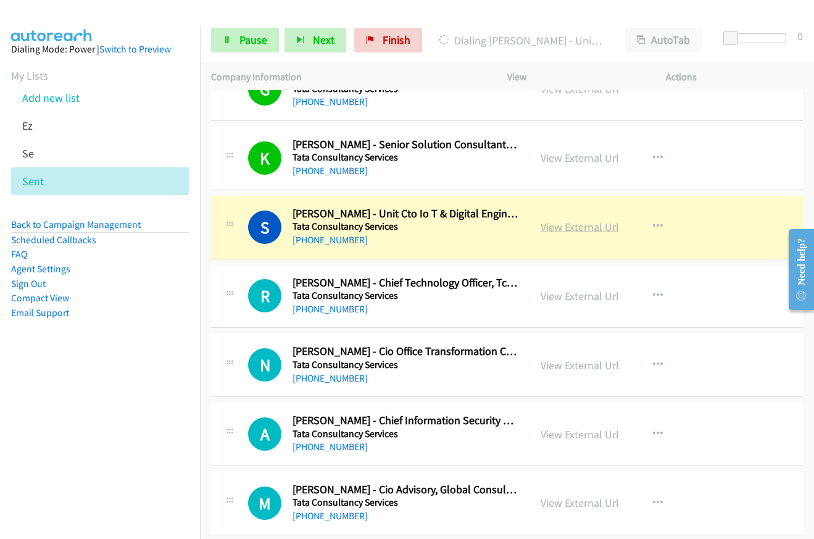
drag, startPoint x: 594, startPoint y: 234, endPoint x: 588, endPoint y: 226, distance: 9.3
click at [588, 226] on link "View External Url" at bounding box center [580, 227] width 78 height 14
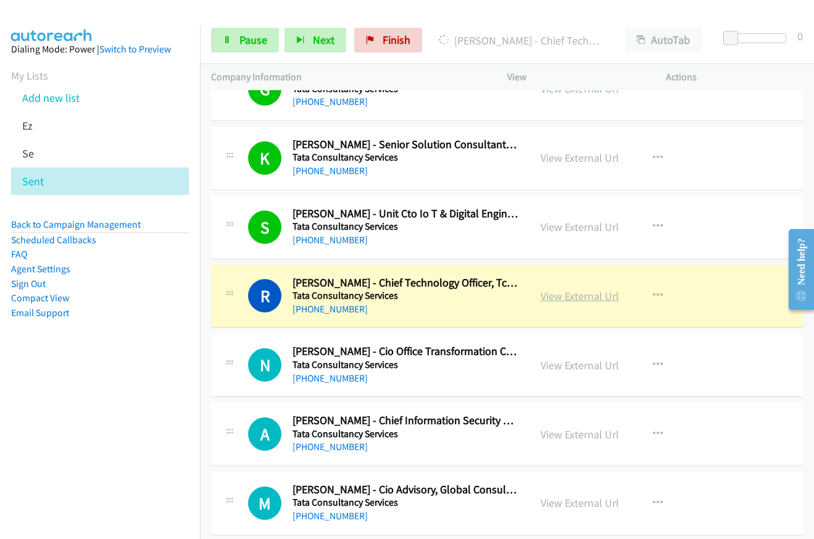
click at [569, 299] on link "View External Url" at bounding box center [580, 296] width 78 height 14
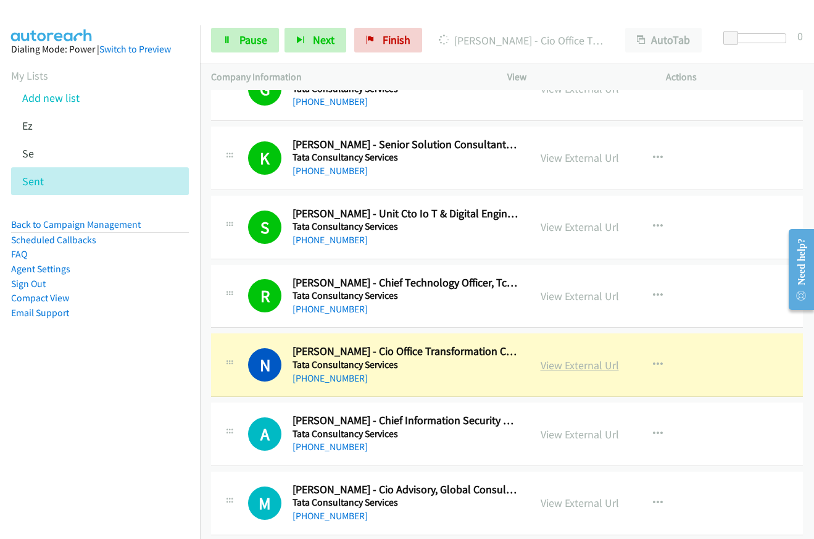
click at [570, 367] on link "View External Url" at bounding box center [580, 365] width 78 height 14
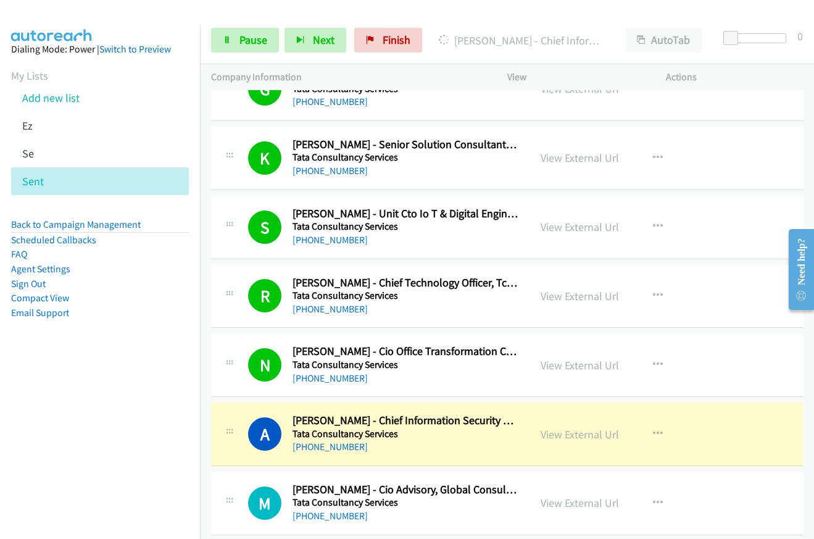
scroll to position [2283, 0]
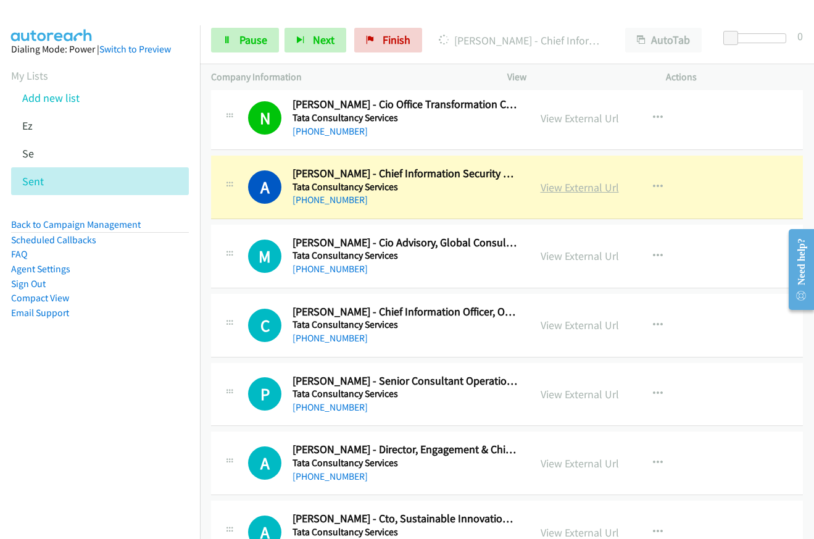
click at [561, 187] on link "View External Url" at bounding box center [580, 187] width 78 height 14
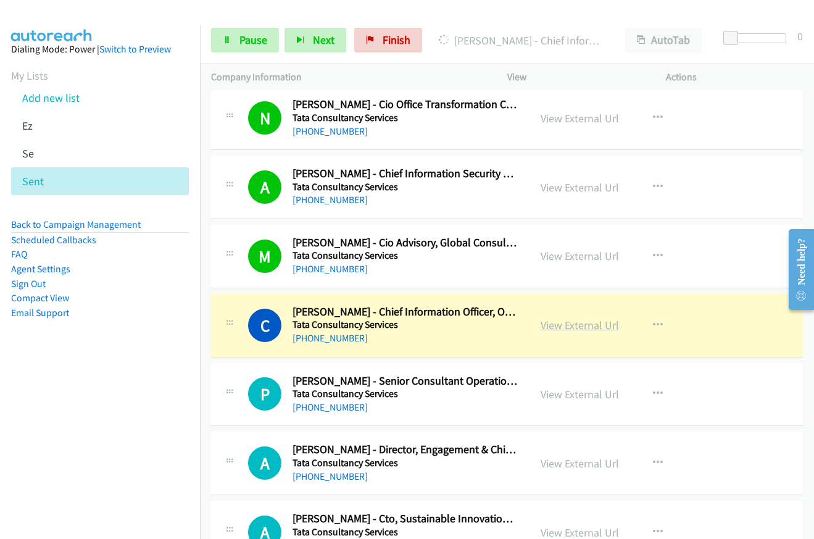
click at [570, 328] on link "View External Url" at bounding box center [580, 325] width 78 height 14
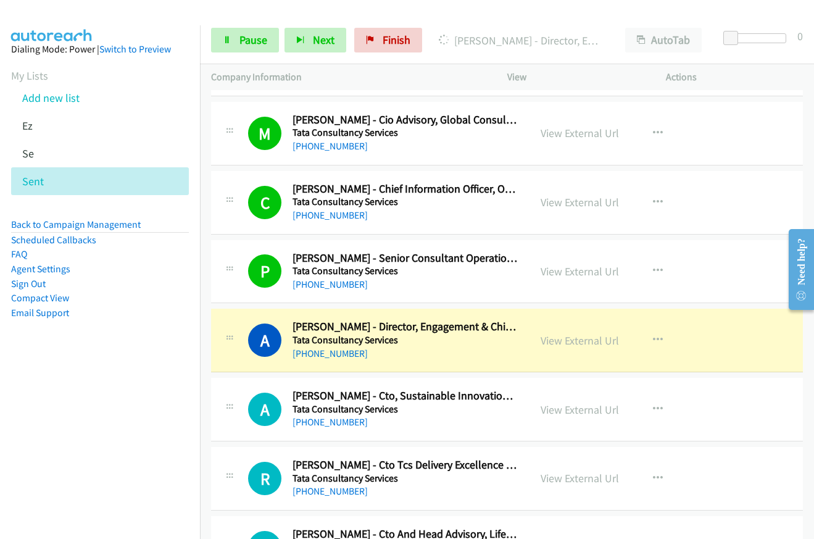
scroll to position [2407, 0]
click at [560, 339] on link "View External Url" at bounding box center [580, 340] width 78 height 14
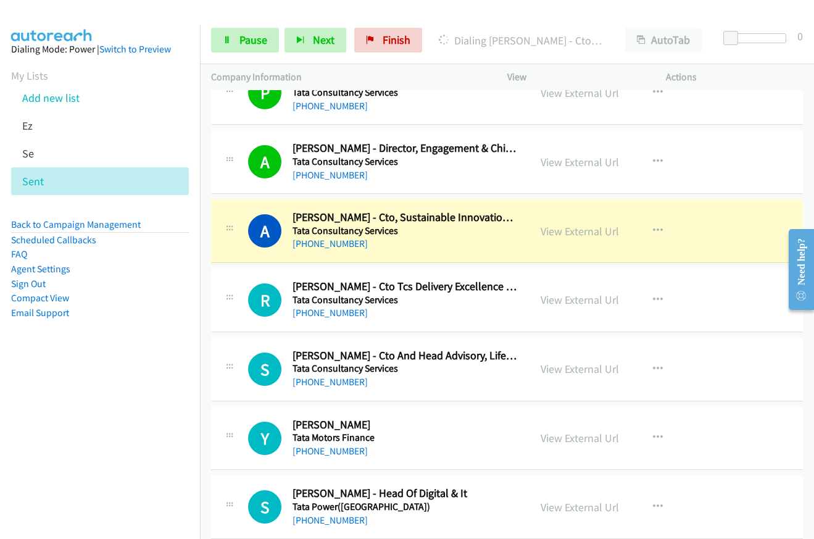
scroll to position [2592, 0]
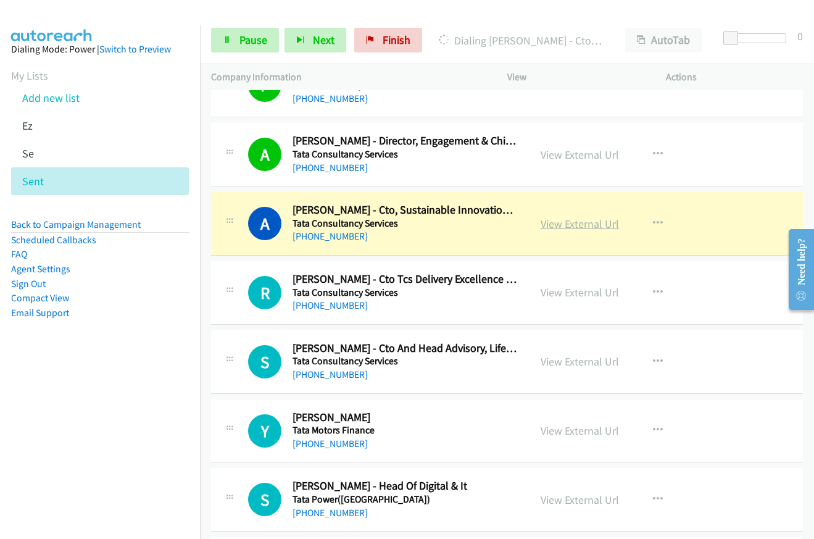
click at [541, 220] on link "View External Url" at bounding box center [580, 224] width 78 height 14
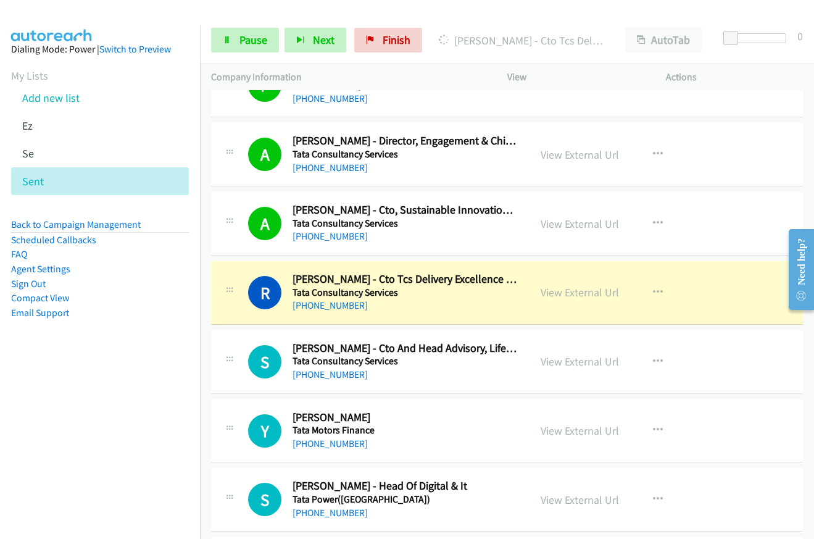
scroll to position [2654, 0]
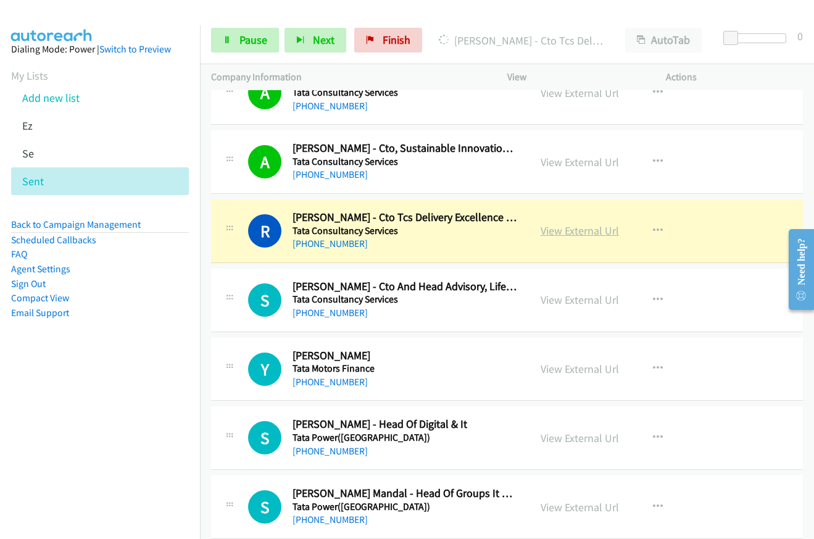
click at [555, 228] on link "View External Url" at bounding box center [580, 230] width 78 height 14
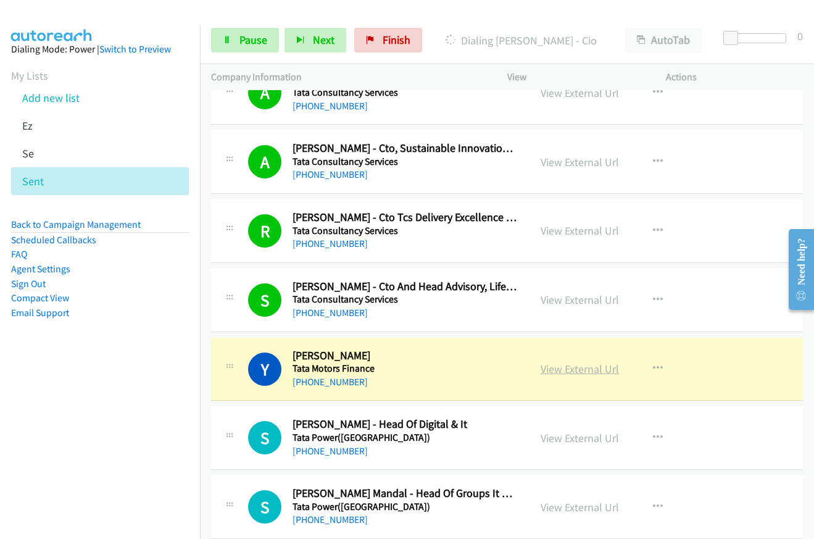
click at [579, 369] on link "View External Url" at bounding box center [580, 369] width 78 height 14
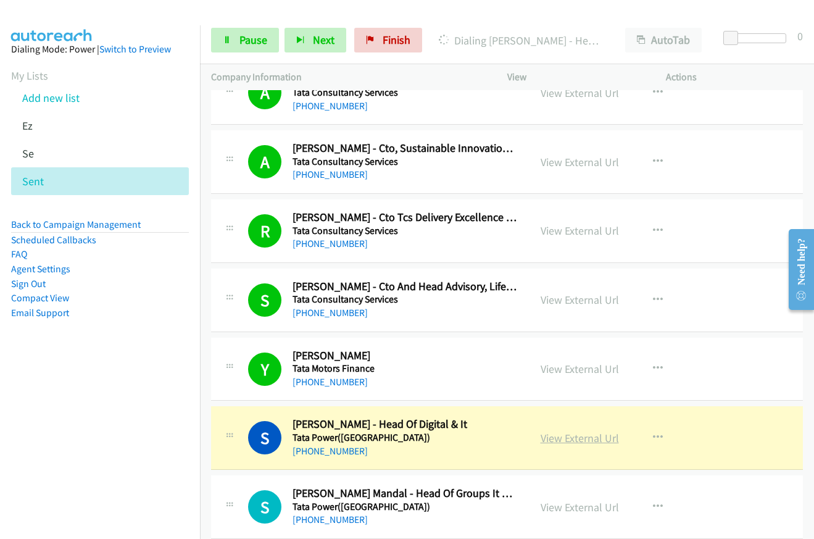
click at [557, 438] on link "View External Url" at bounding box center [580, 438] width 78 height 14
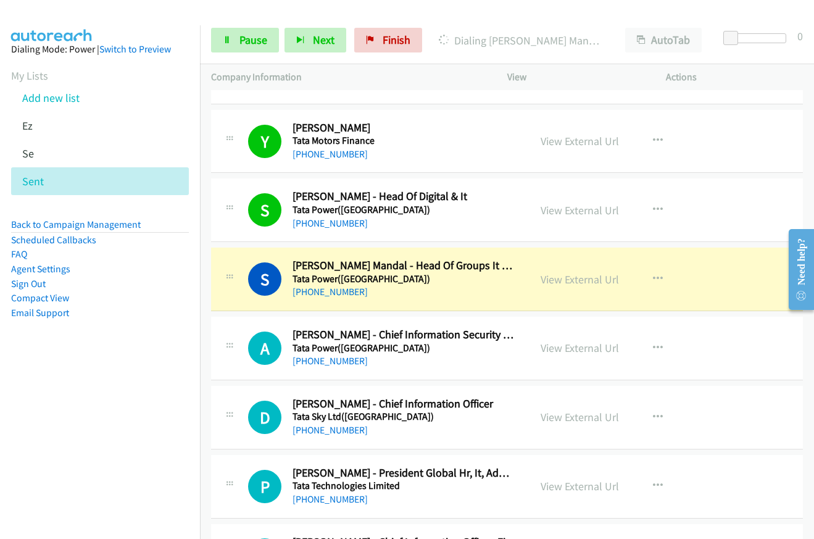
scroll to position [2901, 0]
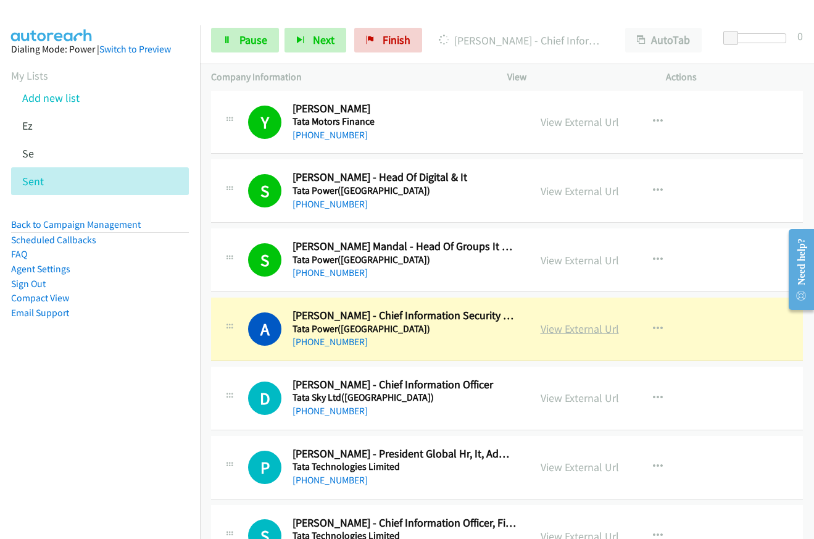
click at [572, 330] on link "View External Url" at bounding box center [580, 329] width 78 height 14
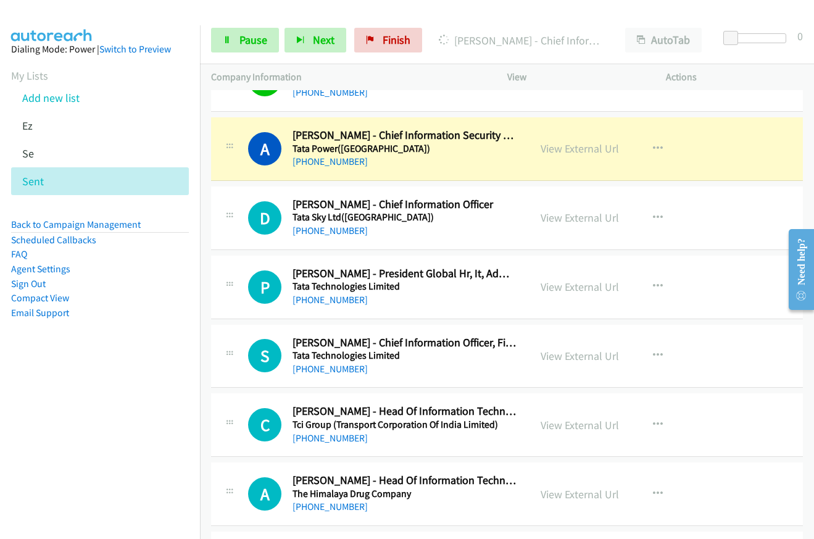
scroll to position [3086, 0]
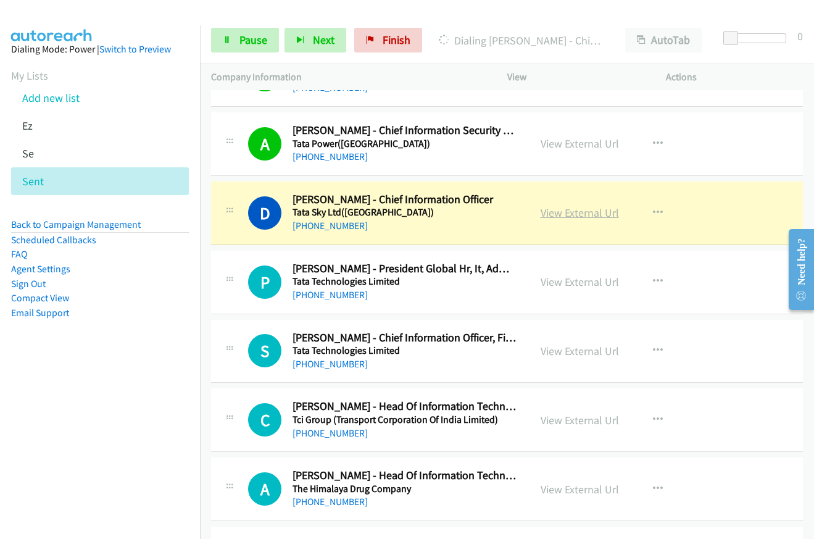
click at [557, 217] on link "View External Url" at bounding box center [580, 213] width 78 height 14
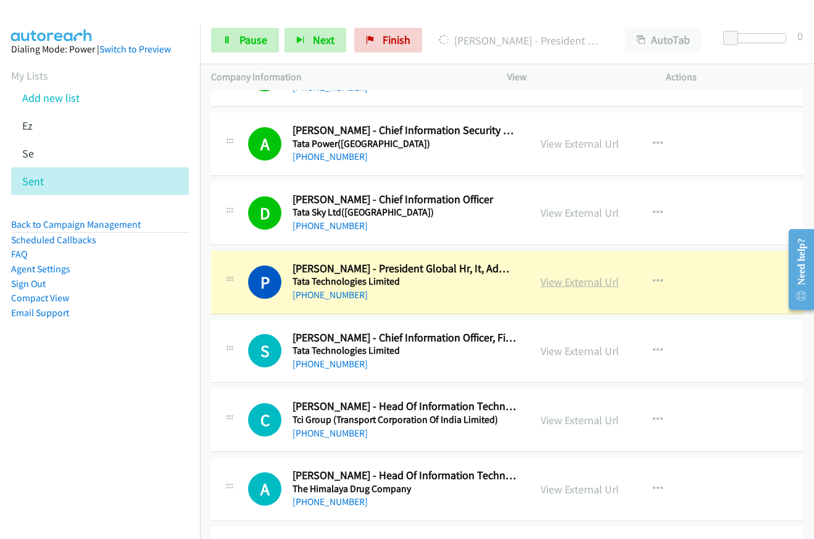
click at [575, 287] on link "View External Url" at bounding box center [580, 282] width 78 height 14
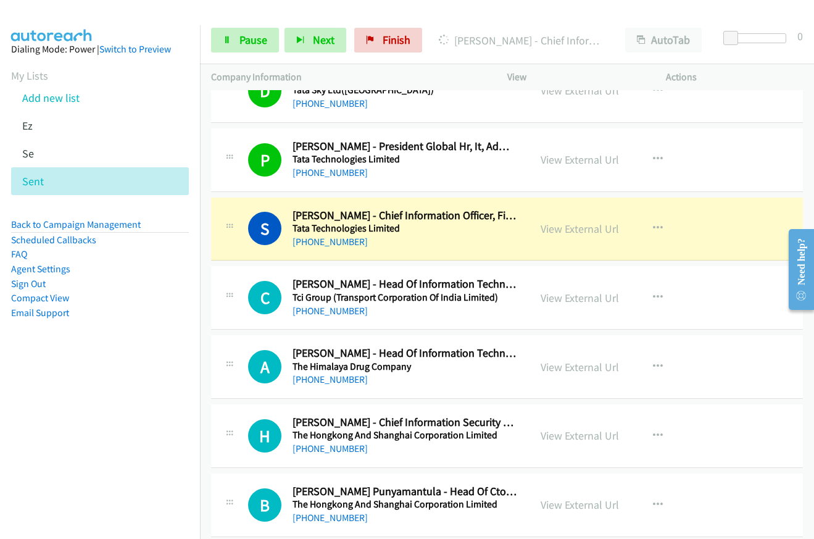
scroll to position [3209, 0]
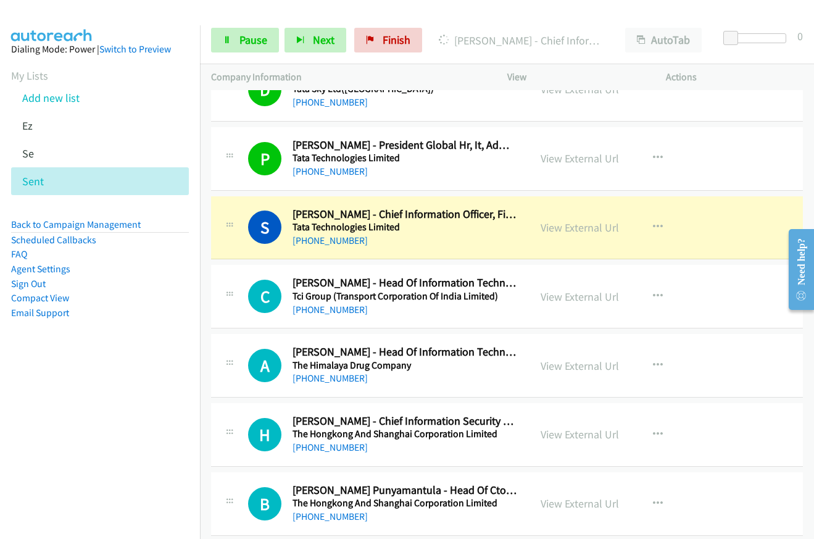
click at [551, 235] on div "View External Url" at bounding box center [580, 227] width 78 height 17
click at [551, 231] on link "View External Url" at bounding box center [580, 227] width 78 height 14
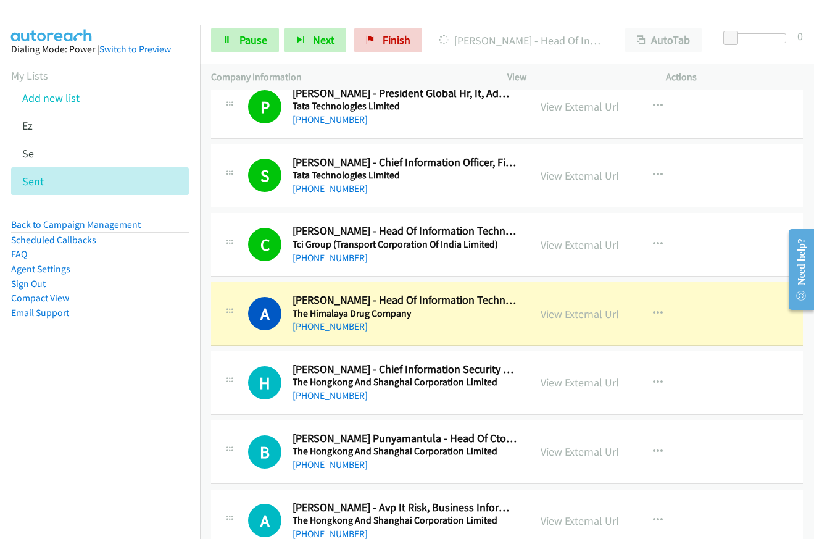
scroll to position [3333, 0]
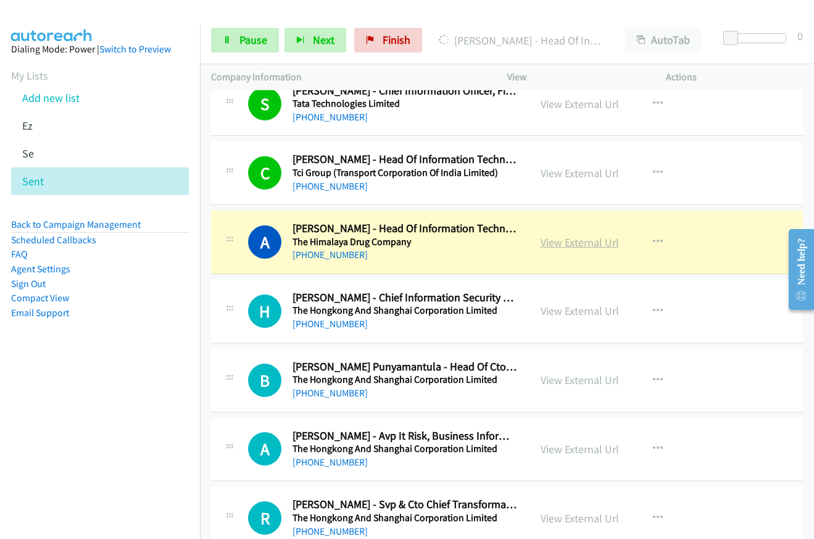
click at [562, 238] on link "View External Url" at bounding box center [580, 242] width 78 height 14
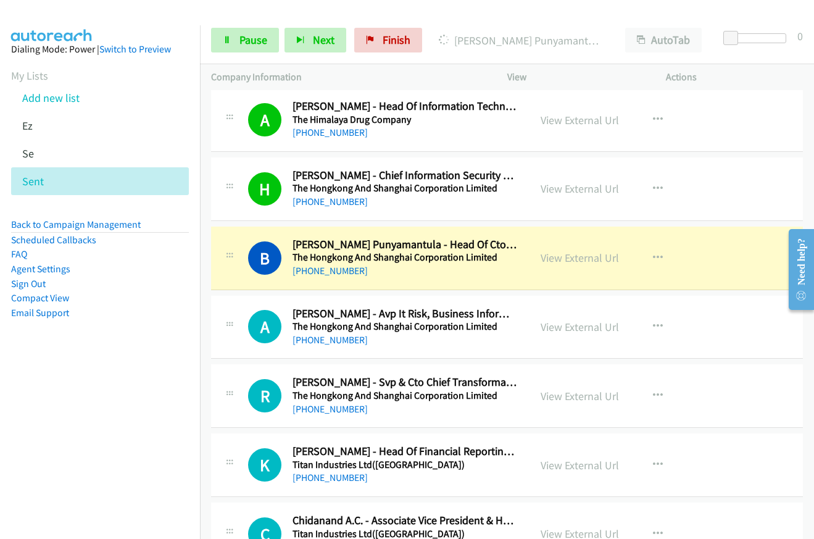
scroll to position [3456, 0]
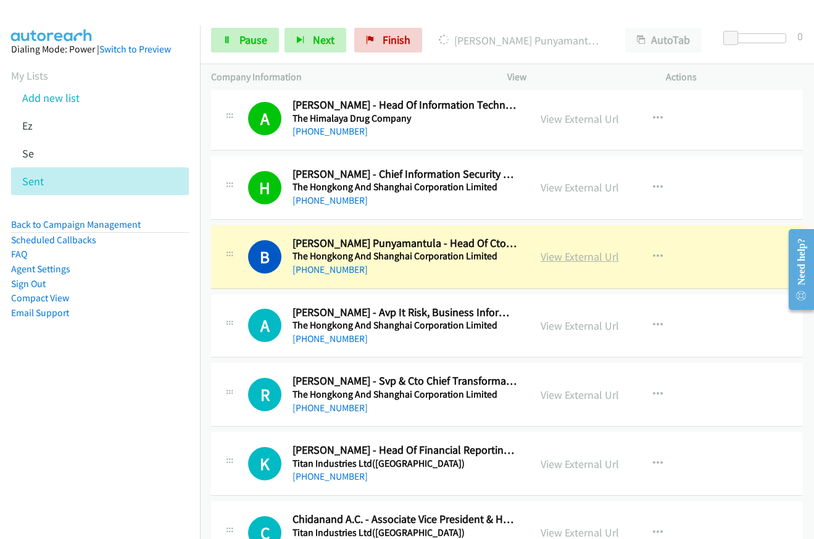
click at [543, 257] on link "View External Url" at bounding box center [580, 256] width 78 height 14
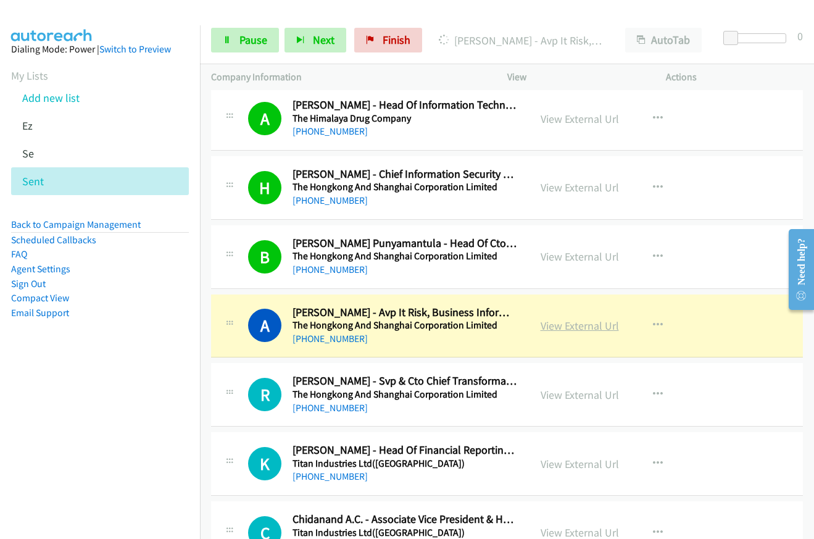
click at [571, 325] on link "View External Url" at bounding box center [580, 325] width 78 height 14
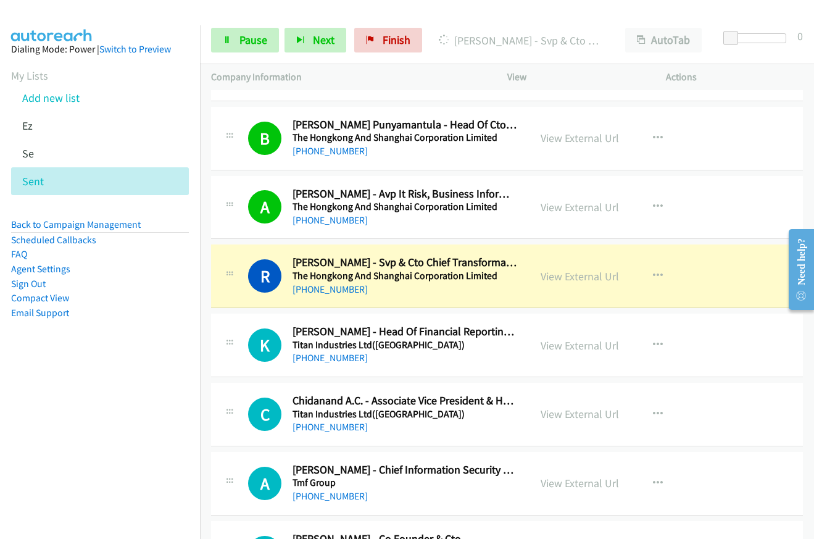
scroll to position [3579, 0]
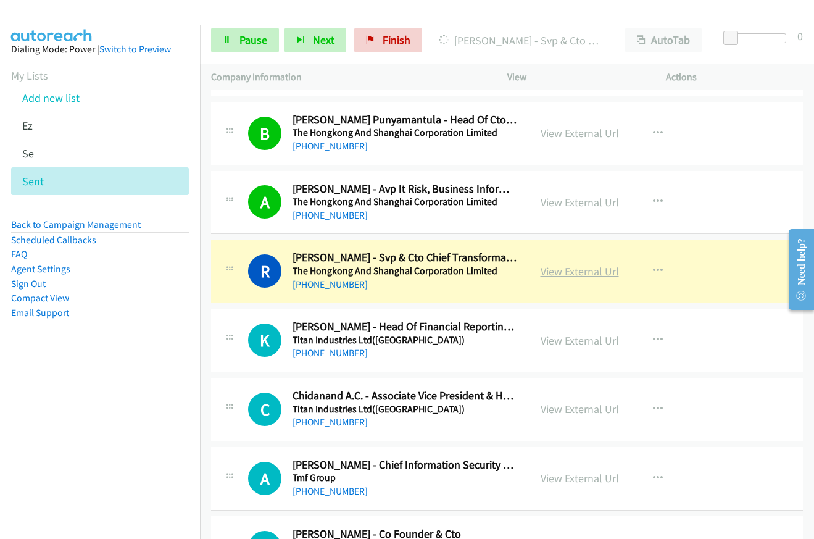
click at [546, 273] on link "View External Url" at bounding box center [580, 271] width 78 height 14
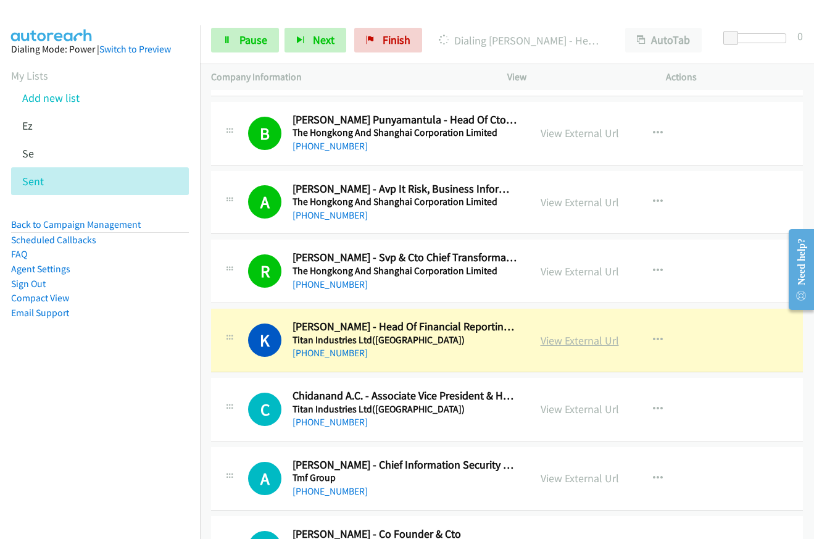
click at [567, 341] on link "View External Url" at bounding box center [580, 340] width 78 height 14
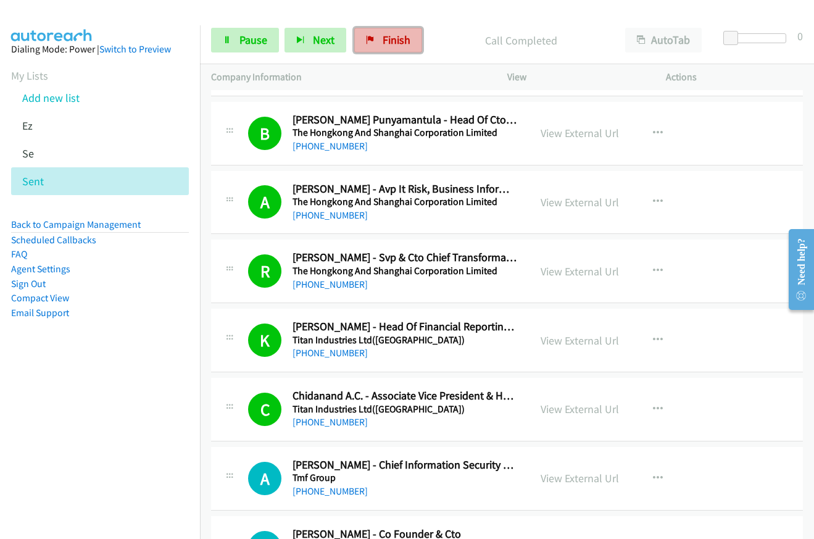
click at [366, 38] on icon at bounding box center [370, 40] width 9 height 9
